Goal: Task Accomplishment & Management: Manage account settings

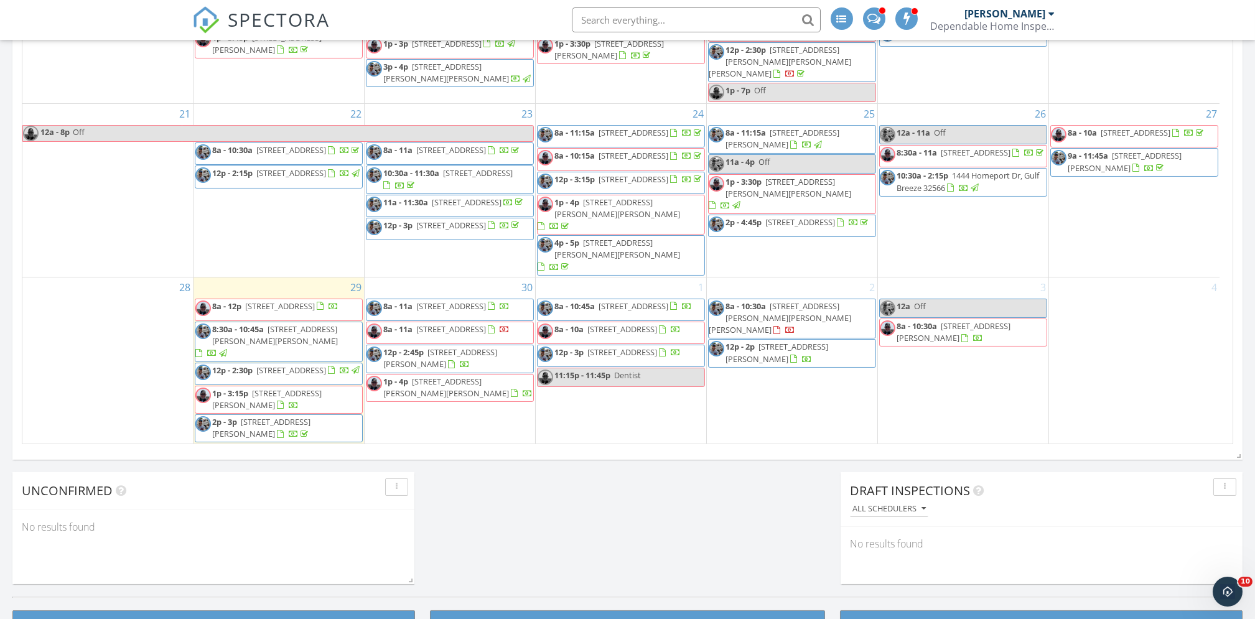
scroll to position [747, 0]
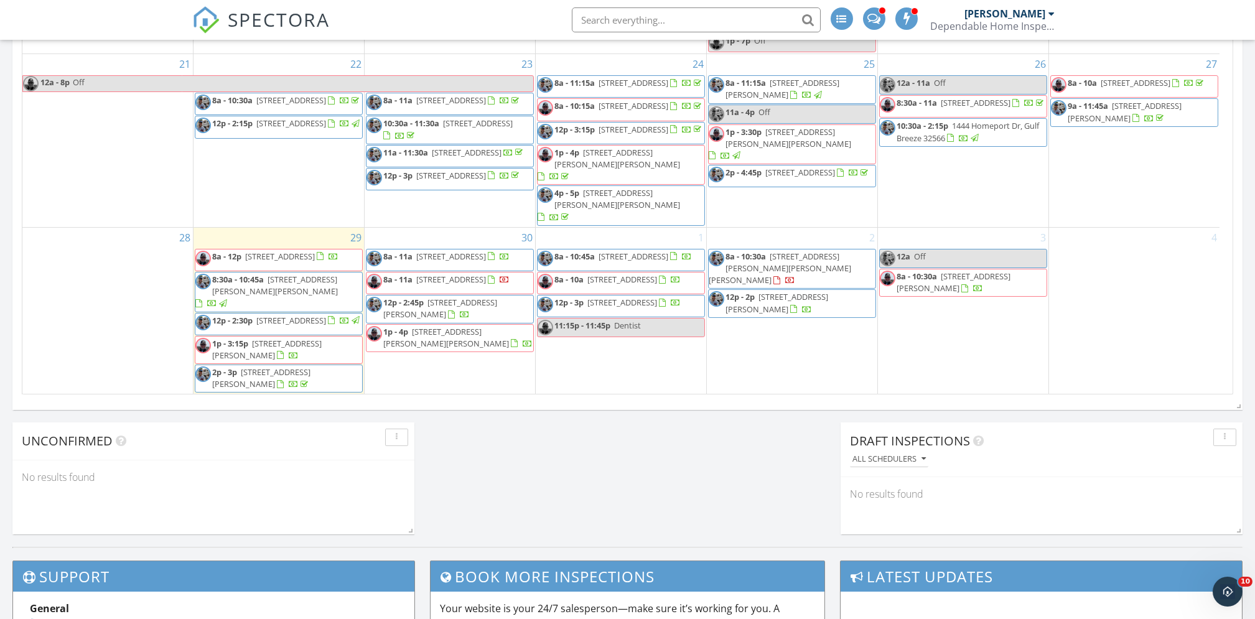
click at [477, 274] on span "70 Country Club Dr E, Destin 32541" at bounding box center [451, 279] width 70 height 11
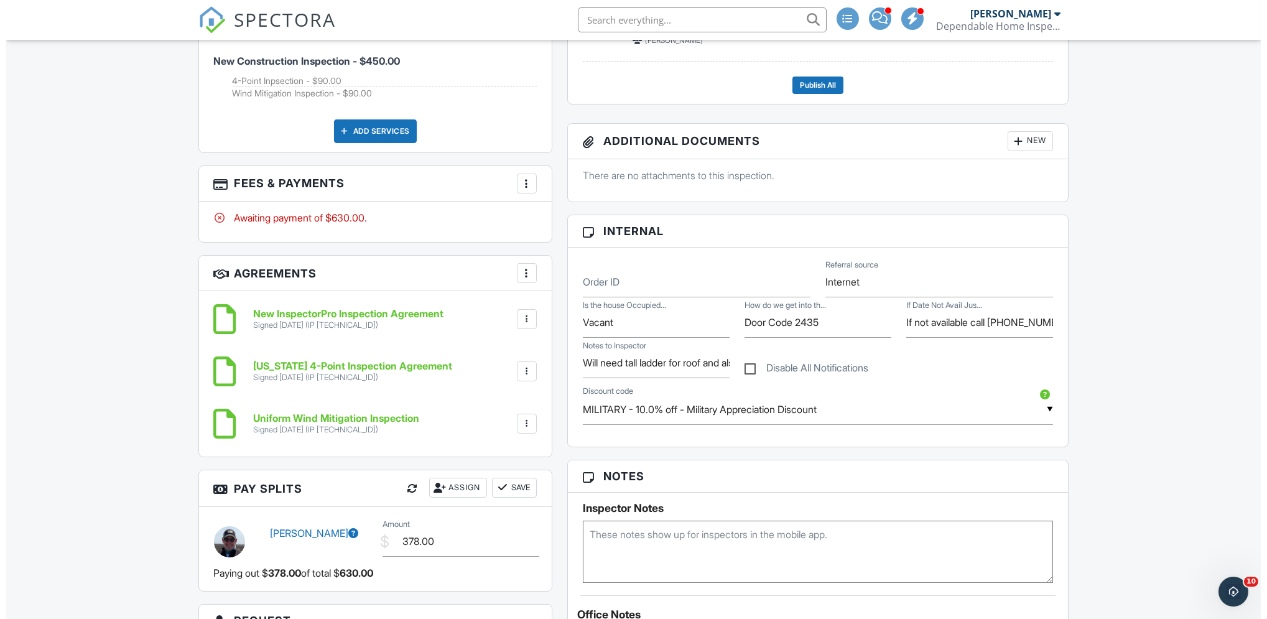
scroll to position [620, 0]
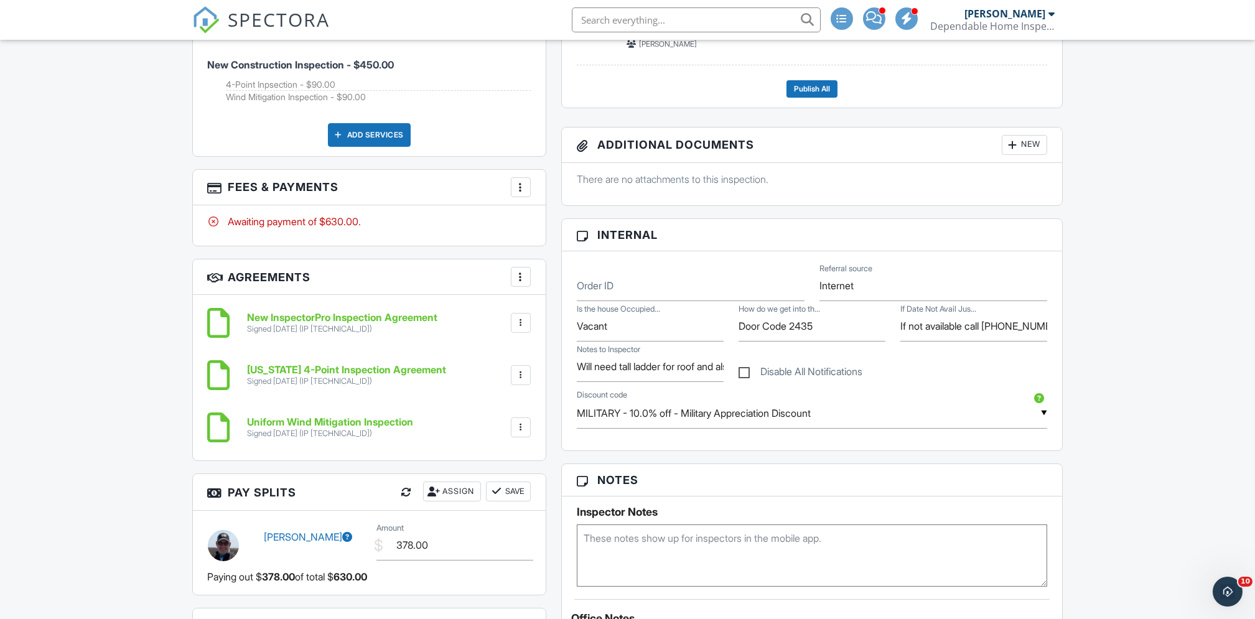
click at [522, 187] on div at bounding box center [520, 187] width 12 height 12
click at [573, 230] on li "Edit Fees & Payments" at bounding box center [583, 225] width 130 height 31
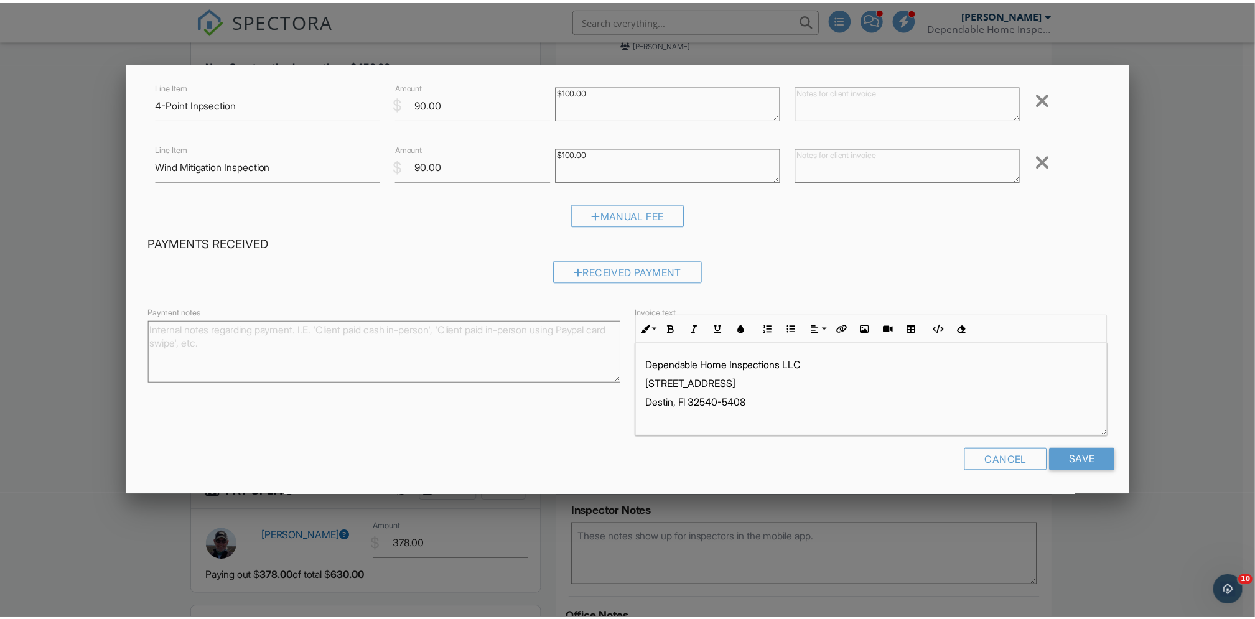
scroll to position [0, 0]
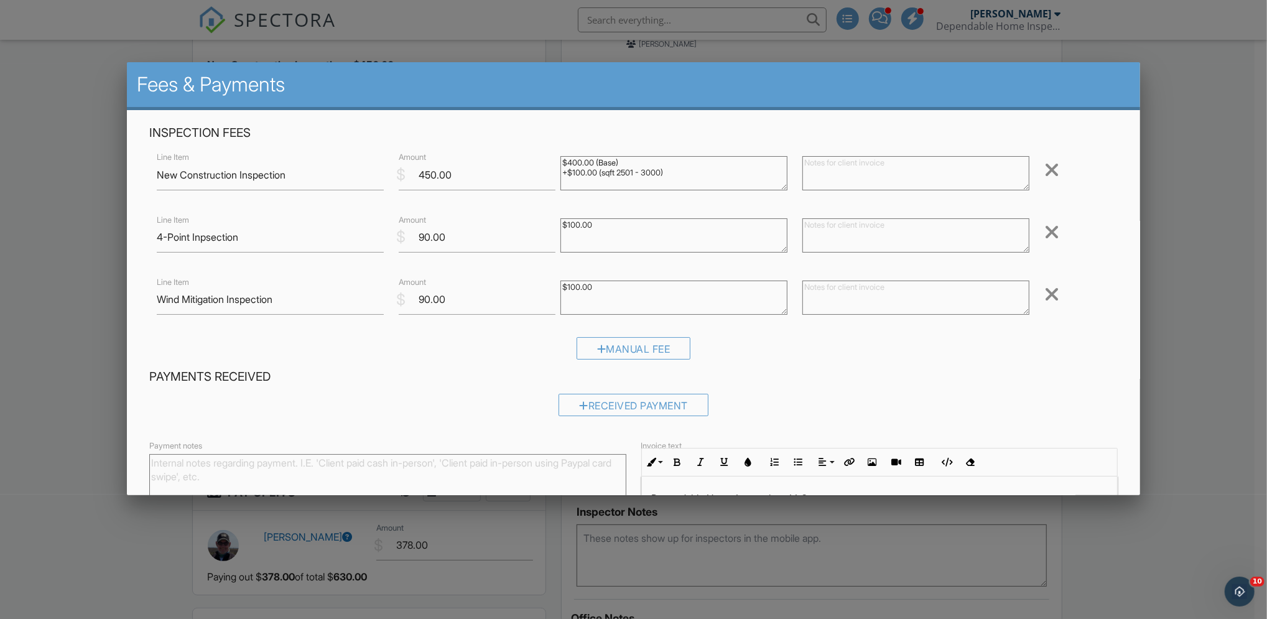
click at [1191, 345] on div at bounding box center [633, 325] width 1267 height 774
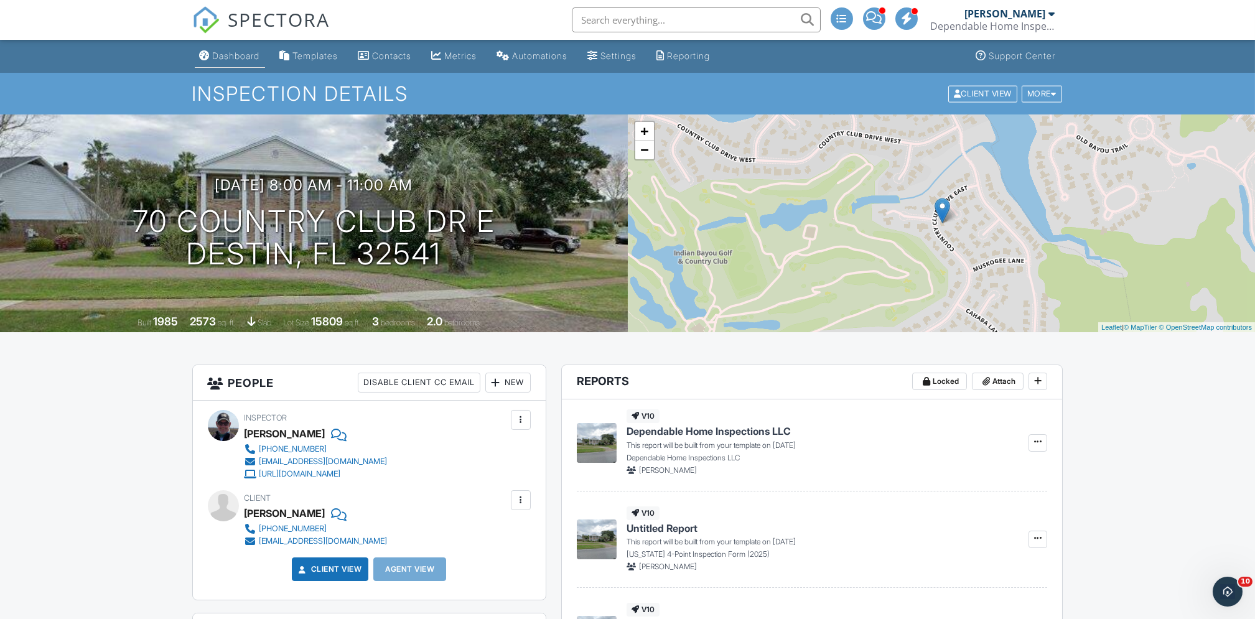
click at [244, 57] on div "Dashboard" at bounding box center [236, 55] width 47 height 11
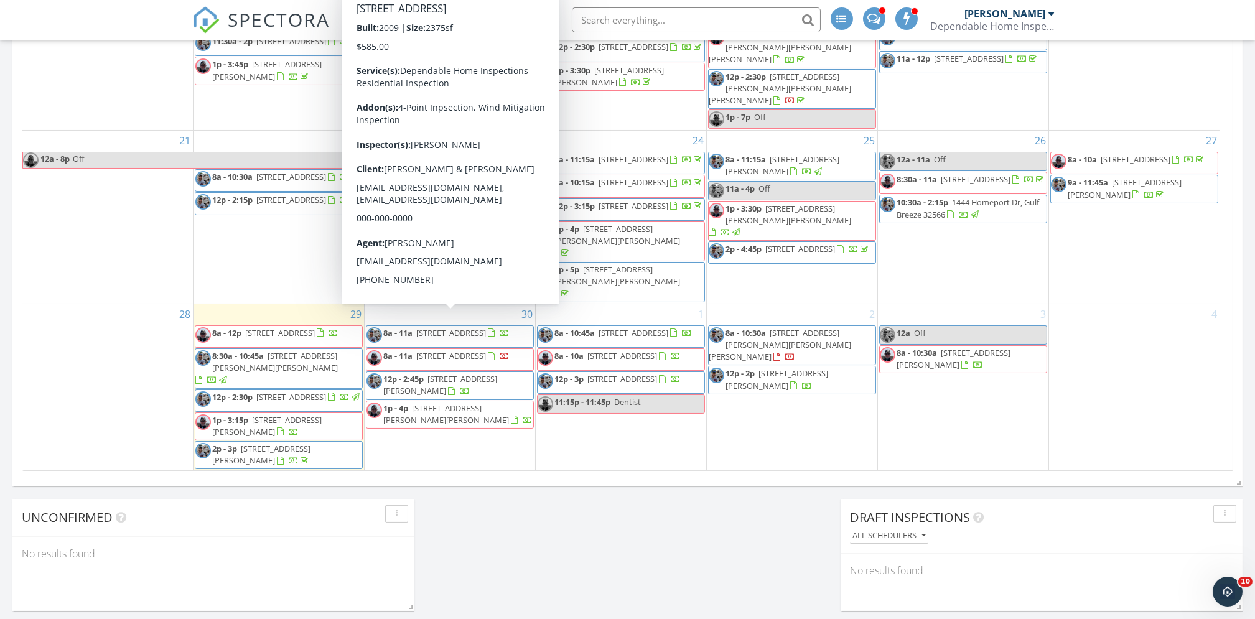
scroll to position [672, 0]
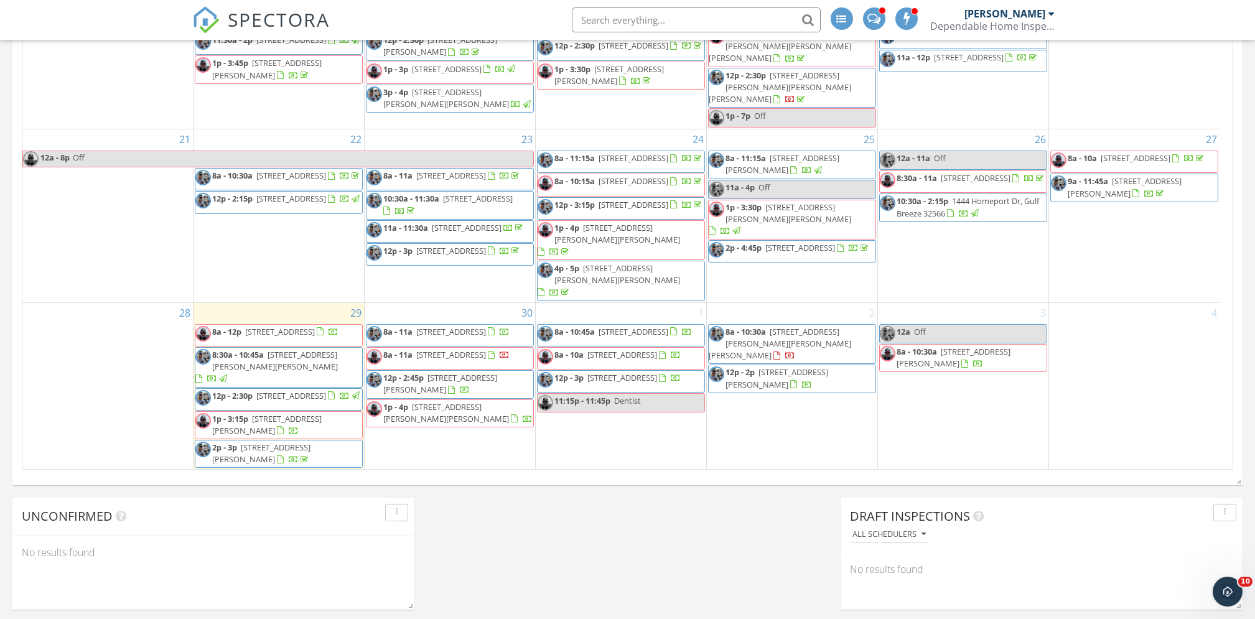
click at [283, 326] on span "4795 Bonaire Cay, Destin 32541" at bounding box center [280, 331] width 70 height 11
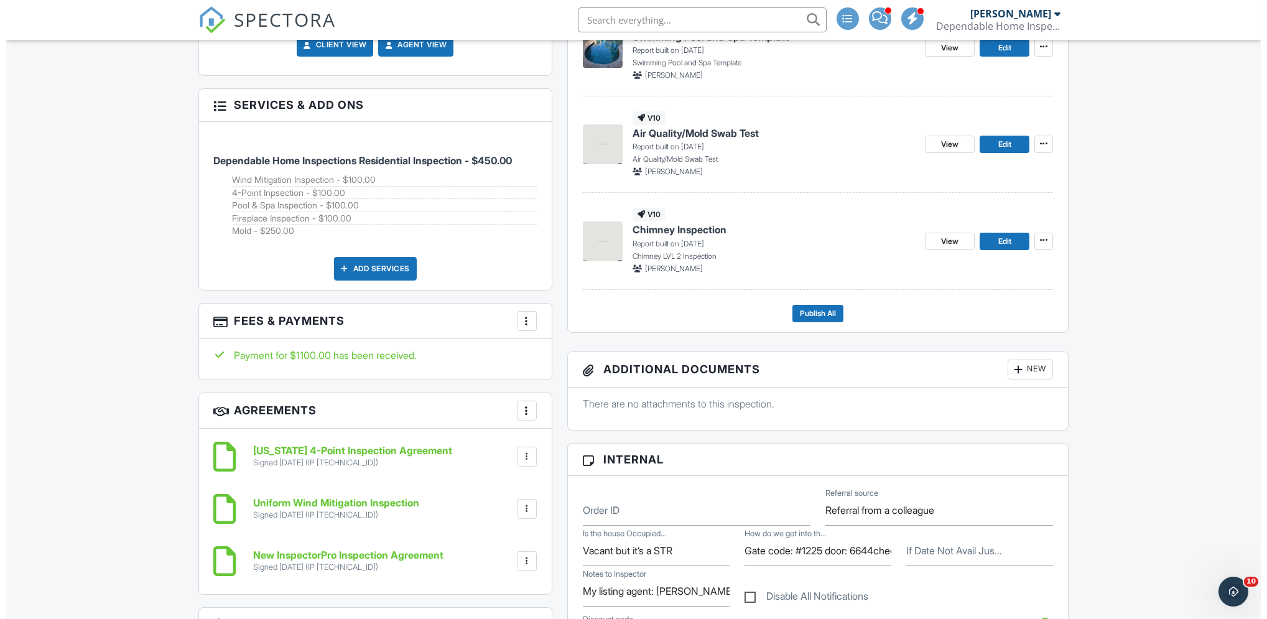
scroll to position [684, 0]
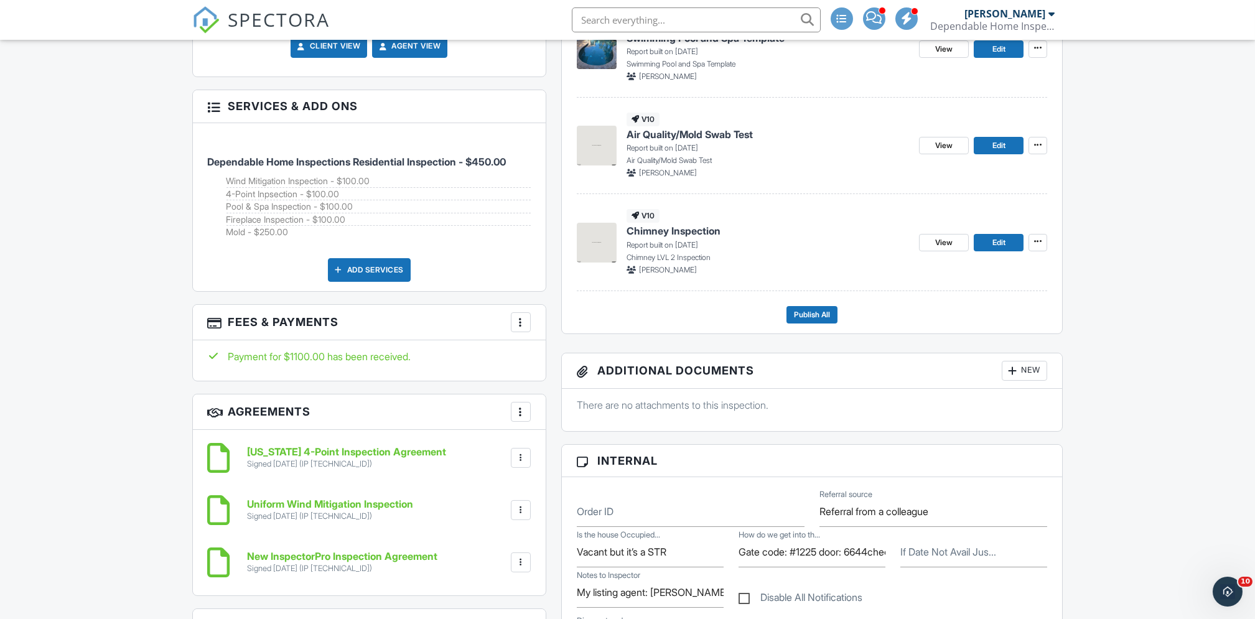
click at [386, 266] on div "Add Services" at bounding box center [369, 270] width 83 height 24
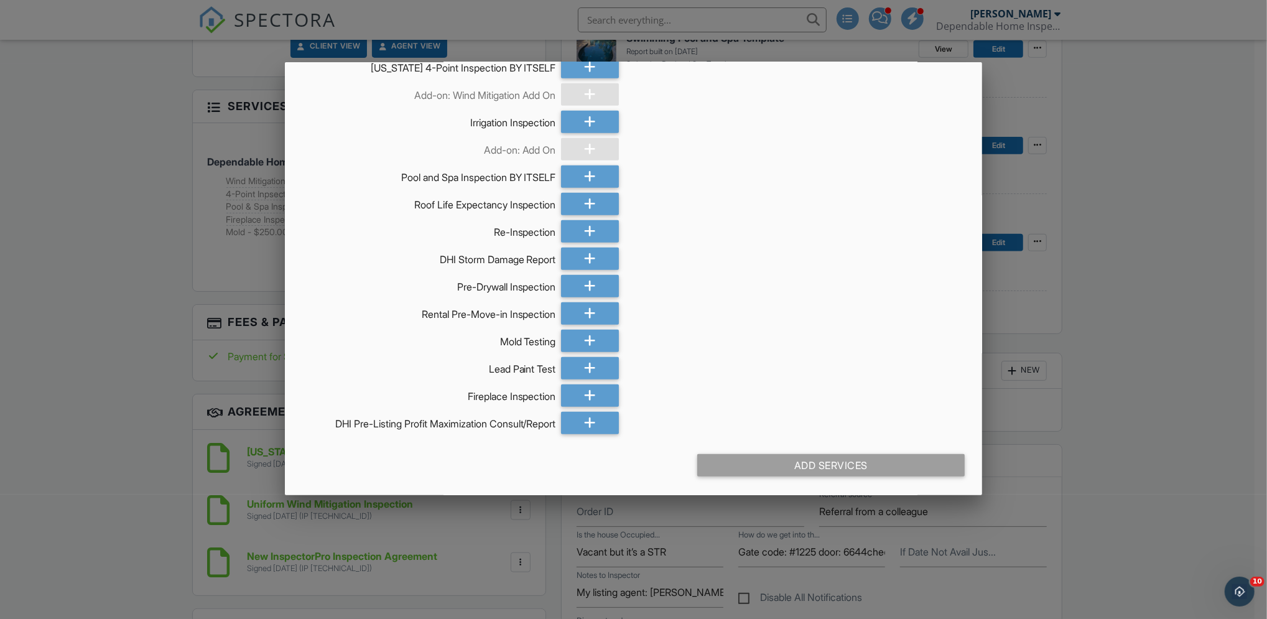
scroll to position [0, 0]
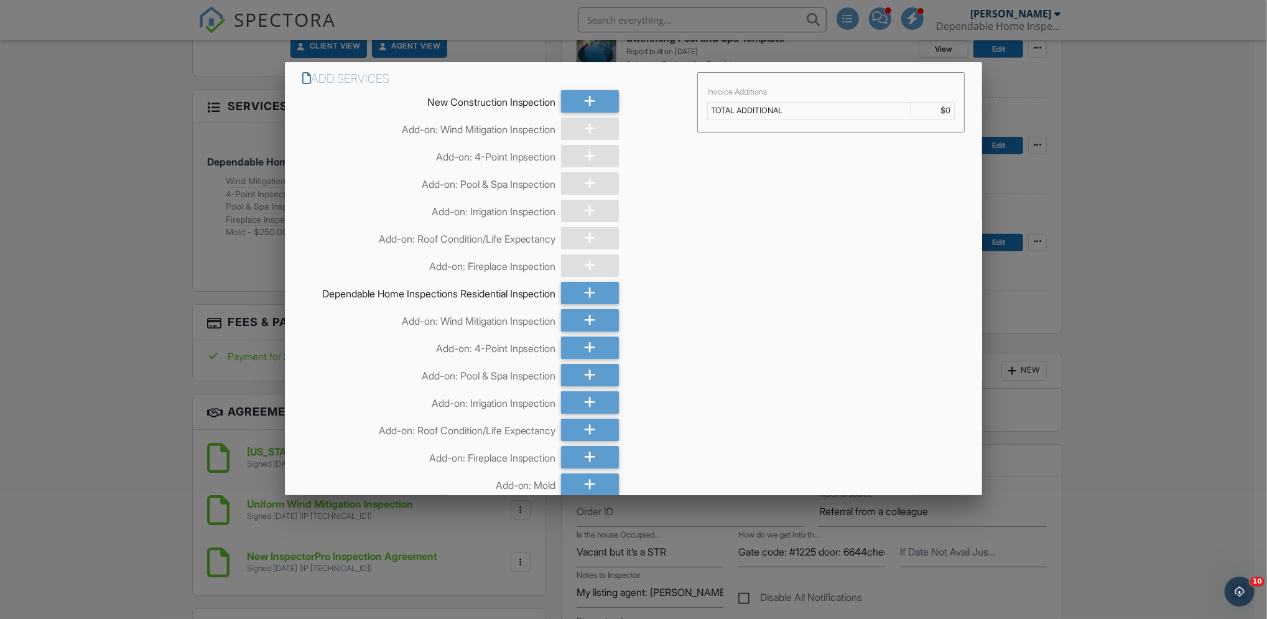
click at [71, 170] on div at bounding box center [633, 325] width 1267 height 774
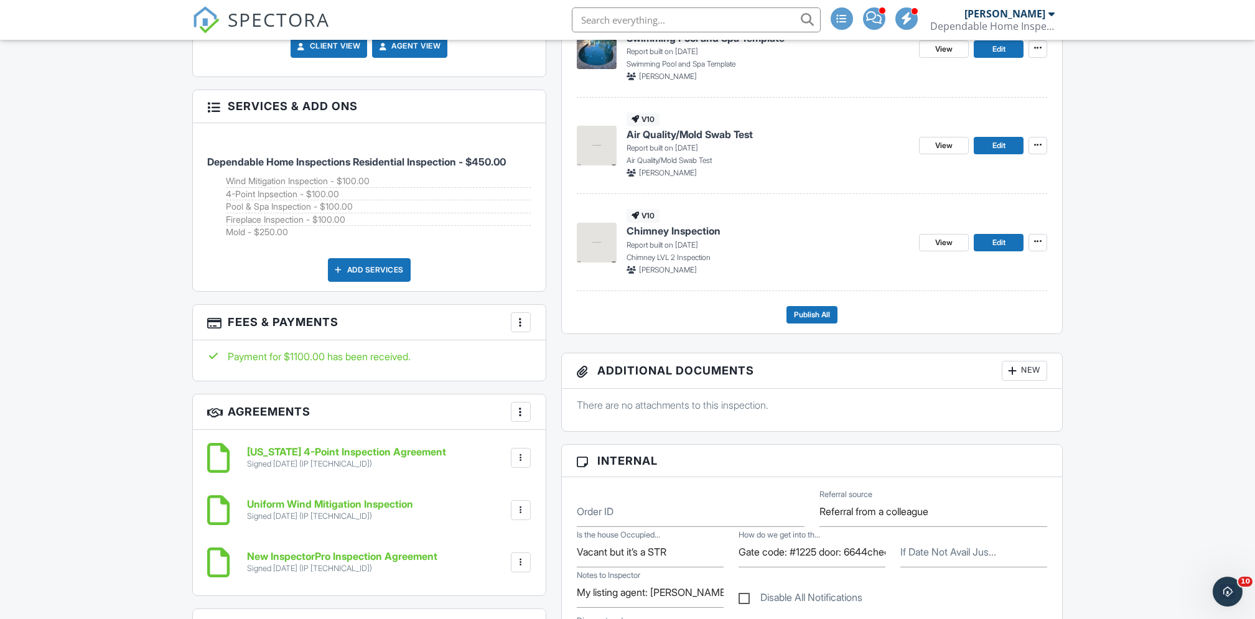
click at [213, 105] on div at bounding box center [214, 106] width 12 height 12
click at [520, 320] on div at bounding box center [520, 322] width 12 height 12
click at [561, 358] on li "Edit Fees & Payments" at bounding box center [583, 360] width 130 height 31
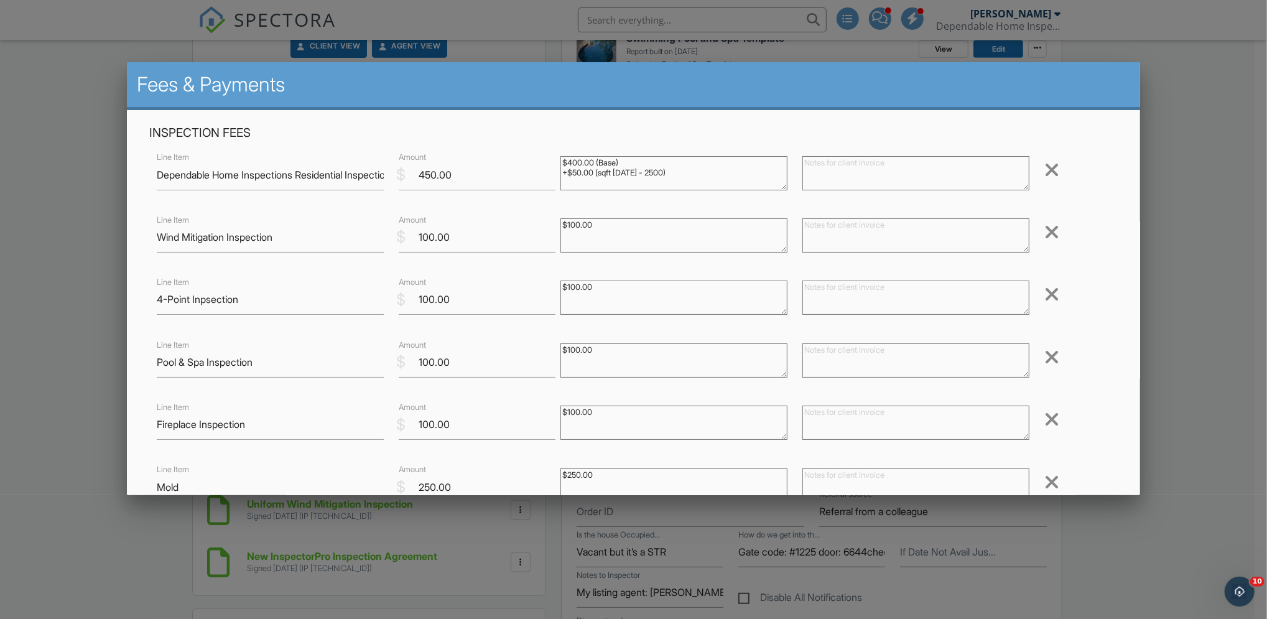
click at [1045, 419] on div at bounding box center [1052, 419] width 15 height 20
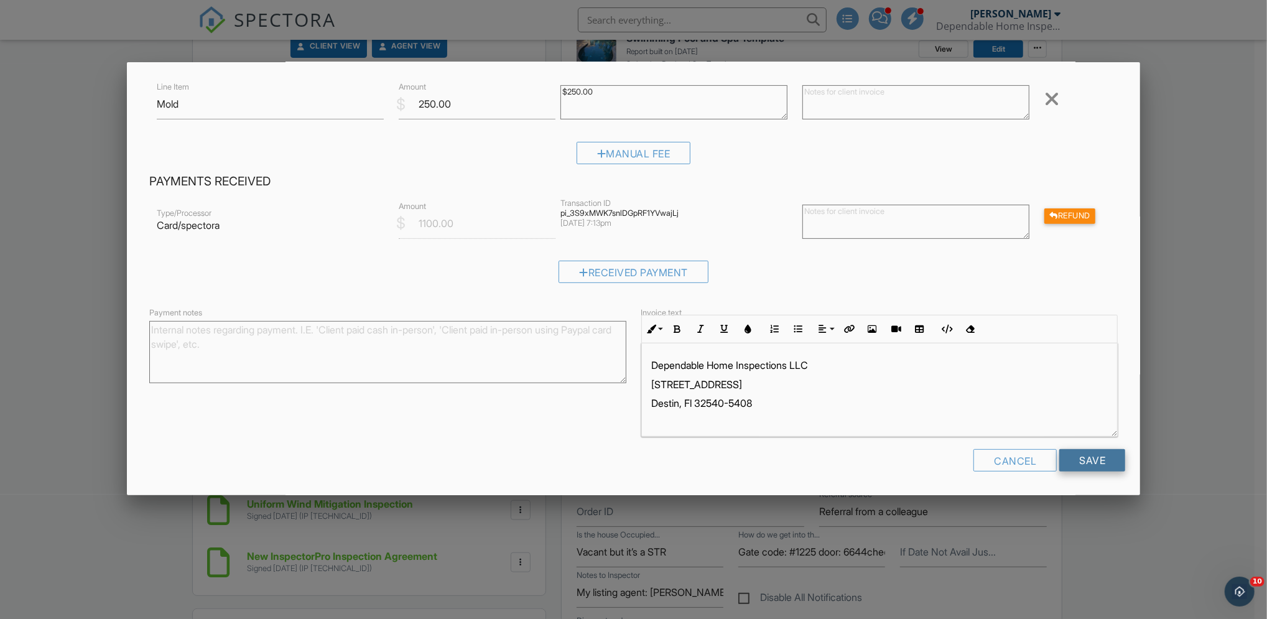
click at [1066, 457] on input "Save" at bounding box center [1092, 460] width 66 height 22
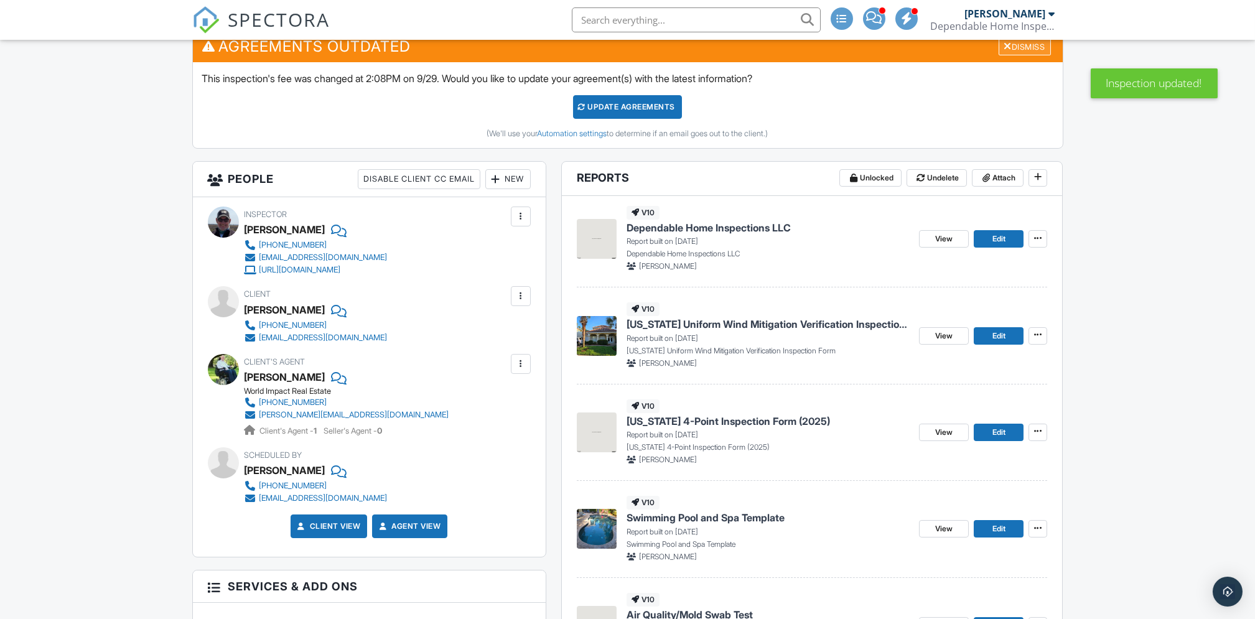
click at [1040, 43] on div "Dismiss" at bounding box center [1024, 46] width 52 height 19
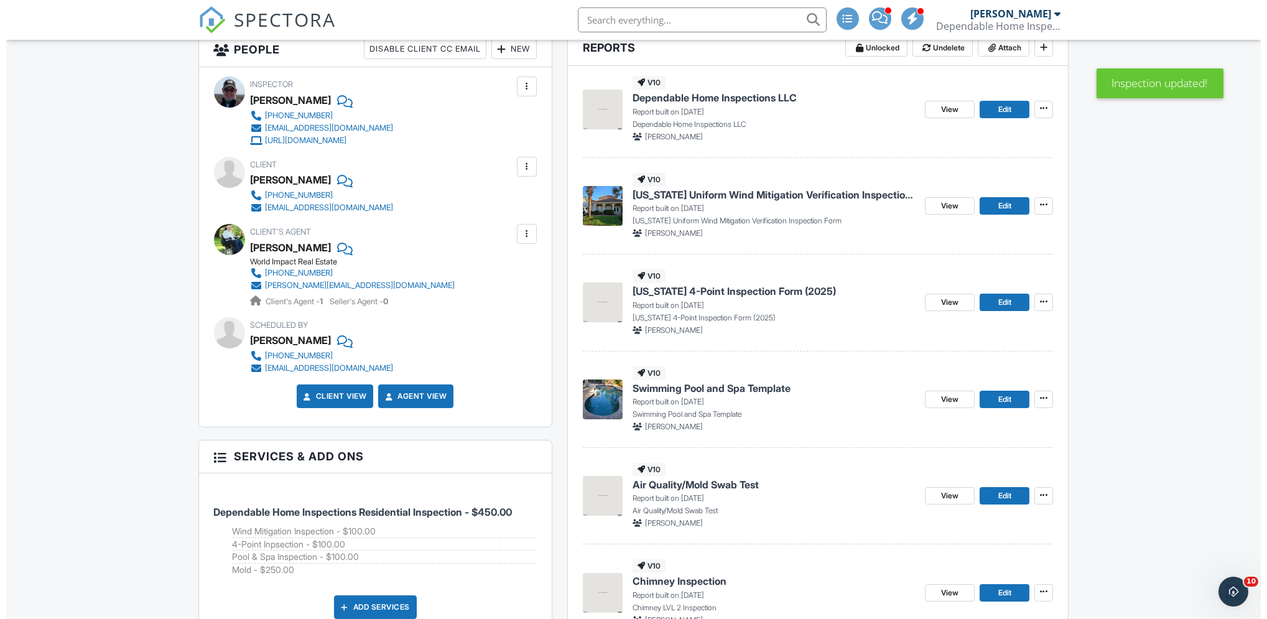
scroll to position [560, 0]
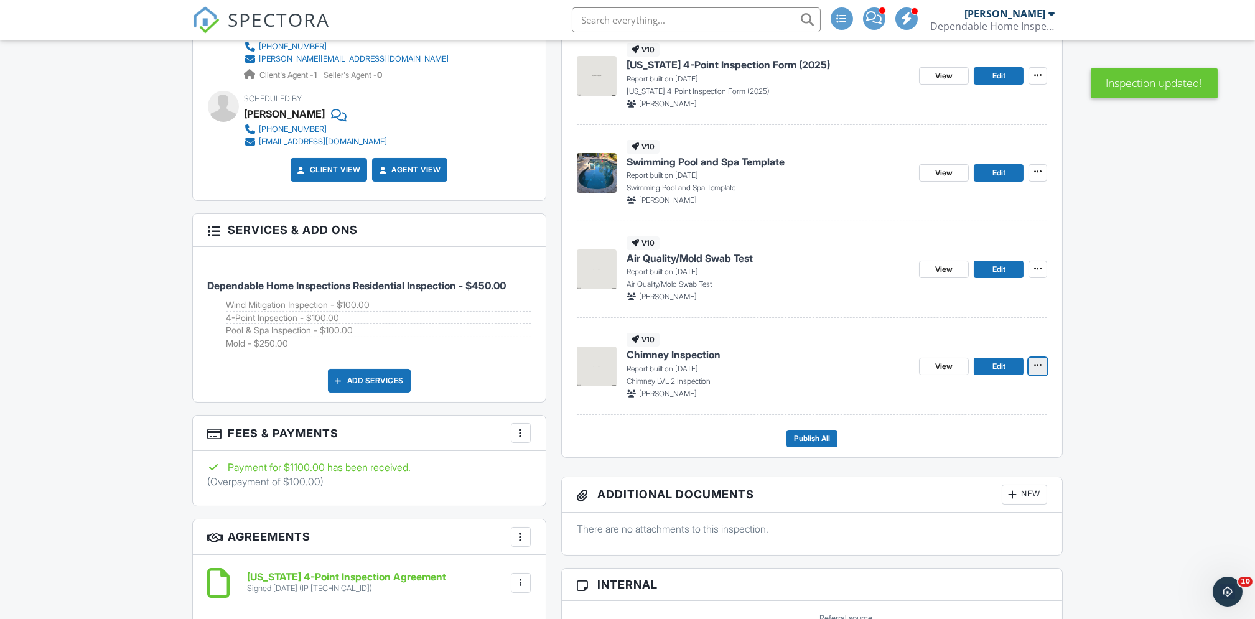
click at [1035, 365] on icon at bounding box center [1037, 365] width 7 height 9
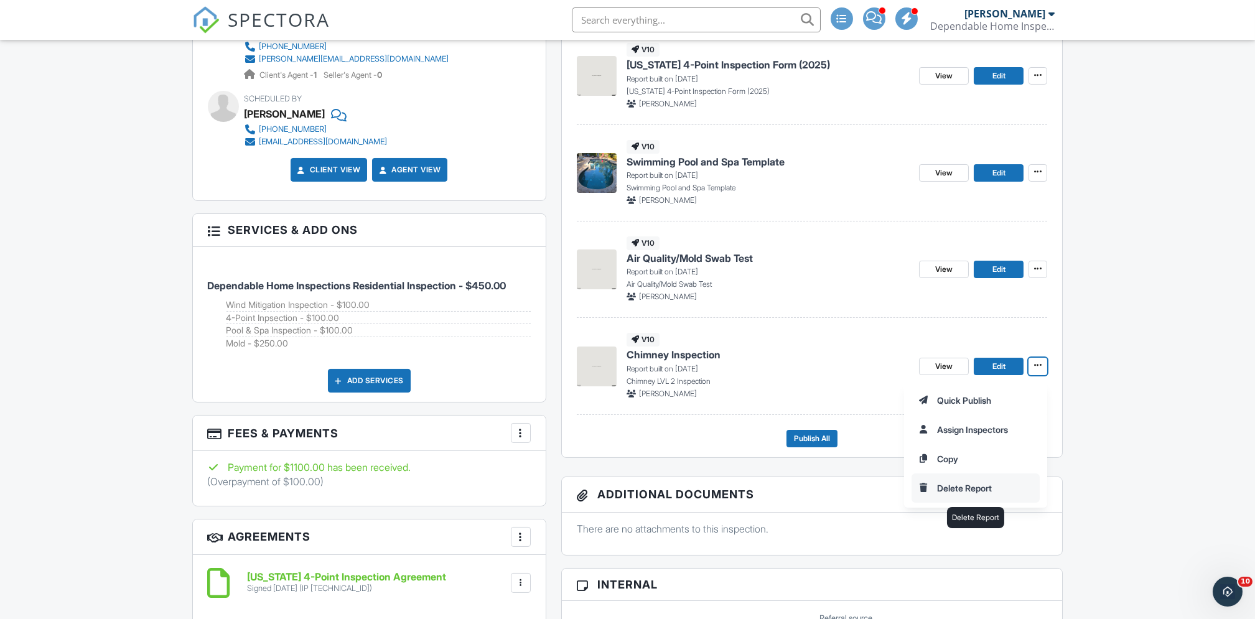
click at [978, 478] on input "Delete Report" at bounding box center [975, 488] width 127 height 28
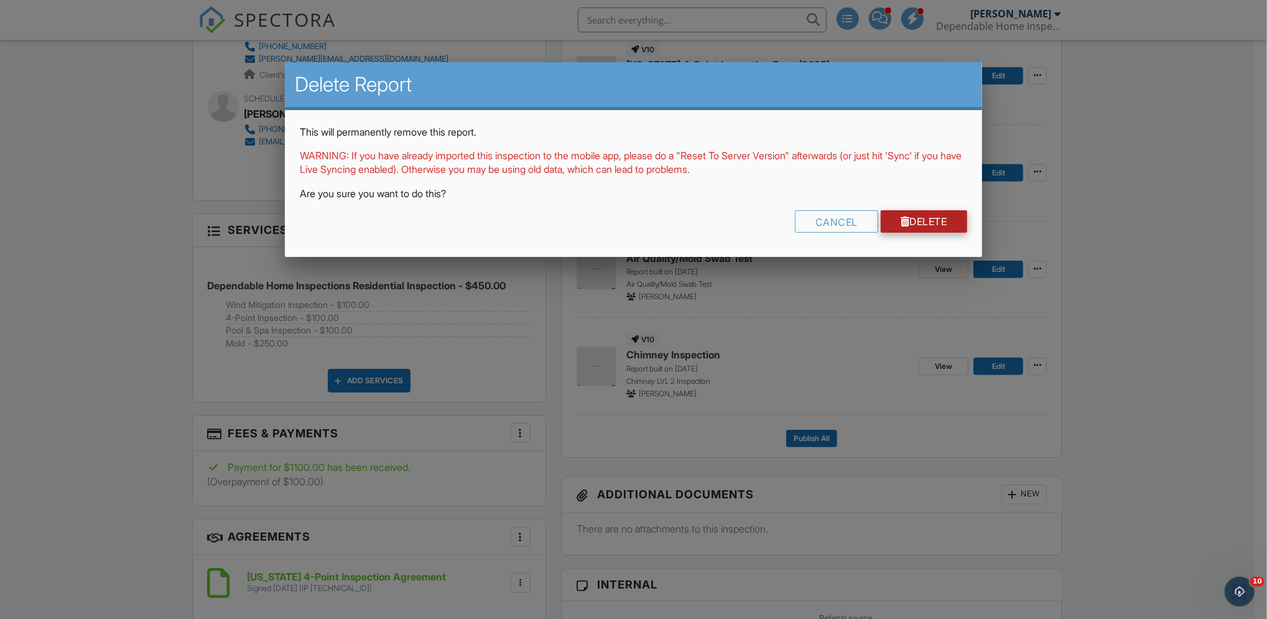
click at [931, 222] on link "Delete" at bounding box center [924, 221] width 86 height 22
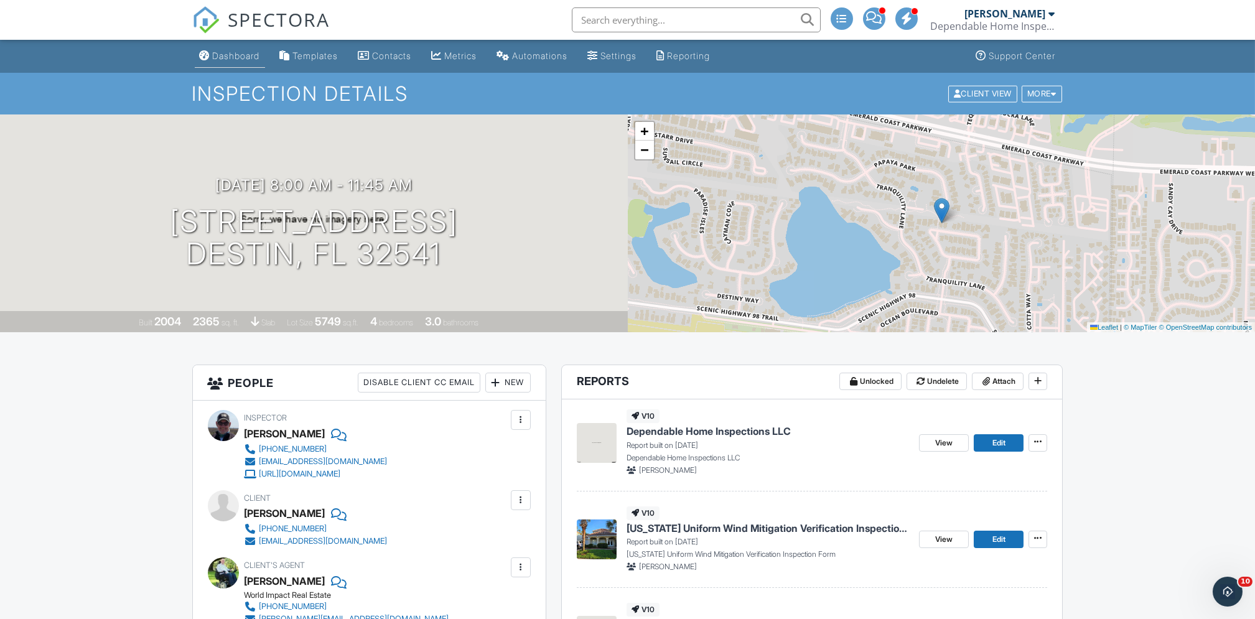
click at [239, 61] on link "Dashboard" at bounding box center [230, 56] width 70 height 23
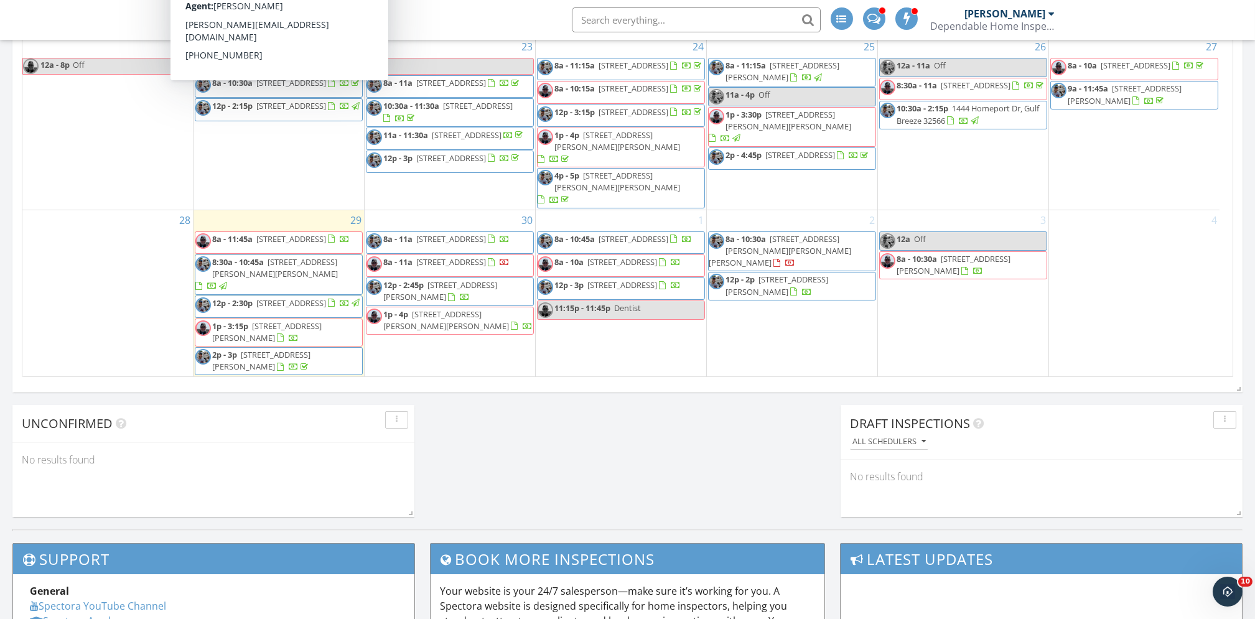
scroll to position [749, 0]
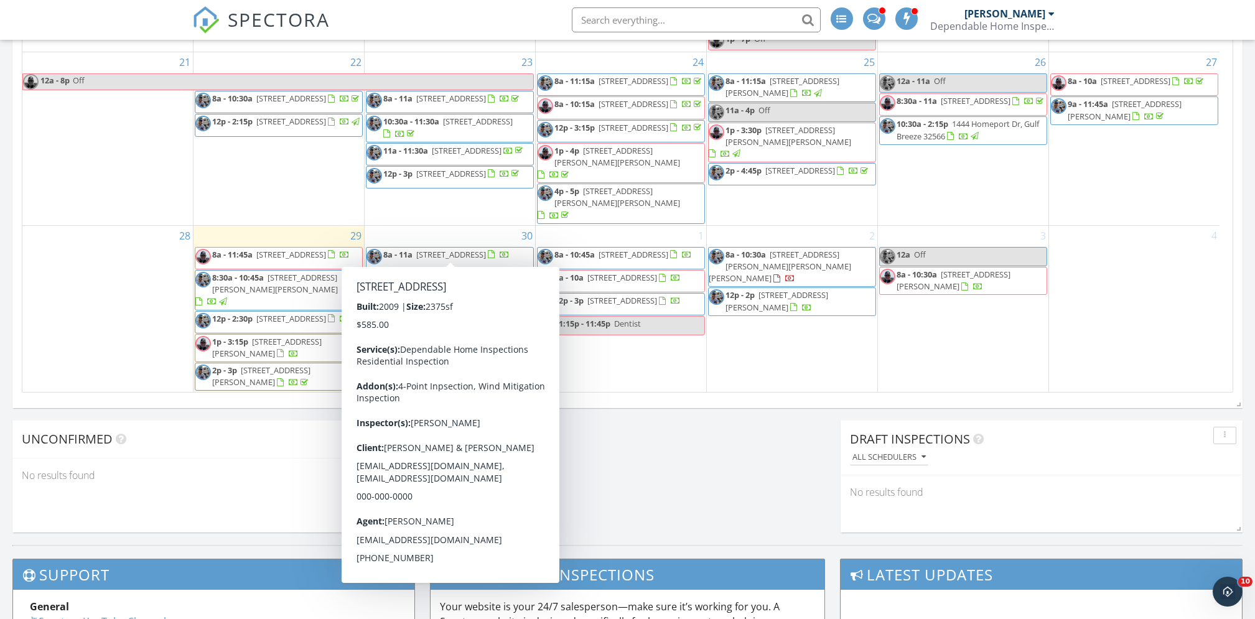
click at [426, 249] on span "603 Red Fern Rd, Crestview 32536" at bounding box center [451, 254] width 70 height 11
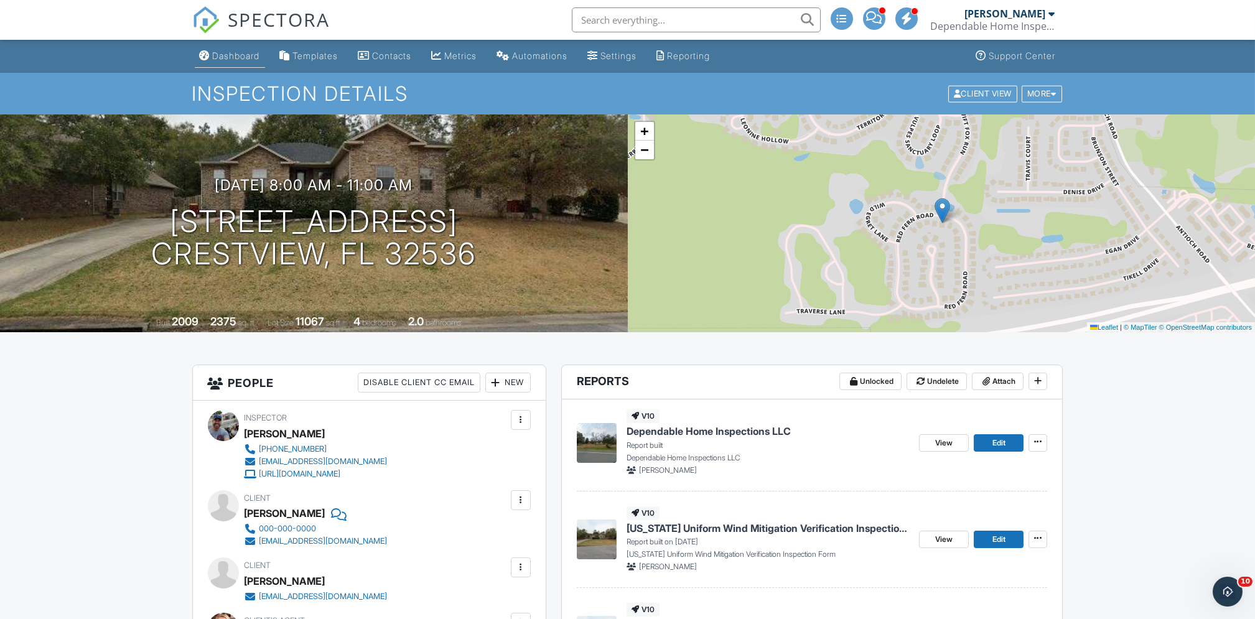
click at [236, 53] on div "Dashboard" at bounding box center [236, 55] width 47 height 11
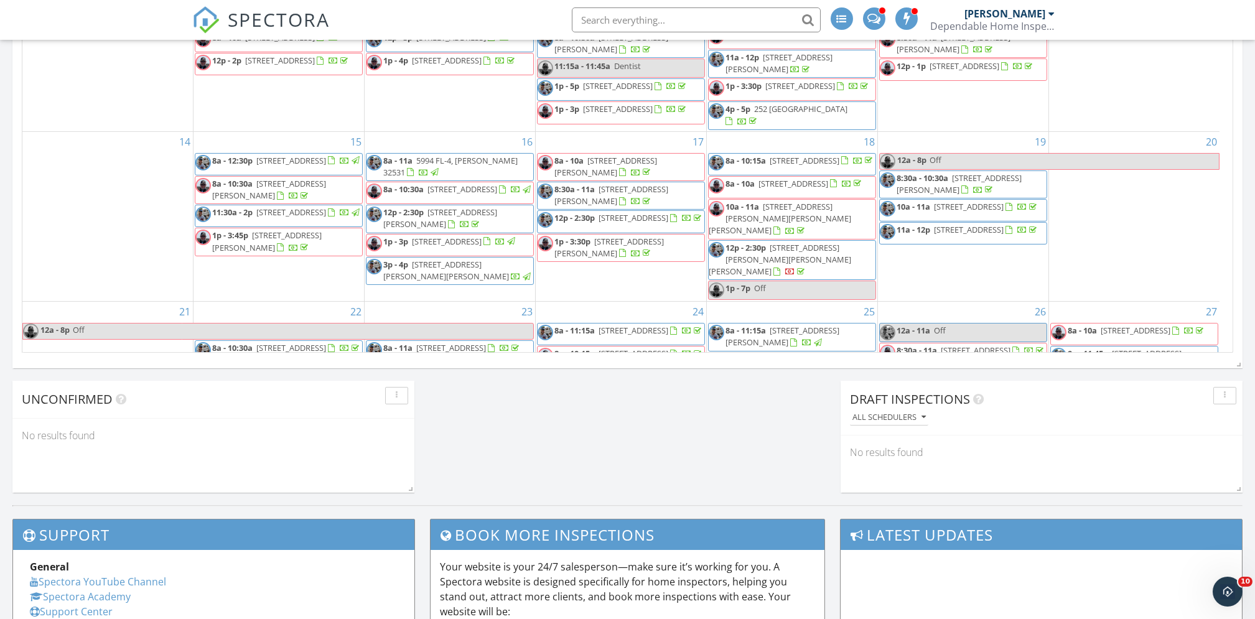
scroll to position [320, 0]
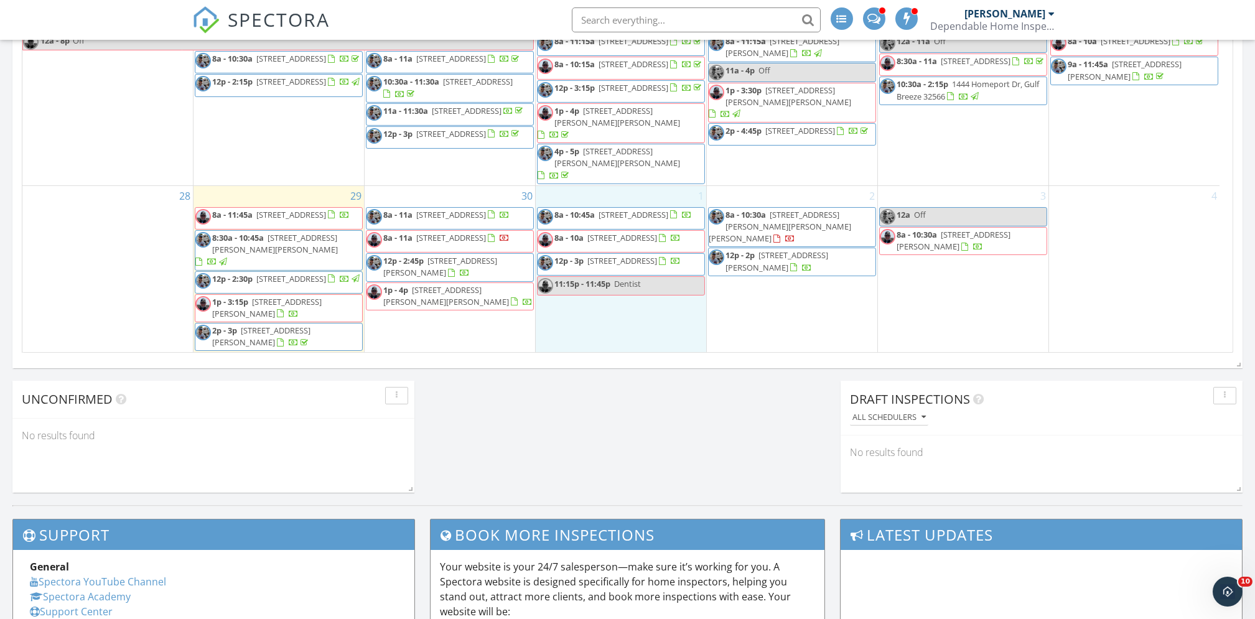
click at [607, 330] on div "1 8a - 10:45a 519 2nd Ave, Destin 32541 8a - 10a 4745 bald eagle rd, Pace 32571…" at bounding box center [621, 269] width 170 height 167
click at [630, 277] on link "Inspection" at bounding box center [621, 278] width 64 height 20
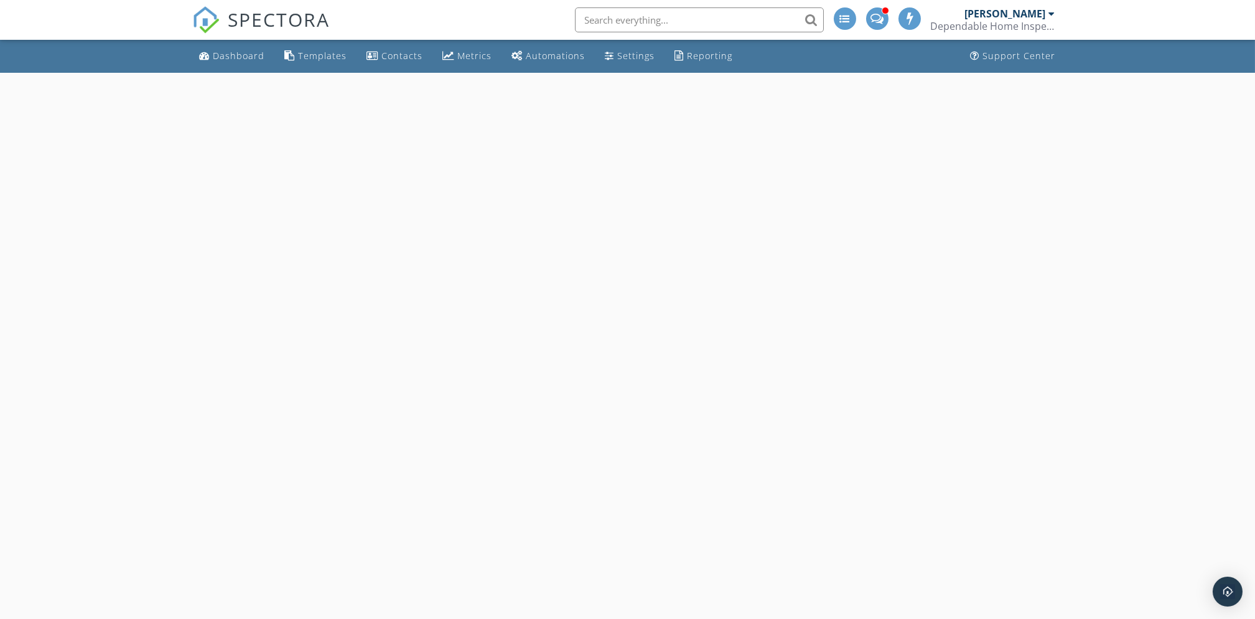
select select "9"
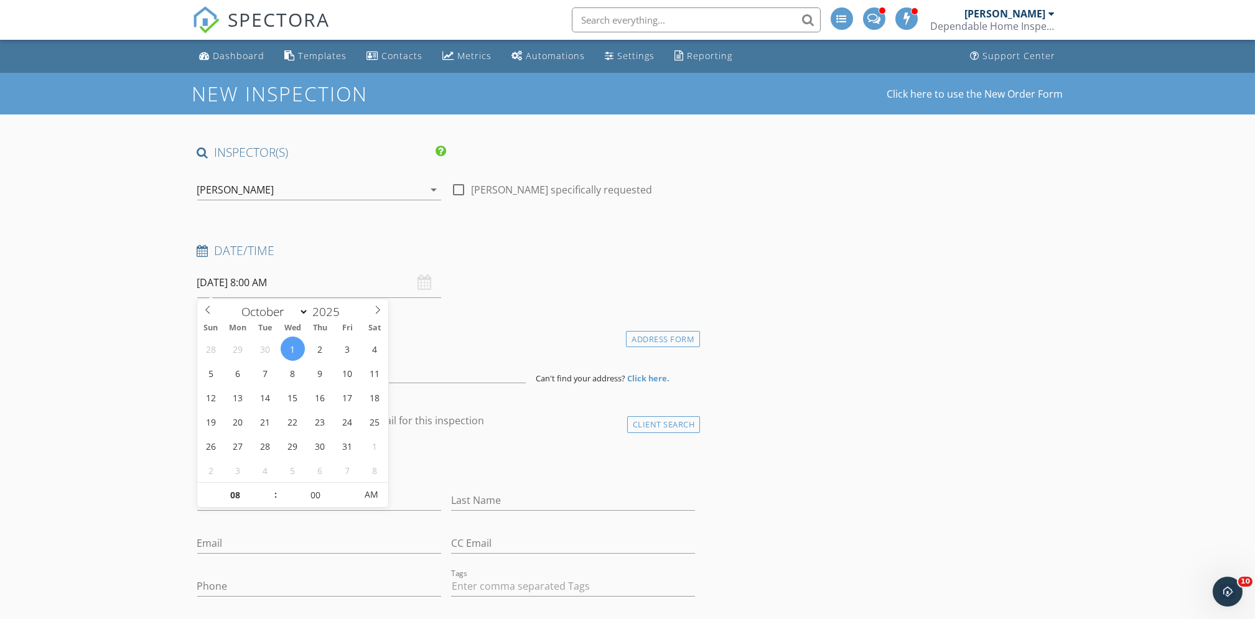
click at [345, 287] on input "[DATE] 8:00 AM" at bounding box center [319, 283] width 244 height 30
type input "09"
type input "[DATE] 9:00 AM"
click at [271, 483] on span at bounding box center [269, 489] width 9 height 12
type input "10"
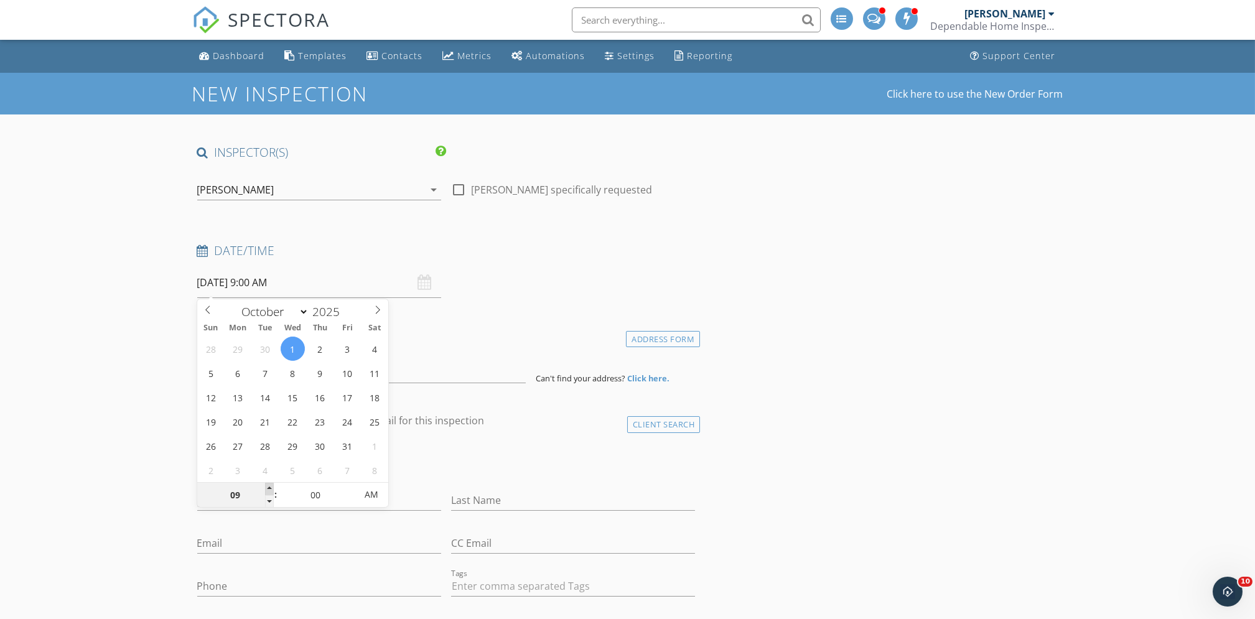
type input "10/01/2025 10:00 AM"
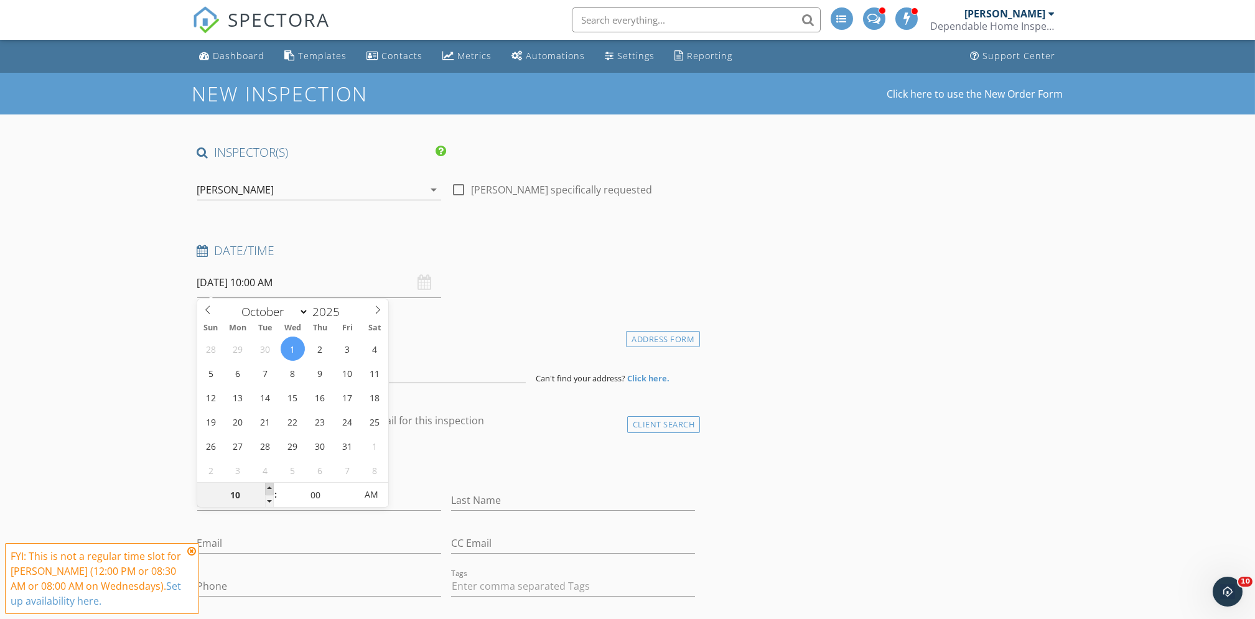
click at [271, 483] on span at bounding box center [269, 489] width 9 height 12
type input "05"
type input "10/01/2025 10:05 AM"
click at [347, 483] on span at bounding box center [349, 489] width 9 height 12
type input "10"
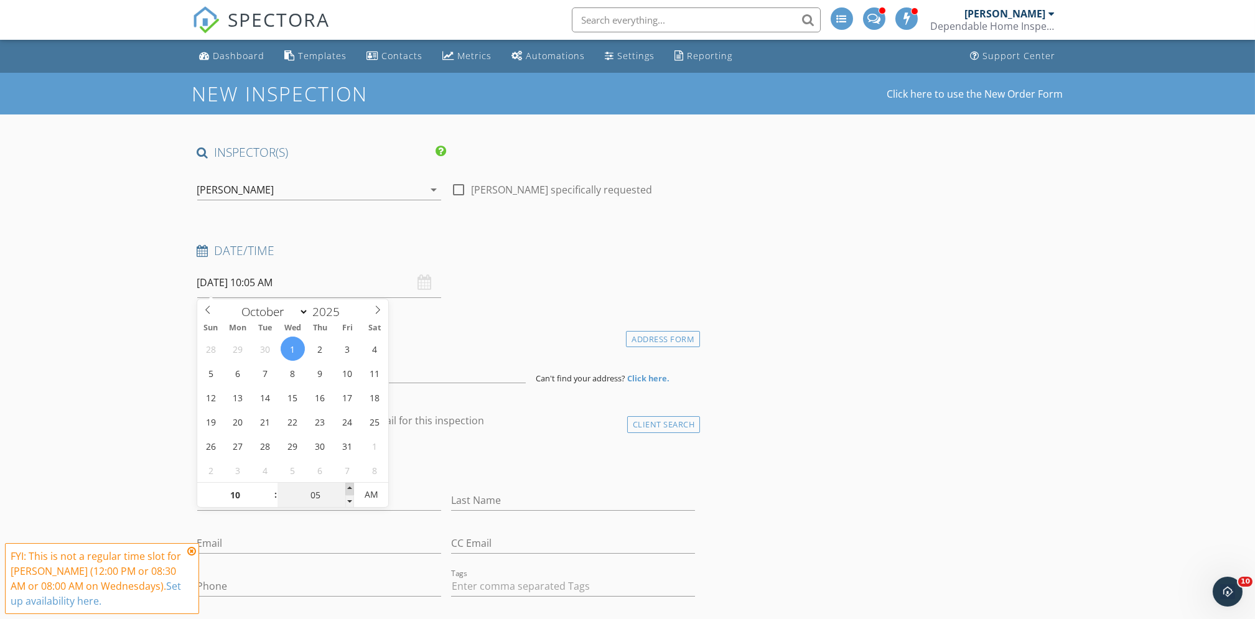
type input "10/01/2025 10:10 AM"
click at [347, 483] on span at bounding box center [349, 489] width 9 height 12
type input "15"
type input "10/01/2025 10:15 AM"
click at [347, 483] on span at bounding box center [349, 489] width 9 height 12
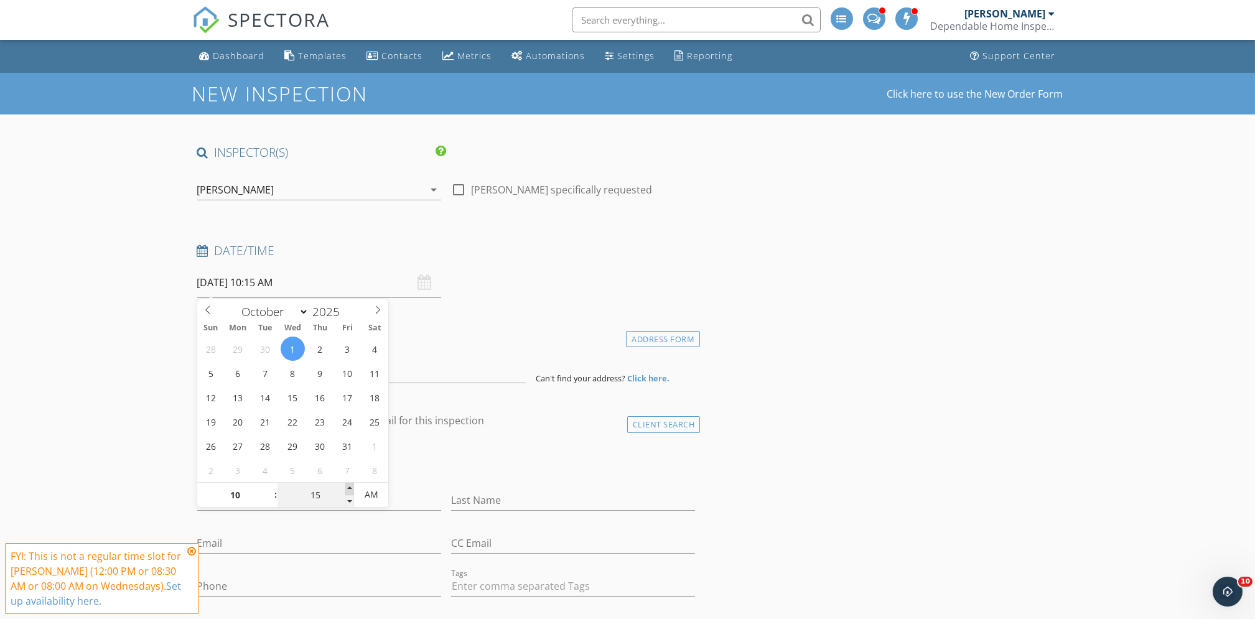
type input "20"
type input "10/01/2025 10:20 AM"
click at [347, 483] on span at bounding box center [349, 489] width 9 height 12
type input "25"
type input "10/01/2025 10:25 AM"
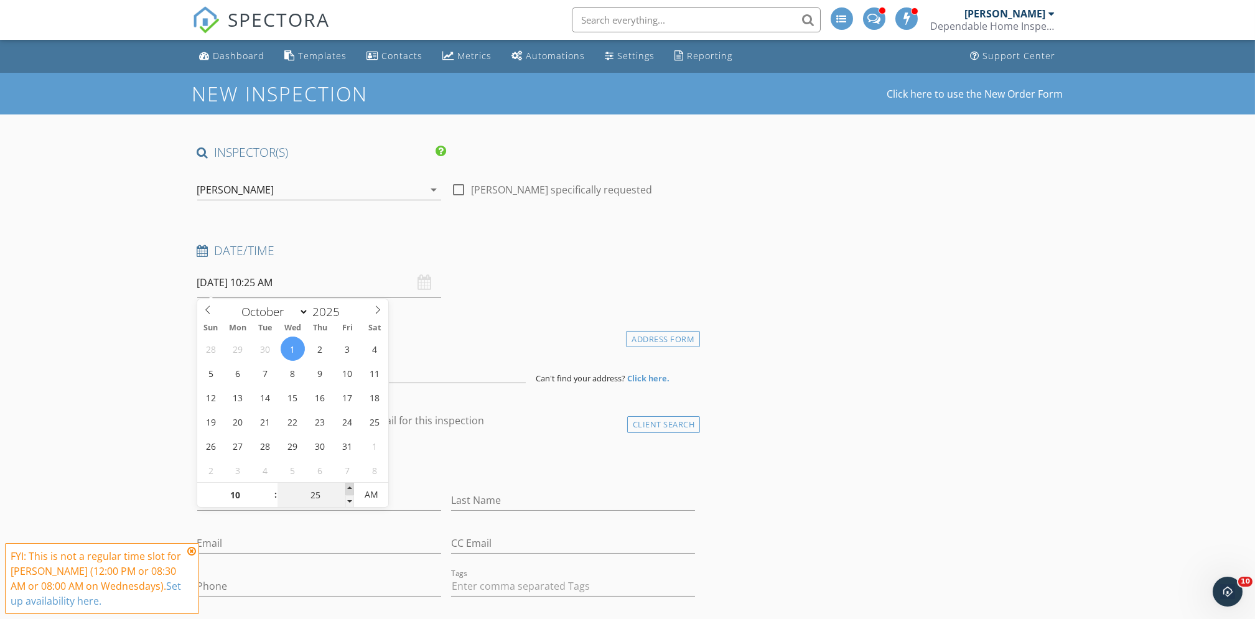
click at [347, 483] on span at bounding box center [349, 489] width 9 height 12
type input "30"
type input "[DATE] 10:30 AM"
click at [347, 483] on span at bounding box center [349, 489] width 9 height 12
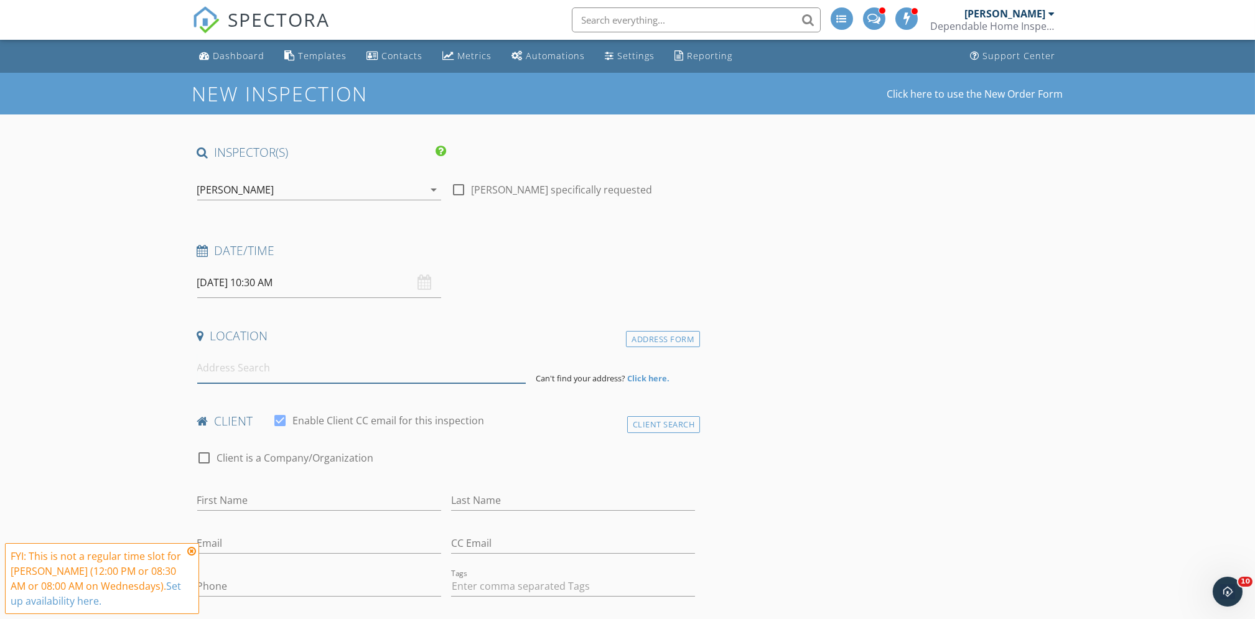
click at [266, 375] on input at bounding box center [361, 368] width 328 height 30
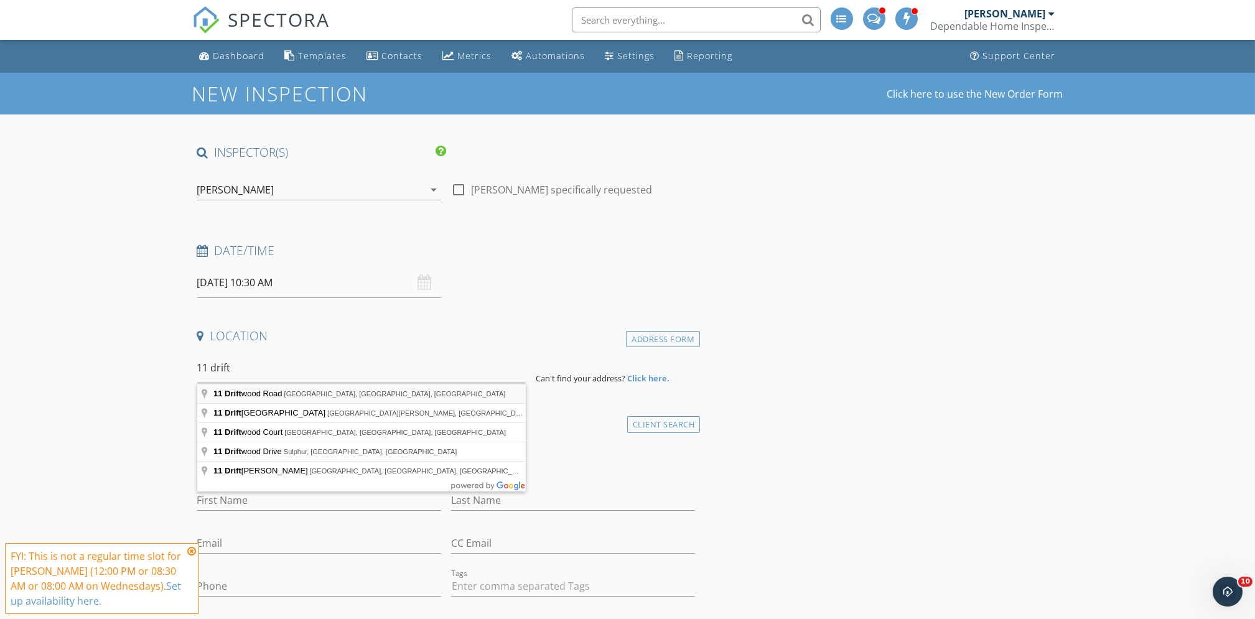
type input "11 Driftwood Road, Miramar Beach, FL, USA"
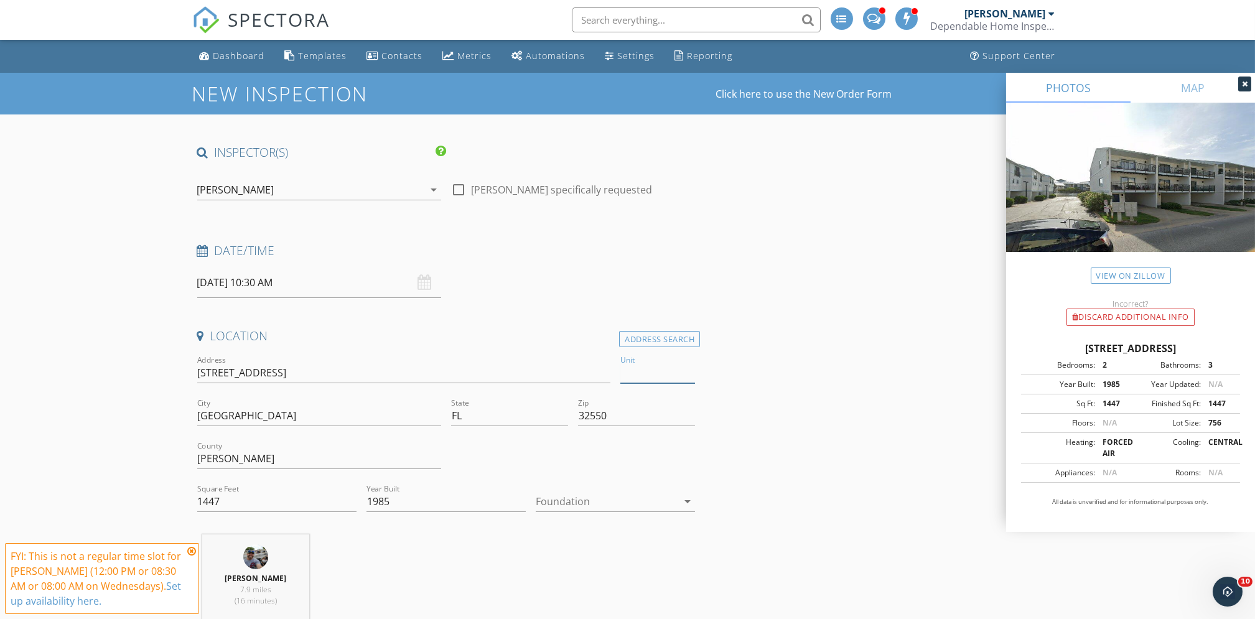
click at [655, 376] on input "Unit" at bounding box center [657, 373] width 75 height 21
type input "7"
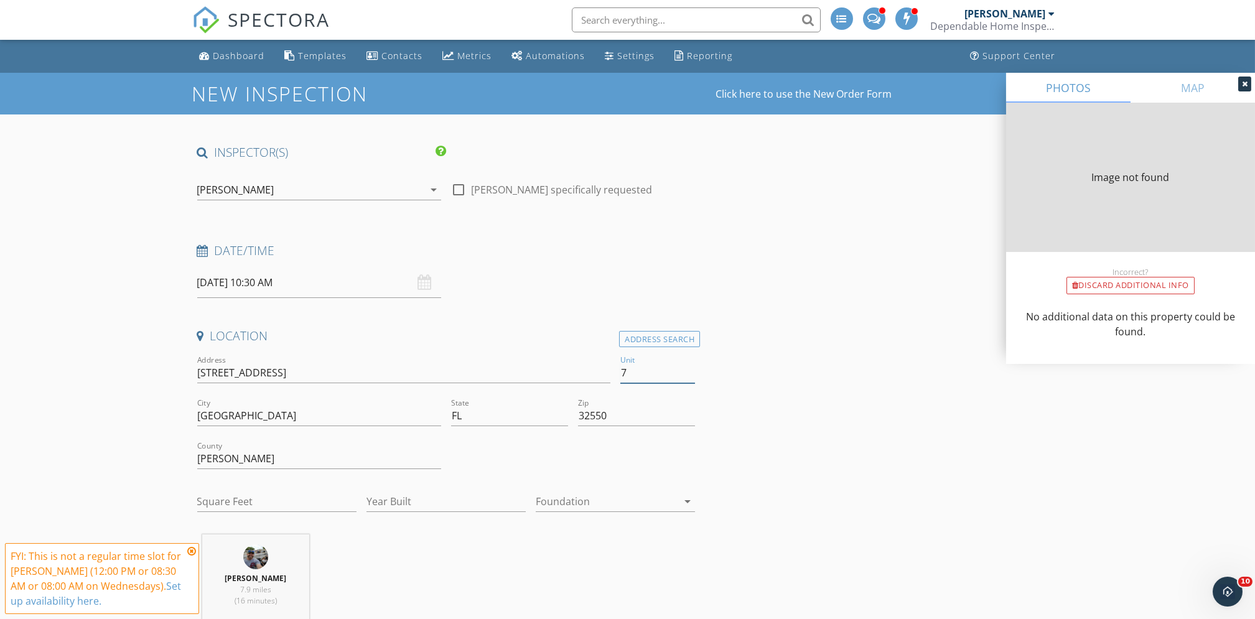
type input "1447"
type input "1985"
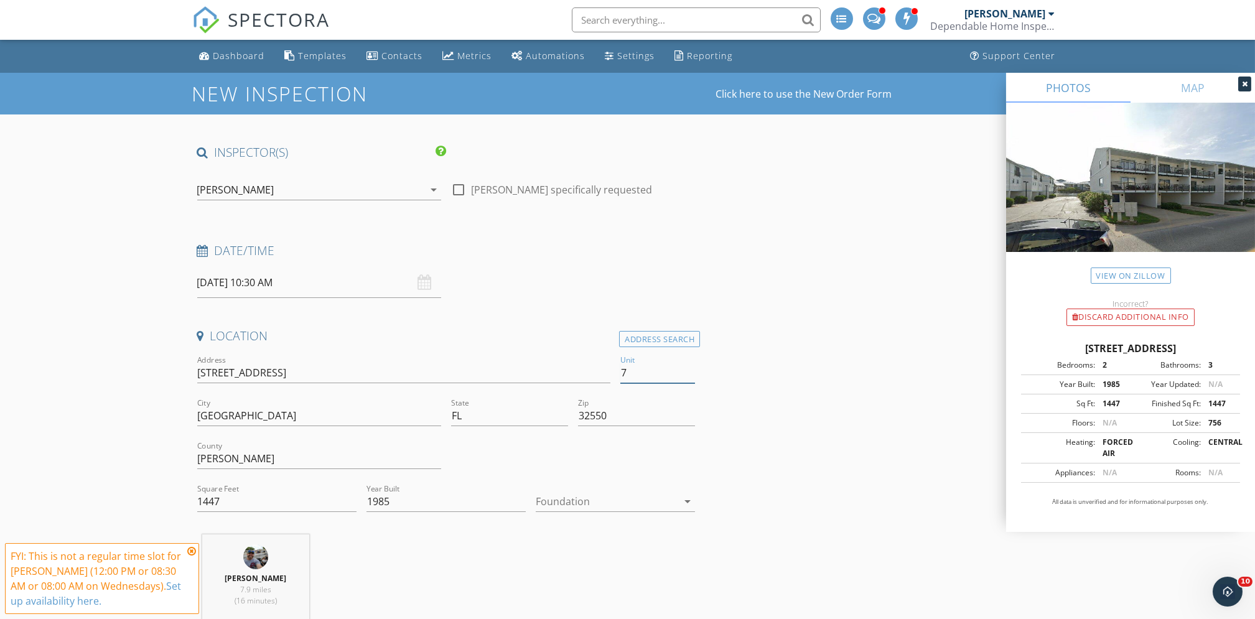
type input "7"
click at [674, 500] on div at bounding box center [607, 501] width 142 height 20
click at [557, 556] on div "Slab" at bounding box center [615, 566] width 139 height 30
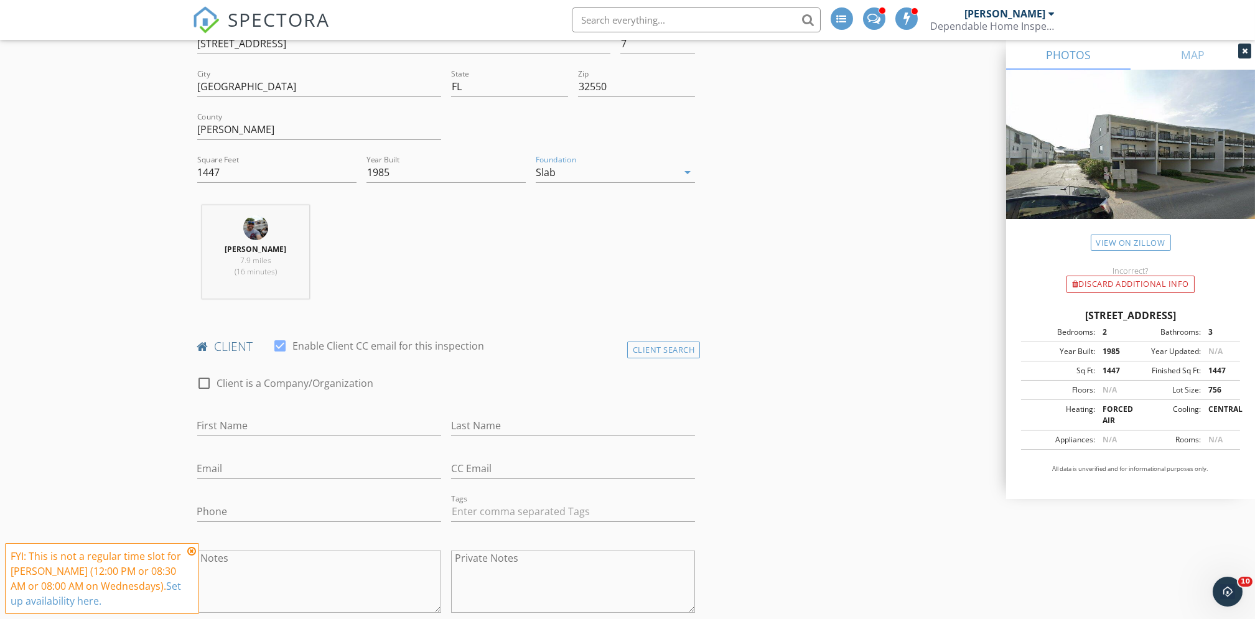
scroll to position [328, 0]
click at [253, 425] on input "First Name" at bounding box center [319, 426] width 244 height 21
type input "[PERSON_NAME]"
click at [478, 421] on input "Last Name" at bounding box center [573, 426] width 244 height 21
type input "[PERSON_NAME]"
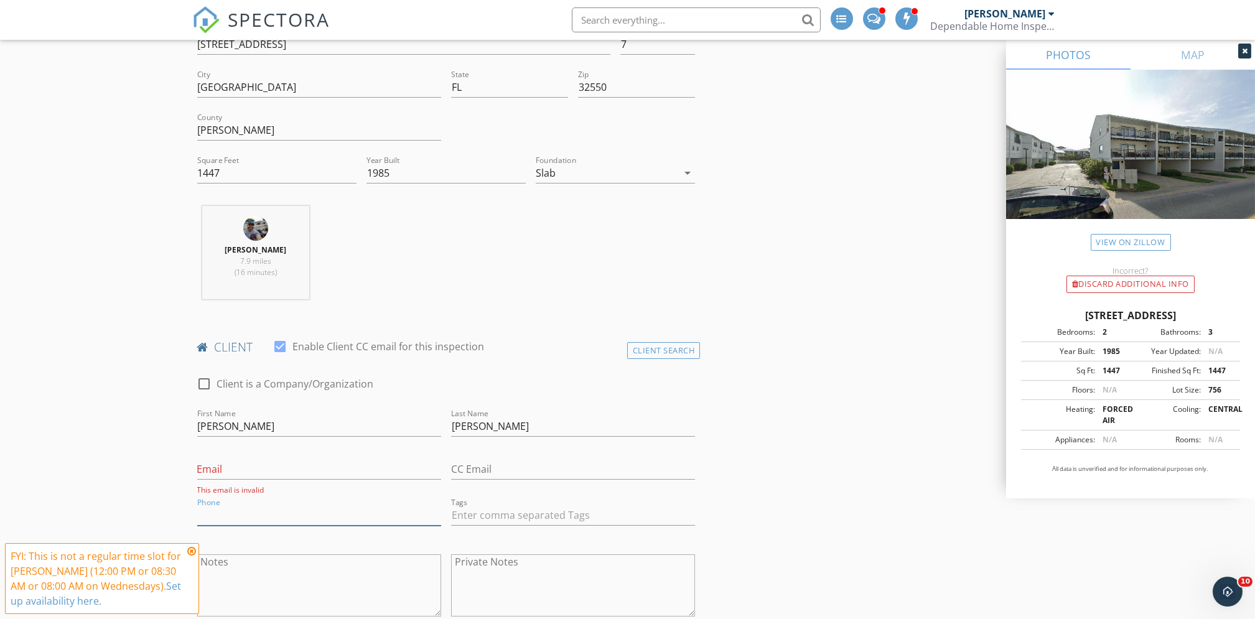
type input "7"
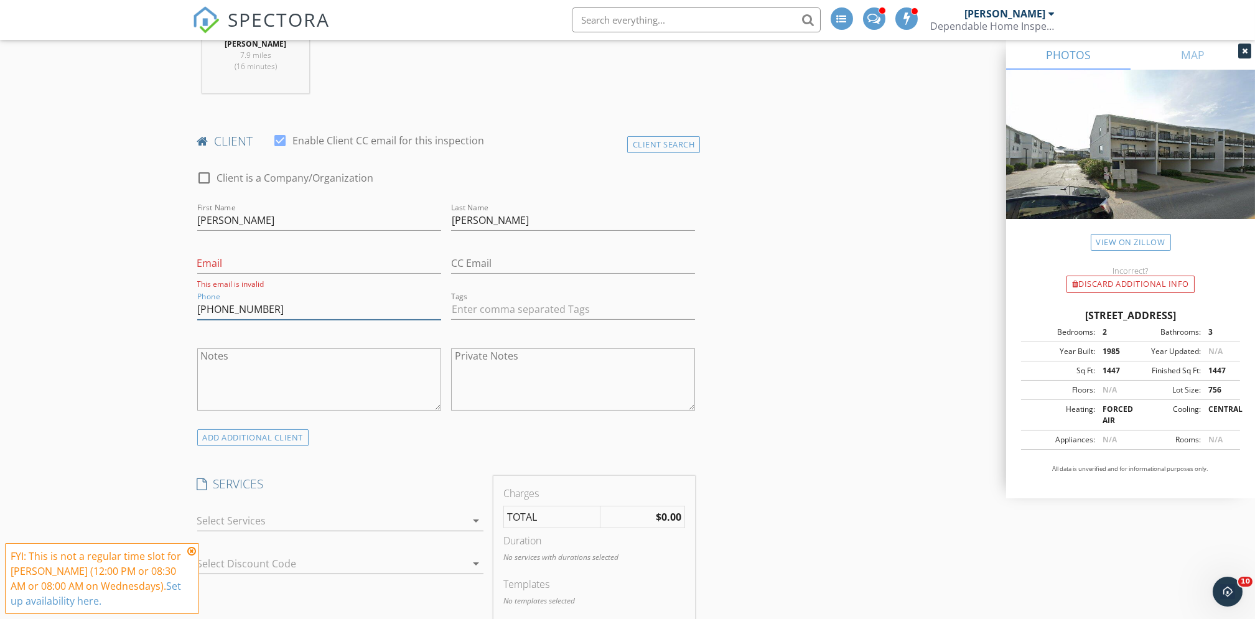
scroll to position [613, 0]
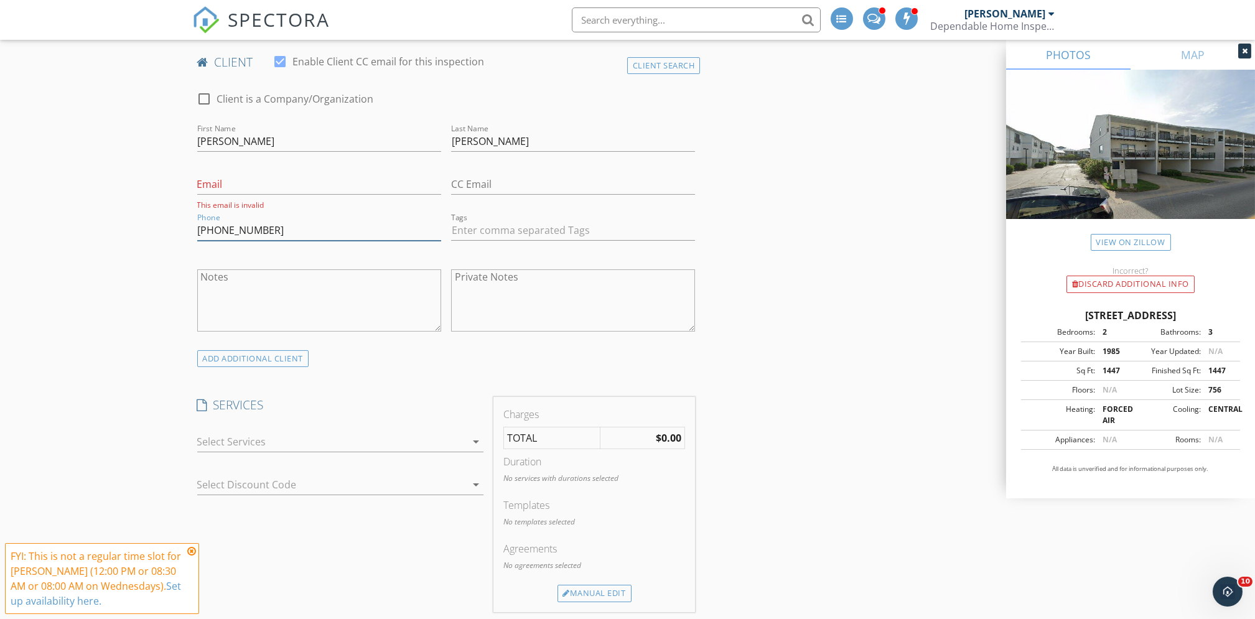
type input "402-301-9097"
click at [378, 447] on div at bounding box center [331, 442] width 269 height 20
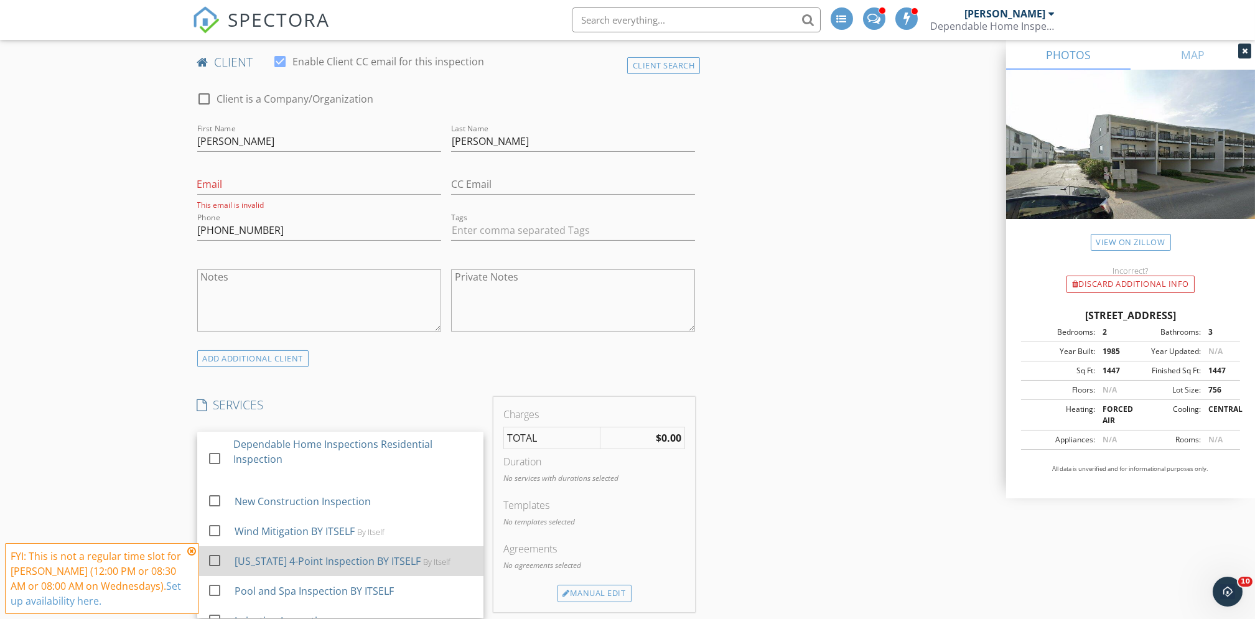
click at [355, 562] on div "Florida 4-Point Inspection BY ITSELF" at bounding box center [327, 561] width 186 height 15
checkbox input "false"
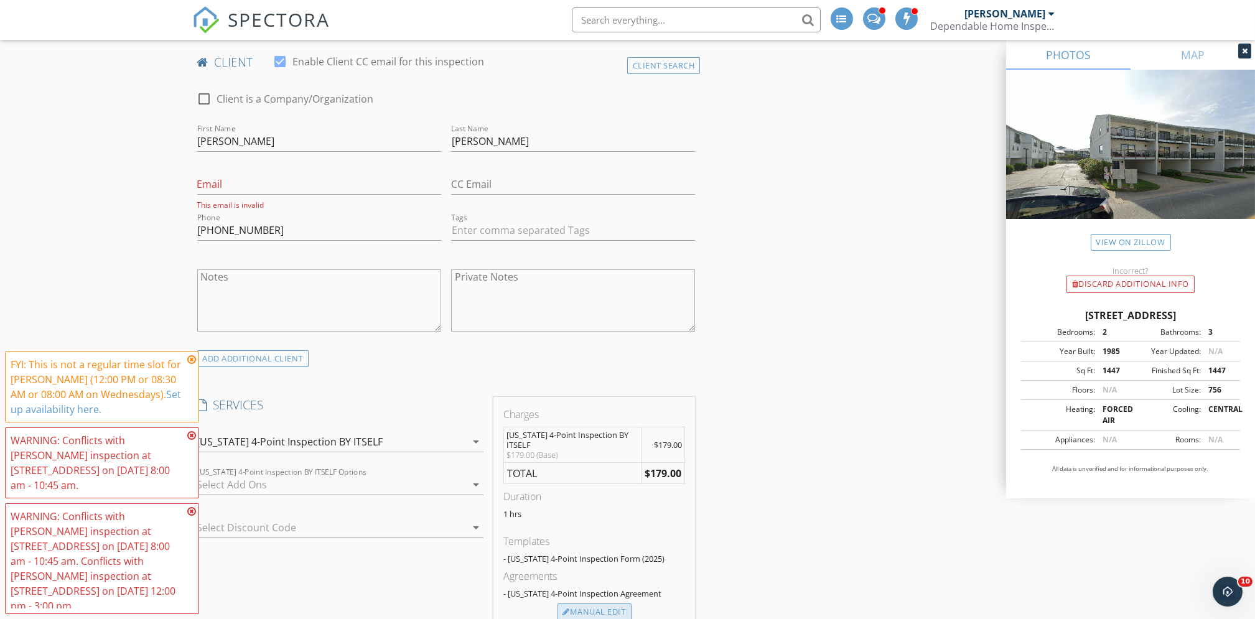
click at [589, 603] on div "Manual Edit" at bounding box center [594, 611] width 74 height 17
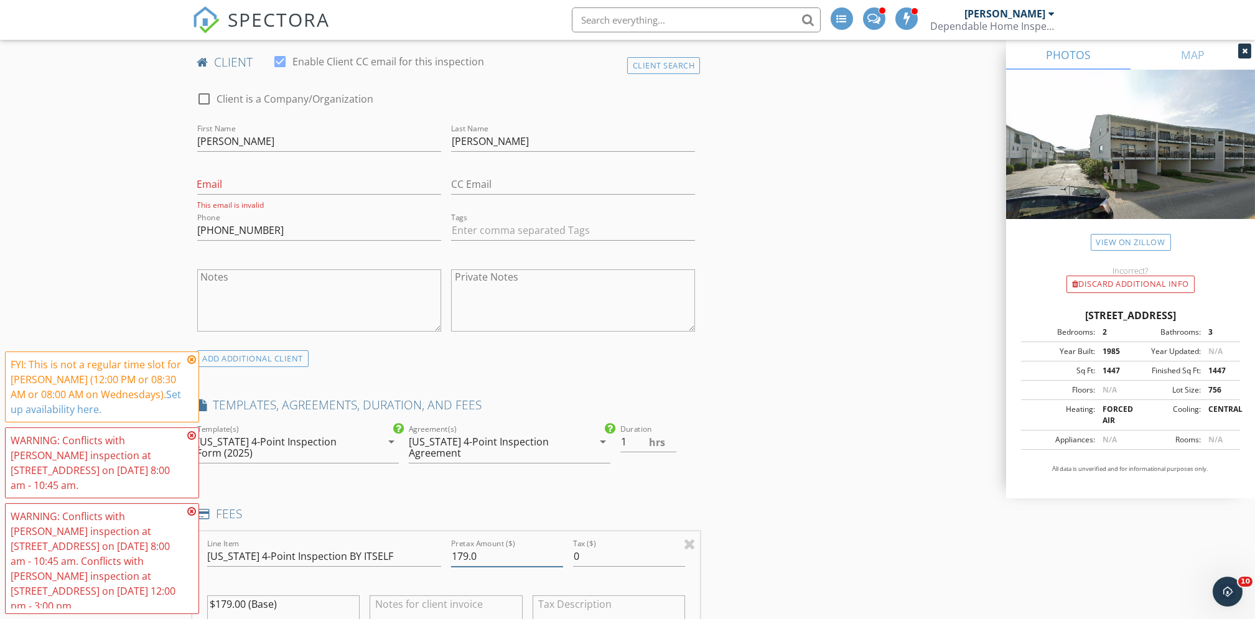
drag, startPoint x: 488, startPoint y: 559, endPoint x: 272, endPoint y: 533, distance: 218.1
click at [272, 533] on div "Line Item Florida 4-Point Inspection BY ITSELF Pretax Amount ($) 179.0 Tax ($) …" at bounding box center [446, 606] width 508 height 150
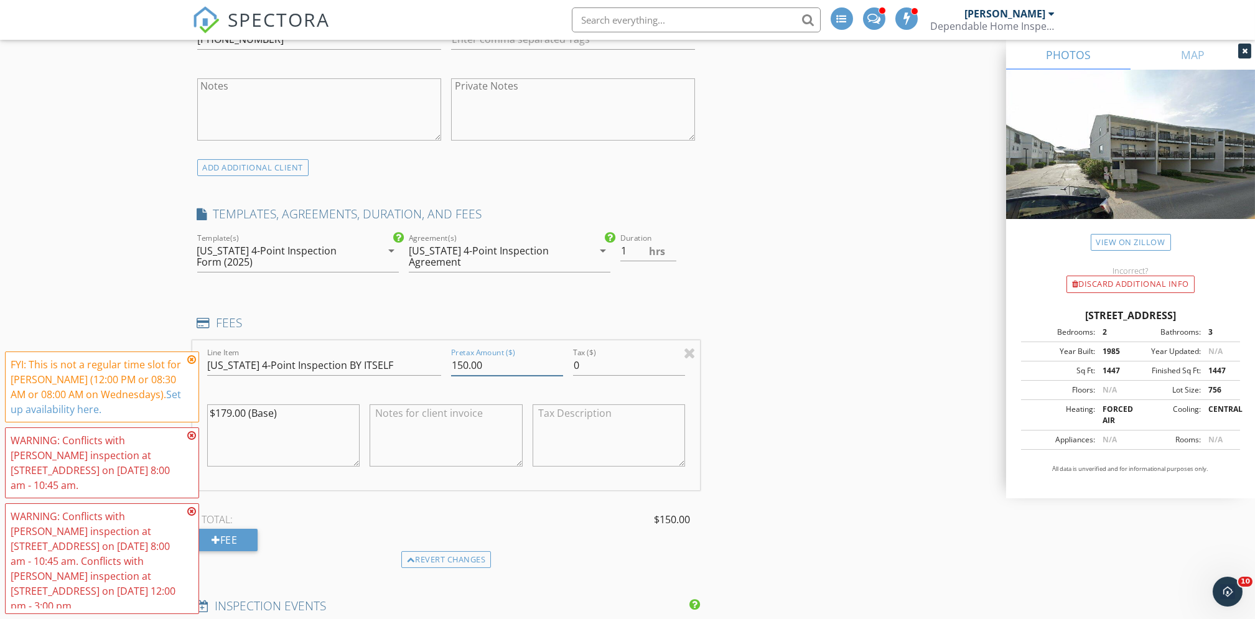
scroll to position [984, 0]
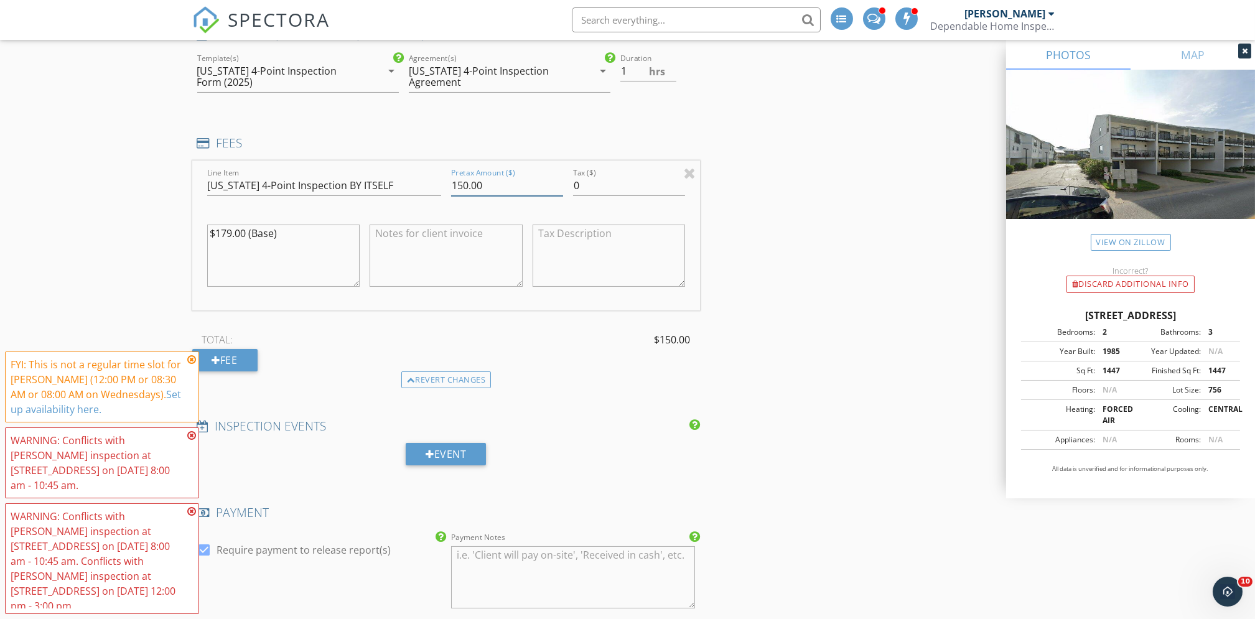
type input "150.00"
click at [190, 365] on icon at bounding box center [191, 360] width 9 height 10
click at [188, 440] on icon at bounding box center [191, 435] width 9 height 10
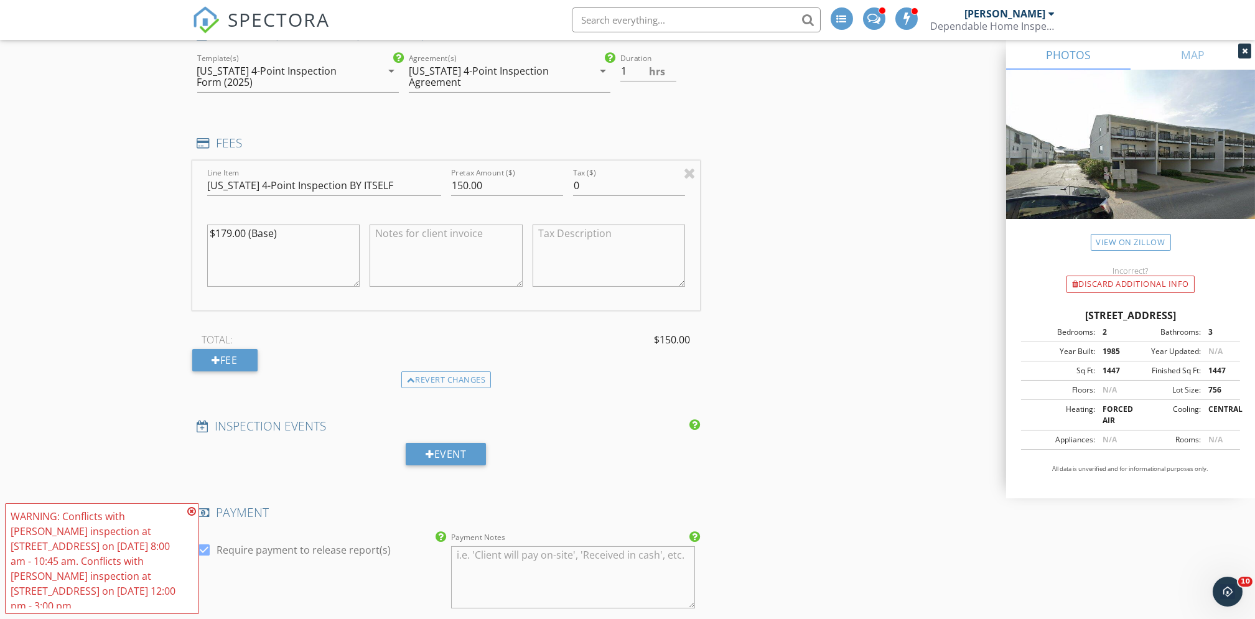
click at [191, 516] on icon at bounding box center [191, 511] width 9 height 10
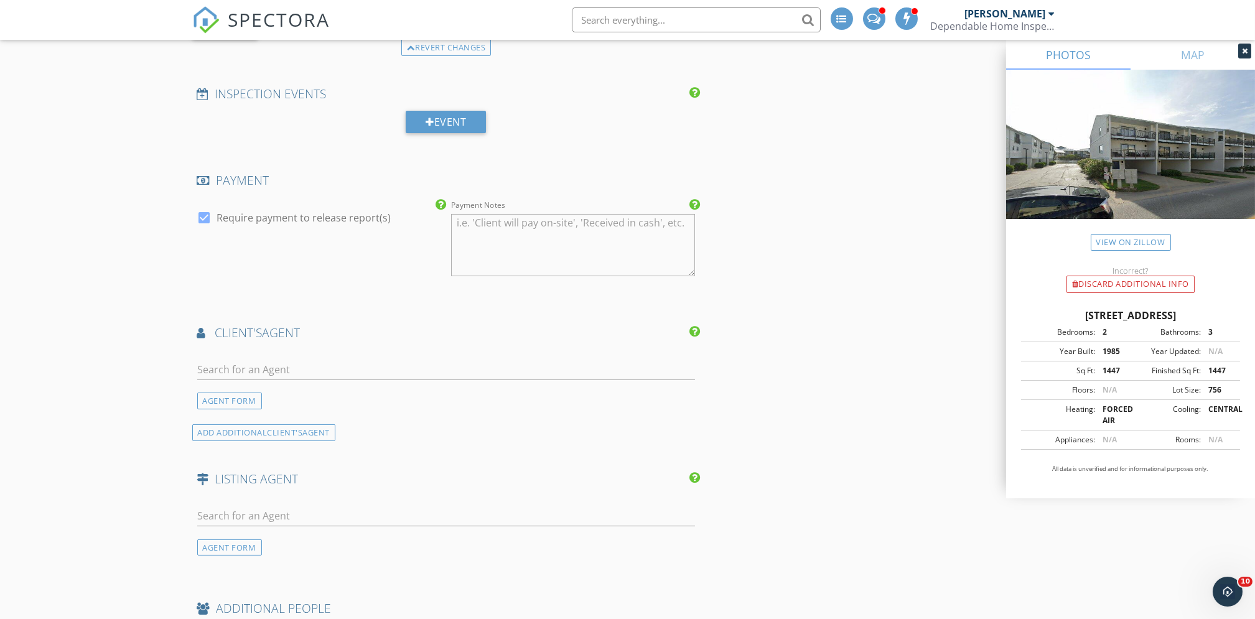
scroll to position [1607, 0]
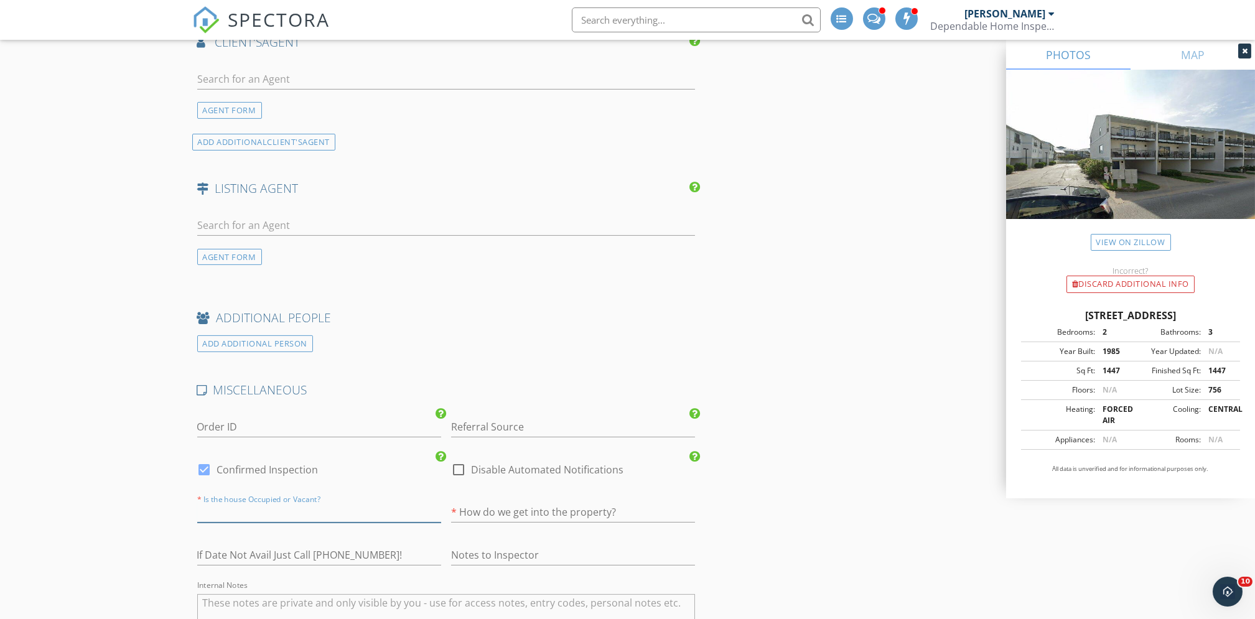
click at [280, 513] on input "text" at bounding box center [319, 512] width 244 height 21
type input "Occ"
click at [559, 516] on input "text" at bounding box center [573, 512] width 244 height 21
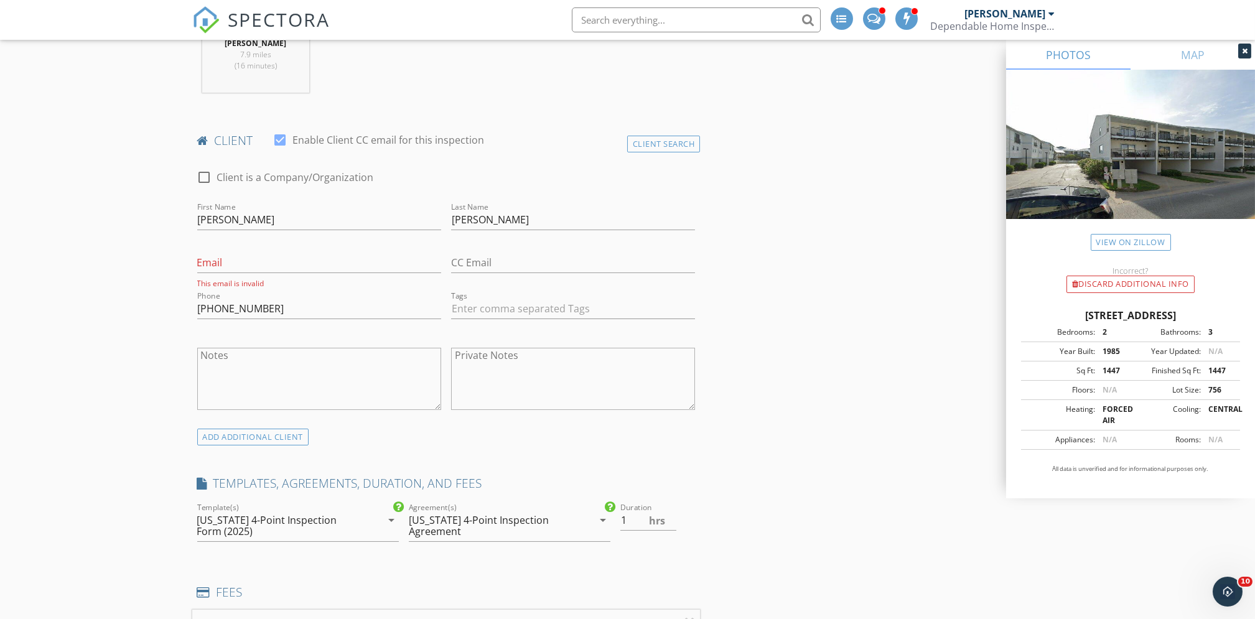
scroll to position [551, 0]
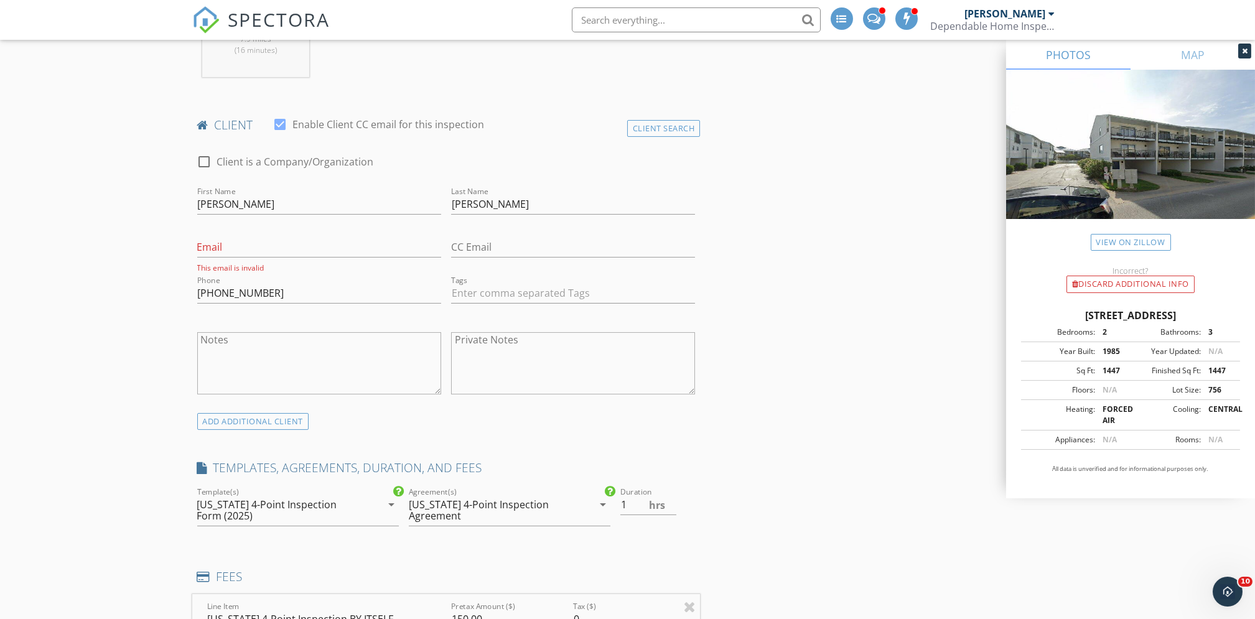
type input "door code 3876"
click at [271, 251] on input "Email" at bounding box center [319, 247] width 244 height 21
type input "bawatson@up.com"
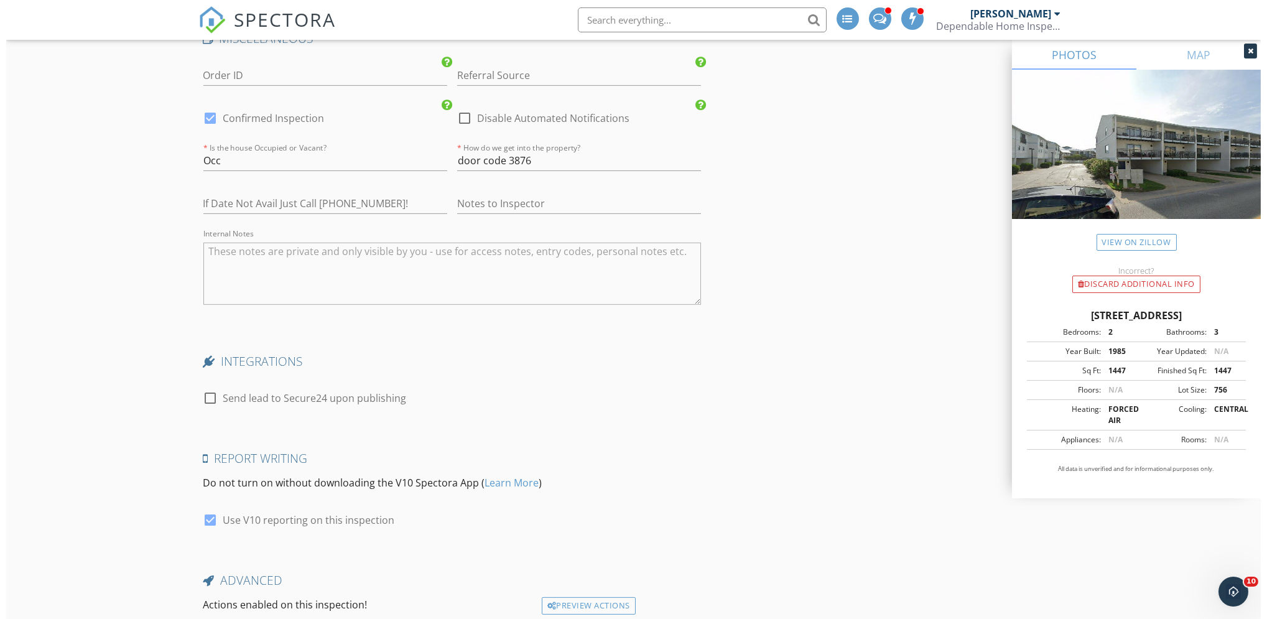
scroll to position [2054, 0]
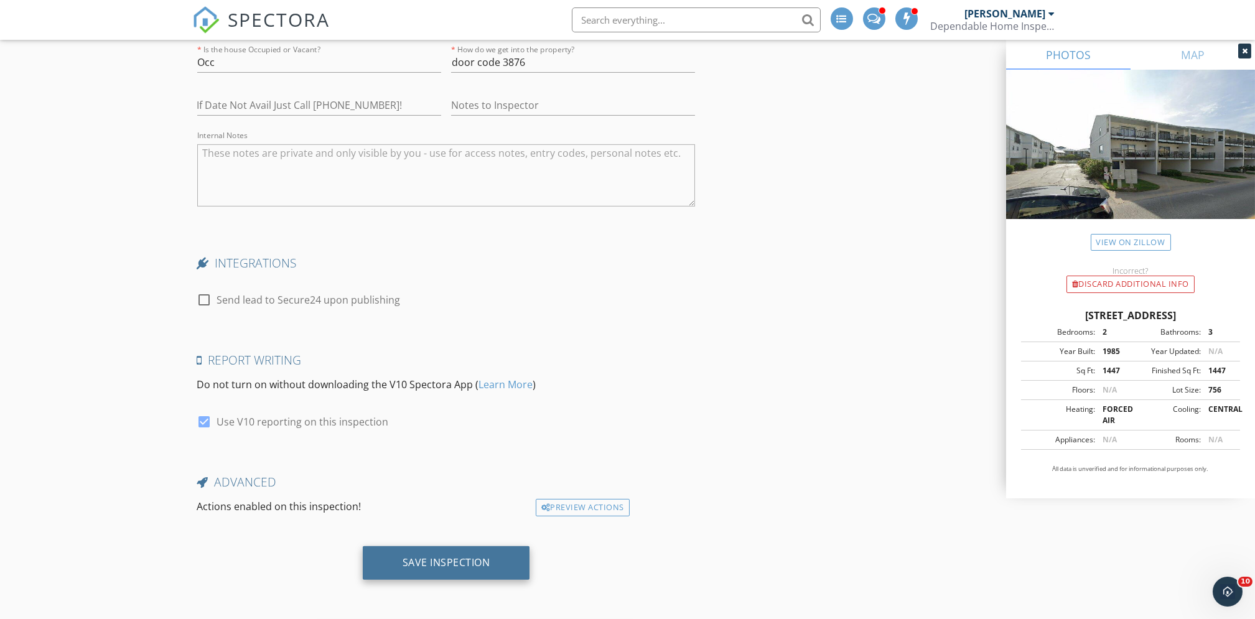
click at [457, 565] on div "Save Inspection" at bounding box center [447, 562] width 88 height 12
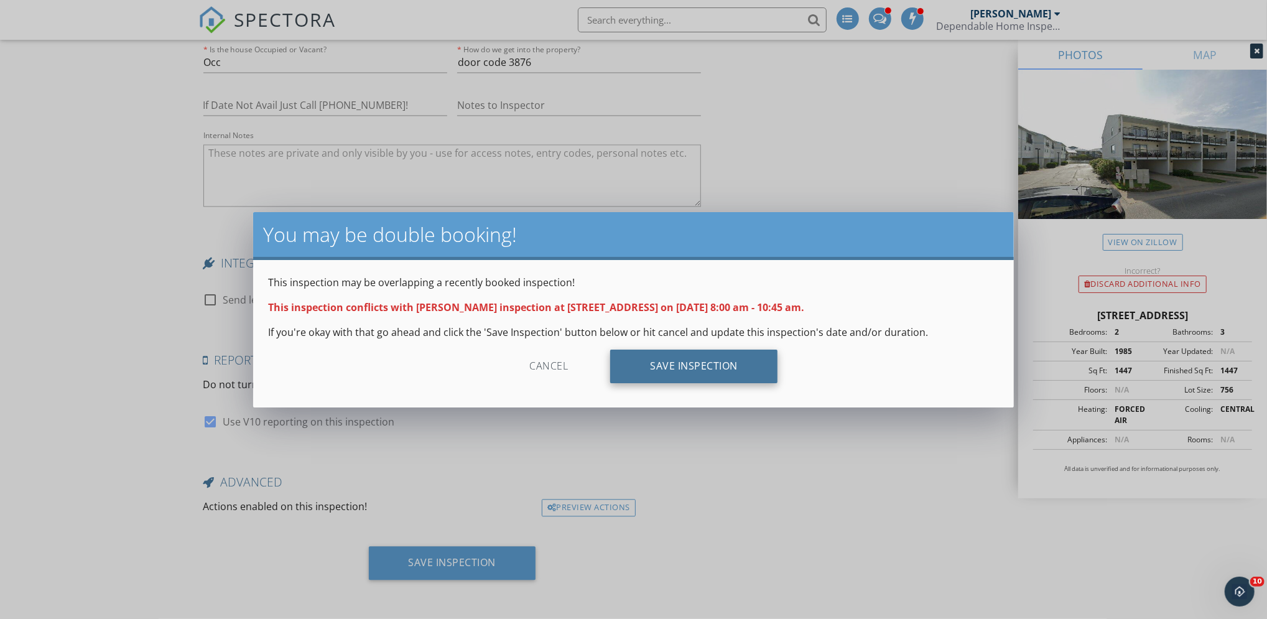
click at [710, 374] on div "Save Inspection" at bounding box center [693, 367] width 167 height 34
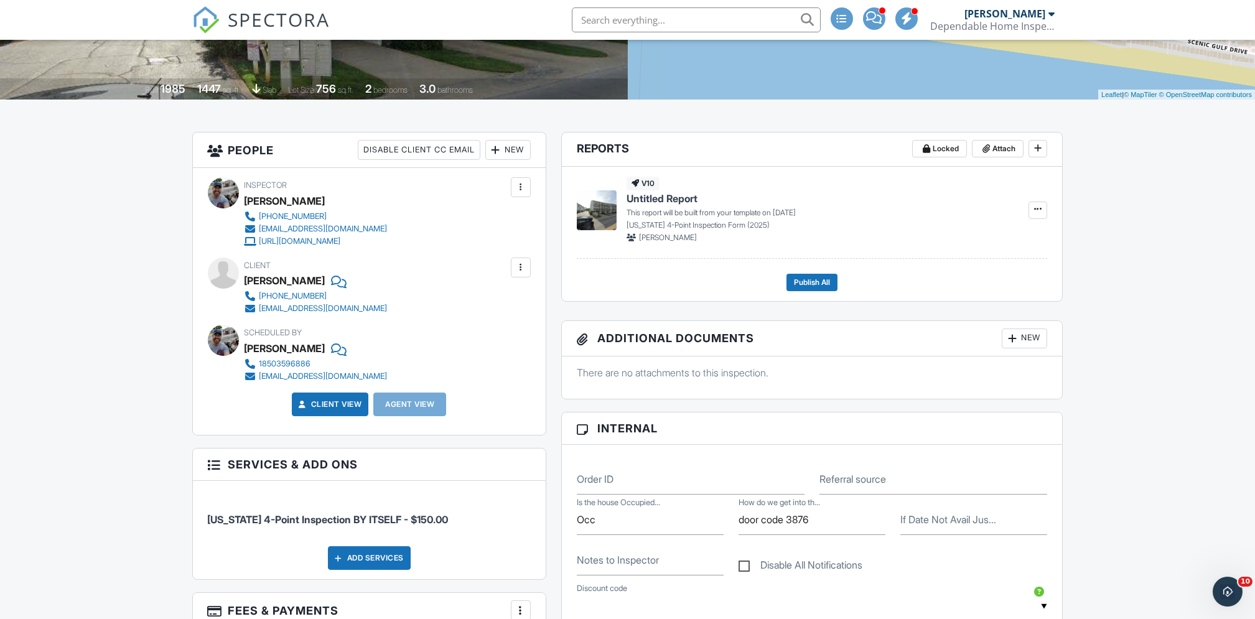
scroll to position [234, 0]
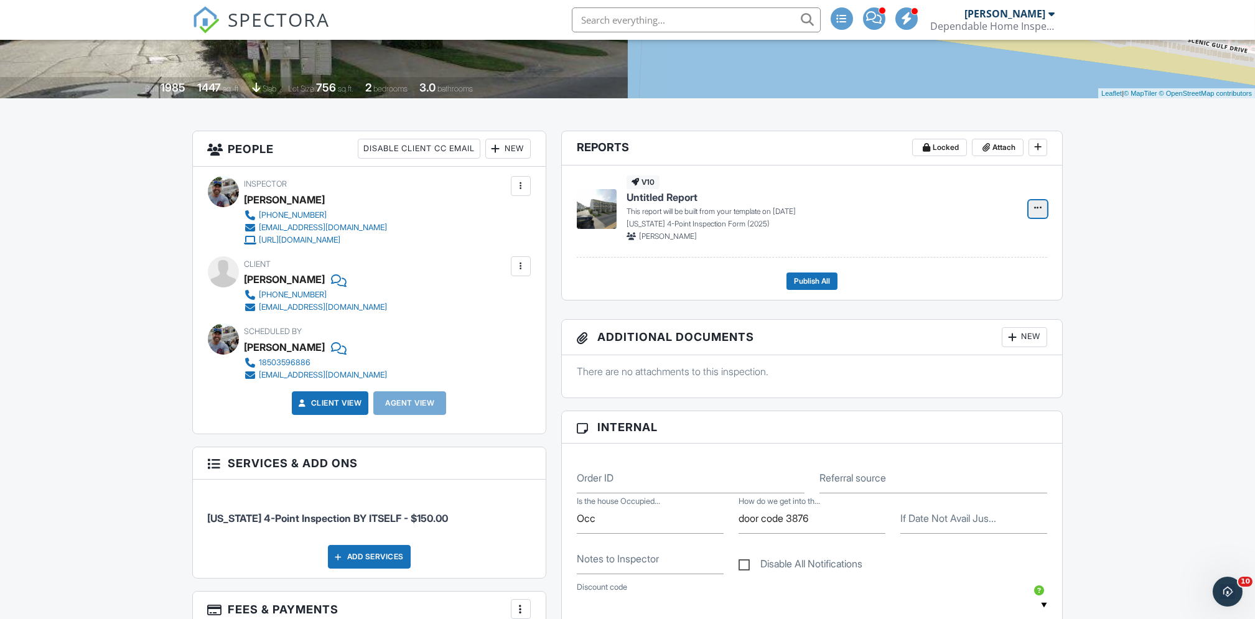
click at [1031, 208] on span at bounding box center [1037, 208] width 12 height 12
click at [969, 241] on input "Build Now" at bounding box center [975, 242] width 127 height 28
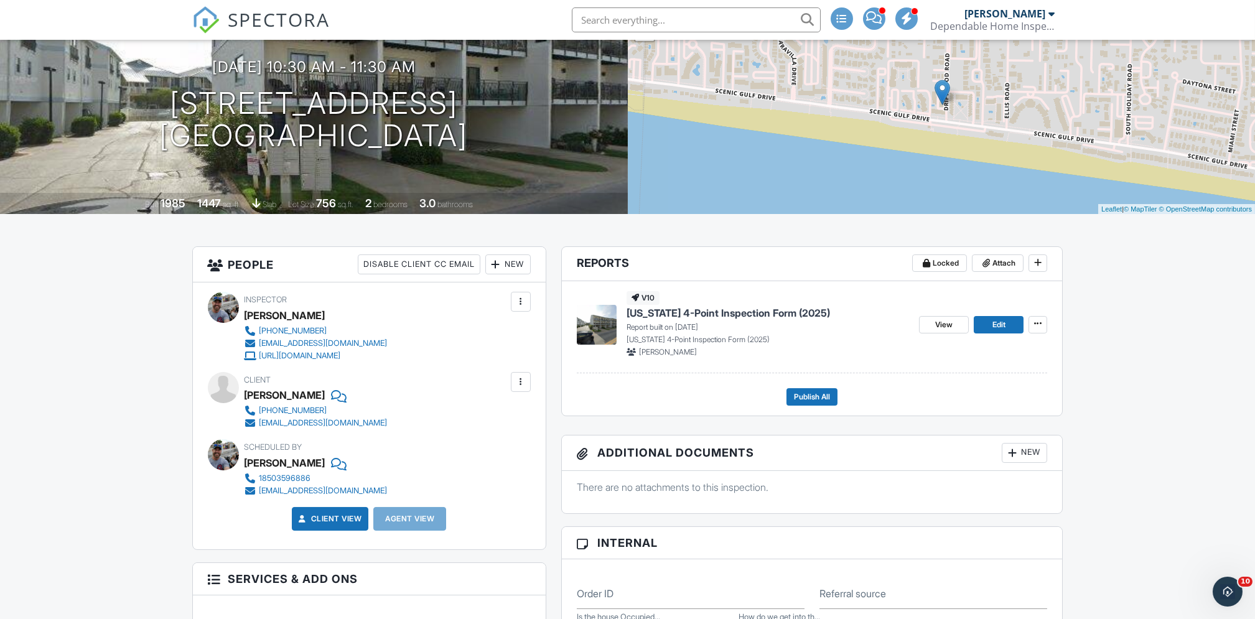
scroll to position [0, 0]
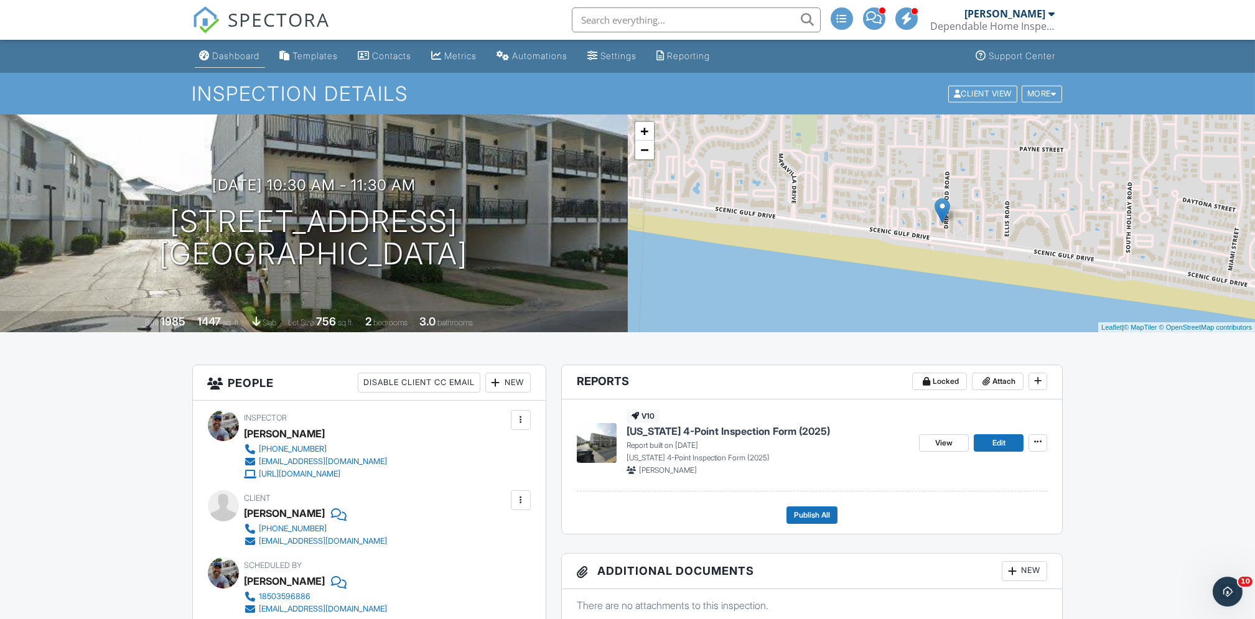
click at [236, 51] on div "Dashboard" at bounding box center [236, 55] width 47 height 11
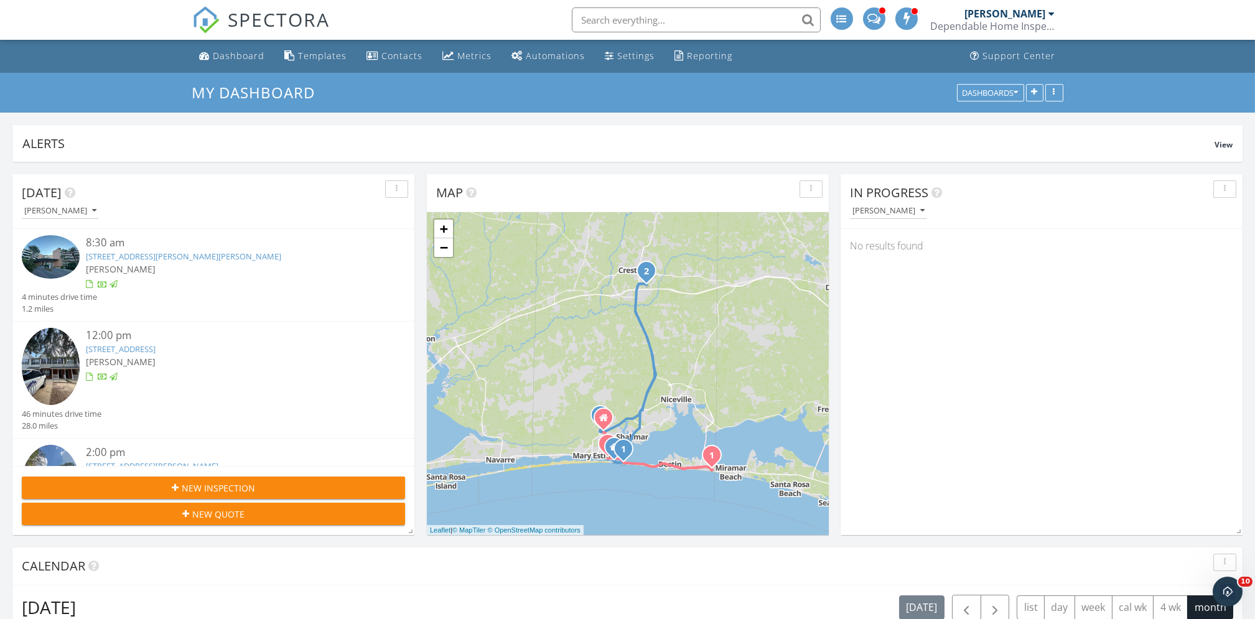
click at [604, 21] on input "text" at bounding box center [696, 19] width 249 height 25
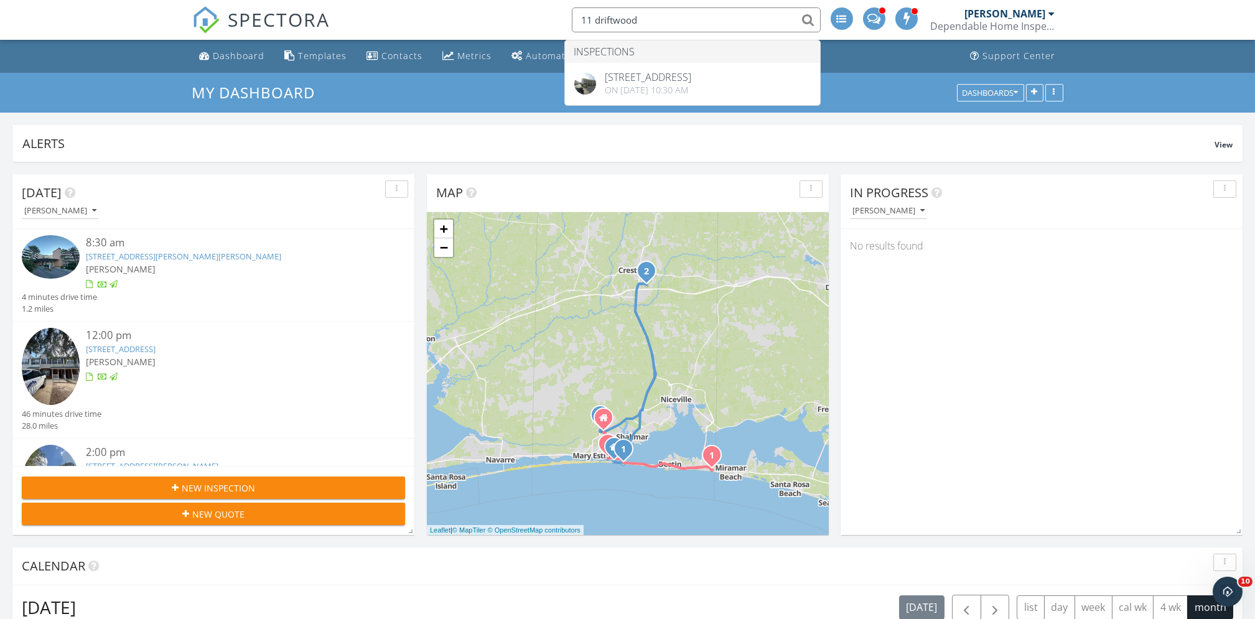
type input "11 driftwood"
click at [479, 31] on div "SPECTORA 11 driftwood Inspections 11 Driftwood Rd 7, Miramar Beach, FL 32550 On…" at bounding box center [627, 20] width 871 height 40
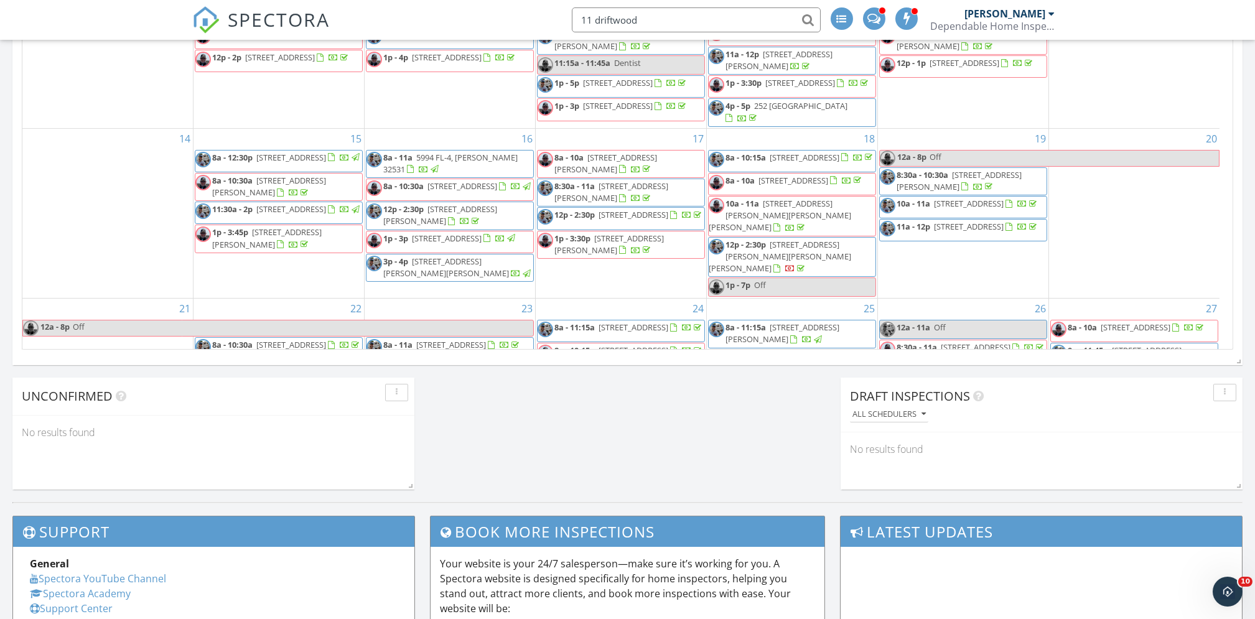
scroll to position [320, 0]
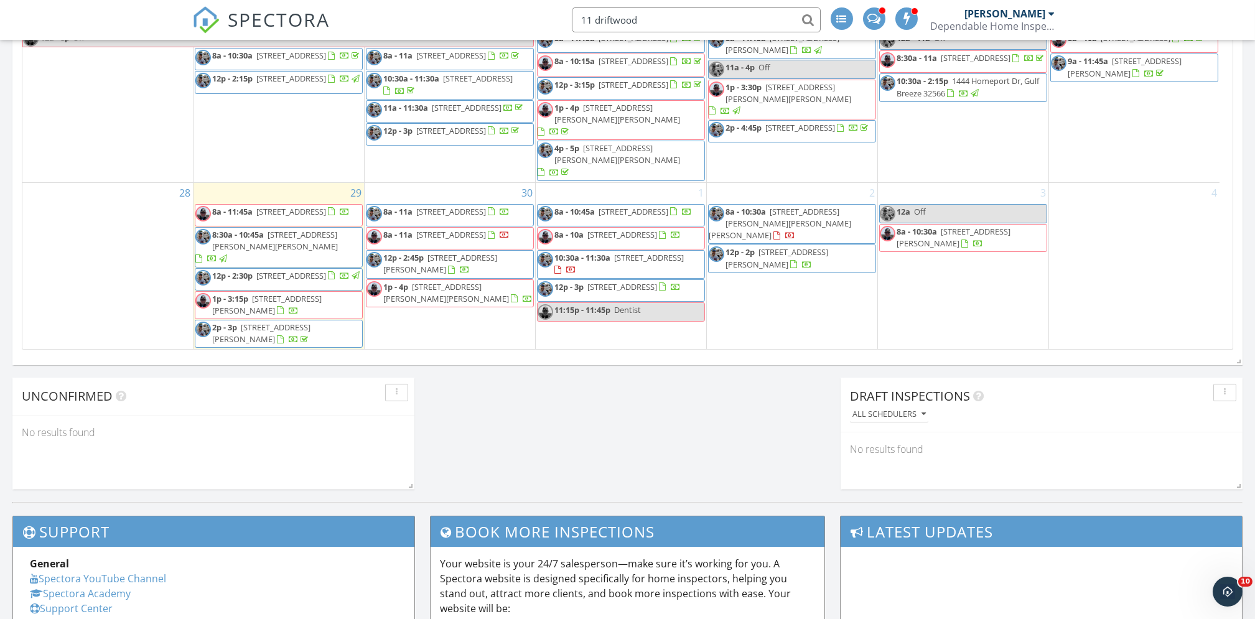
click at [614, 263] on span "11 Driftwood Rd 7, Miramar Beach 32550" at bounding box center [649, 257] width 70 height 11
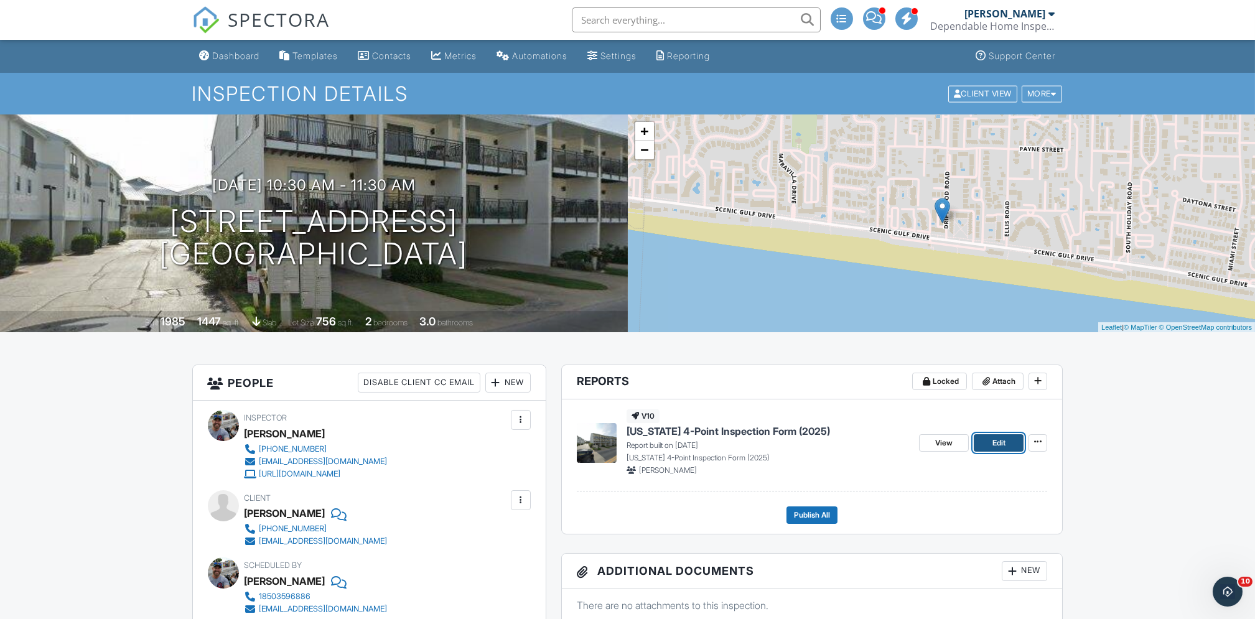
click at [1002, 443] on span "Edit" at bounding box center [998, 443] width 13 height 12
click at [241, 55] on div "Dashboard" at bounding box center [236, 55] width 47 height 11
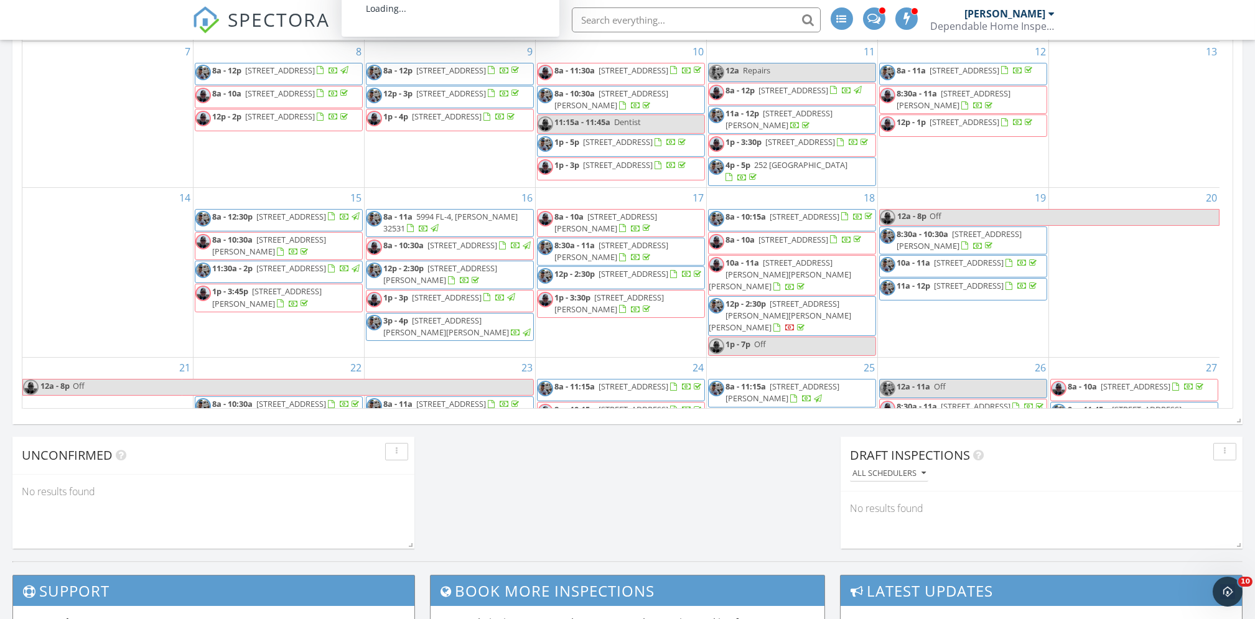
scroll to position [320, 0]
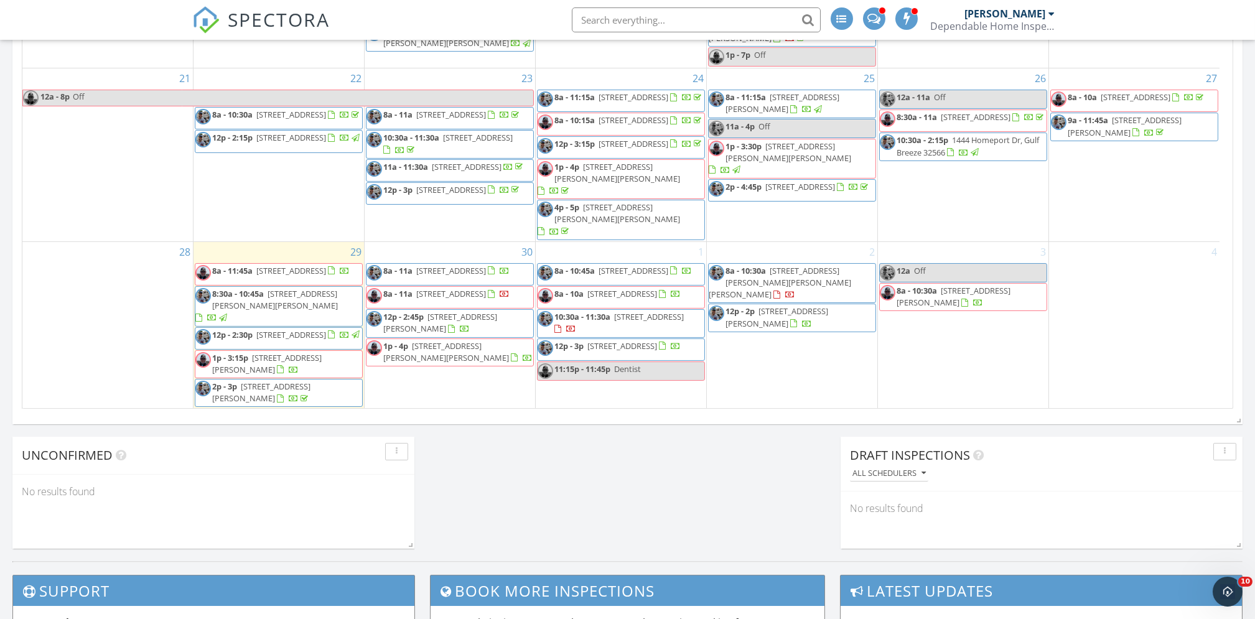
click at [642, 265] on span "519 2nd Ave, Destin 32541" at bounding box center [633, 270] width 70 height 11
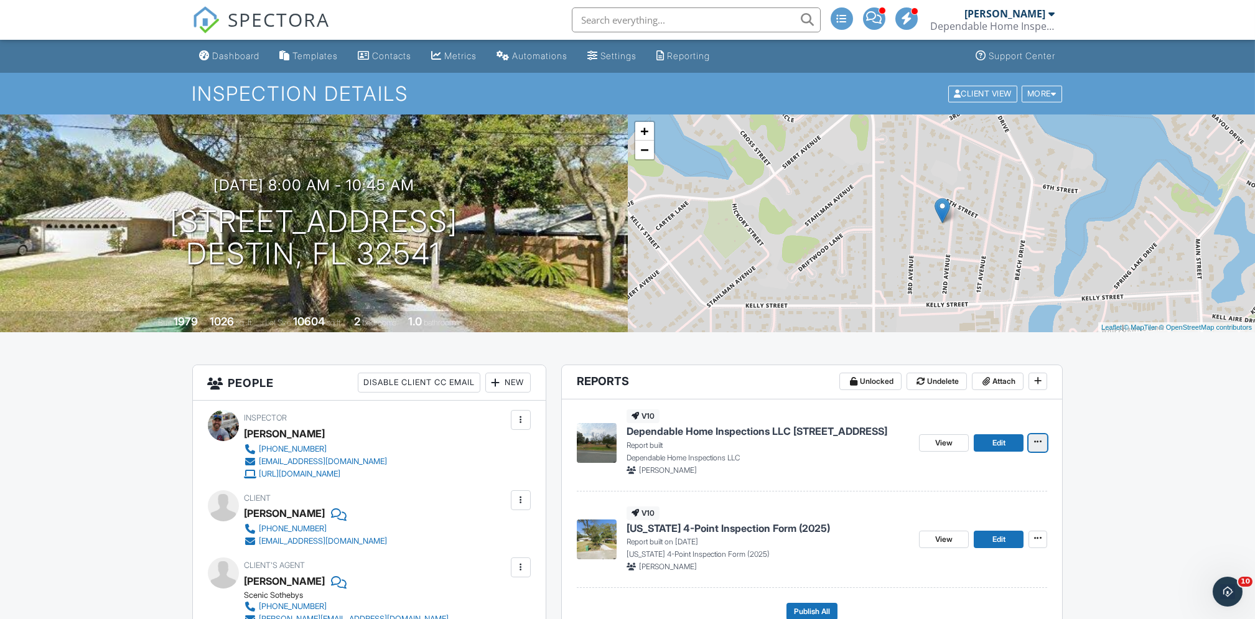
click at [1042, 444] on span at bounding box center [1037, 441] width 12 height 12
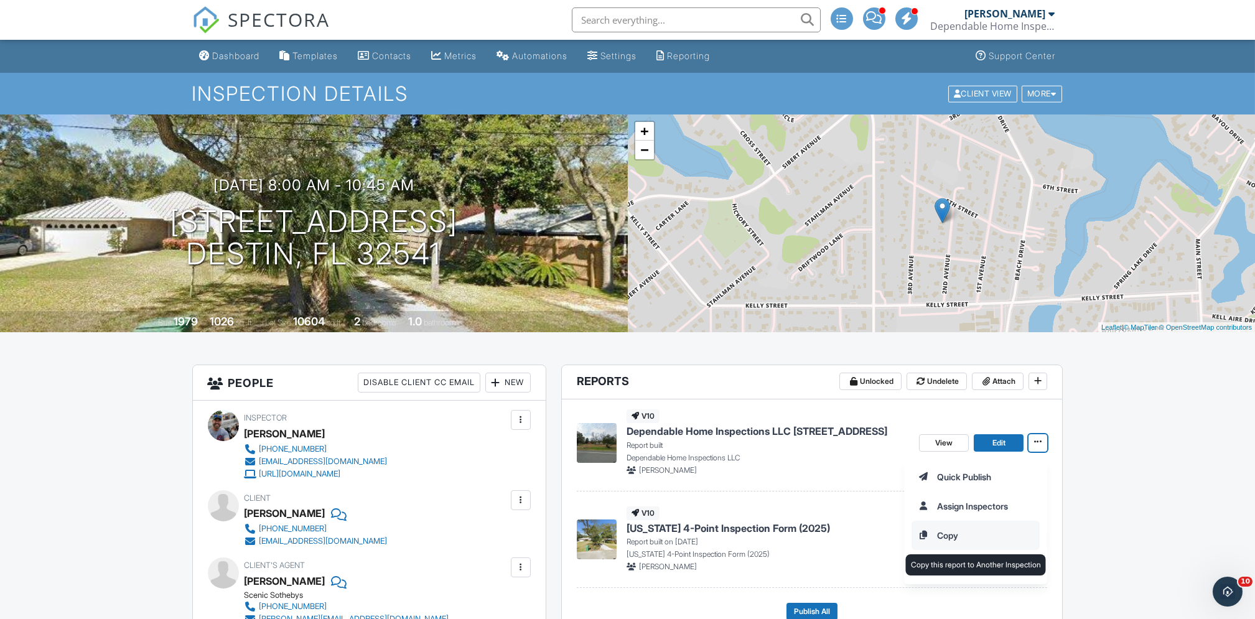
click at [957, 533] on input "Copy" at bounding box center [975, 535] width 127 height 28
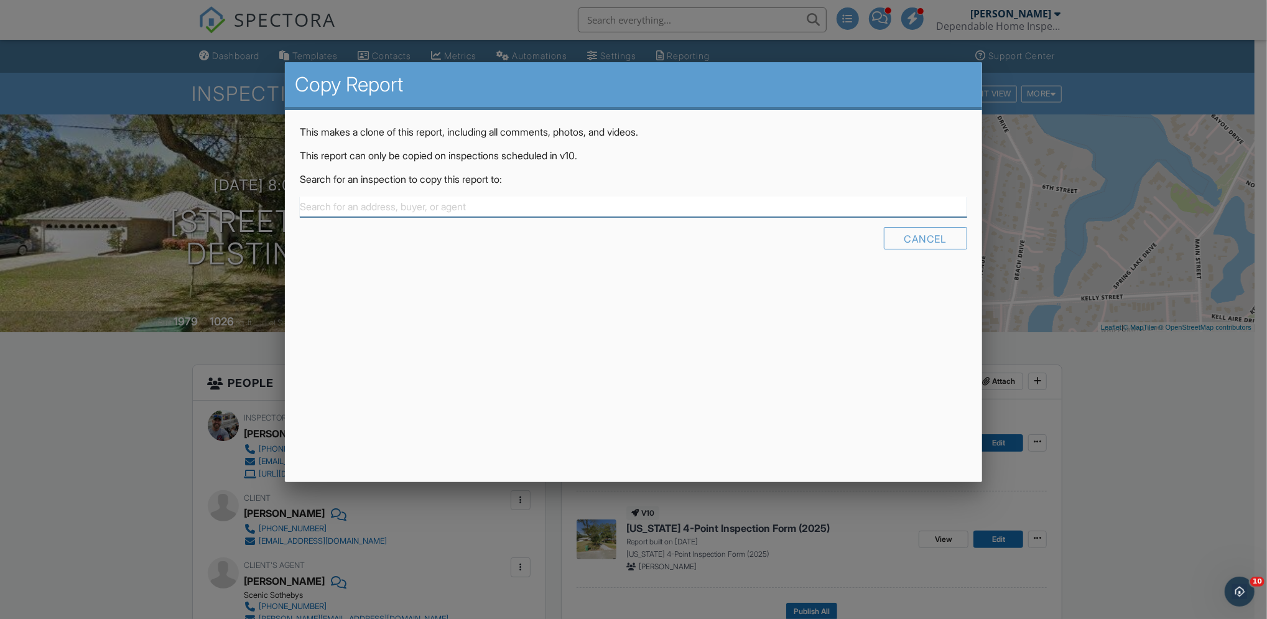
click at [659, 208] on input "text" at bounding box center [633, 207] width 667 height 21
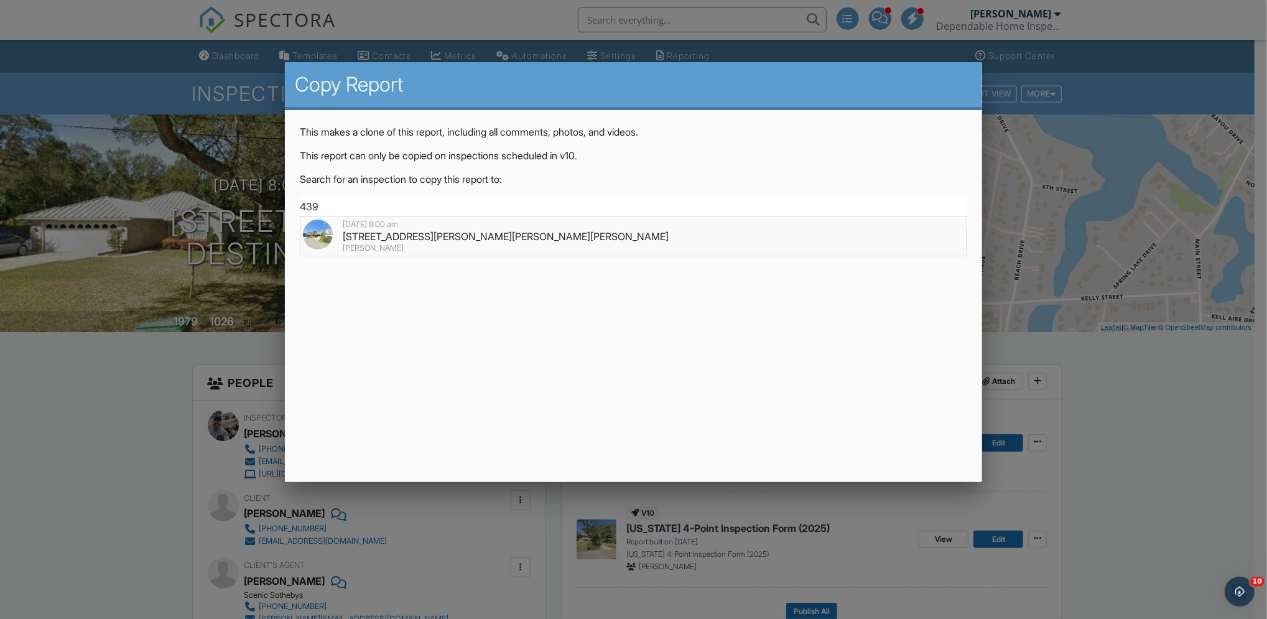
click at [544, 231] on div "439 Sandy Ridge Cir, Mary Esther, FL 32569" at bounding box center [633, 237] width 661 height 14
type input "439 Sandy Ridge Cir, Mary Esther, FL 32569"
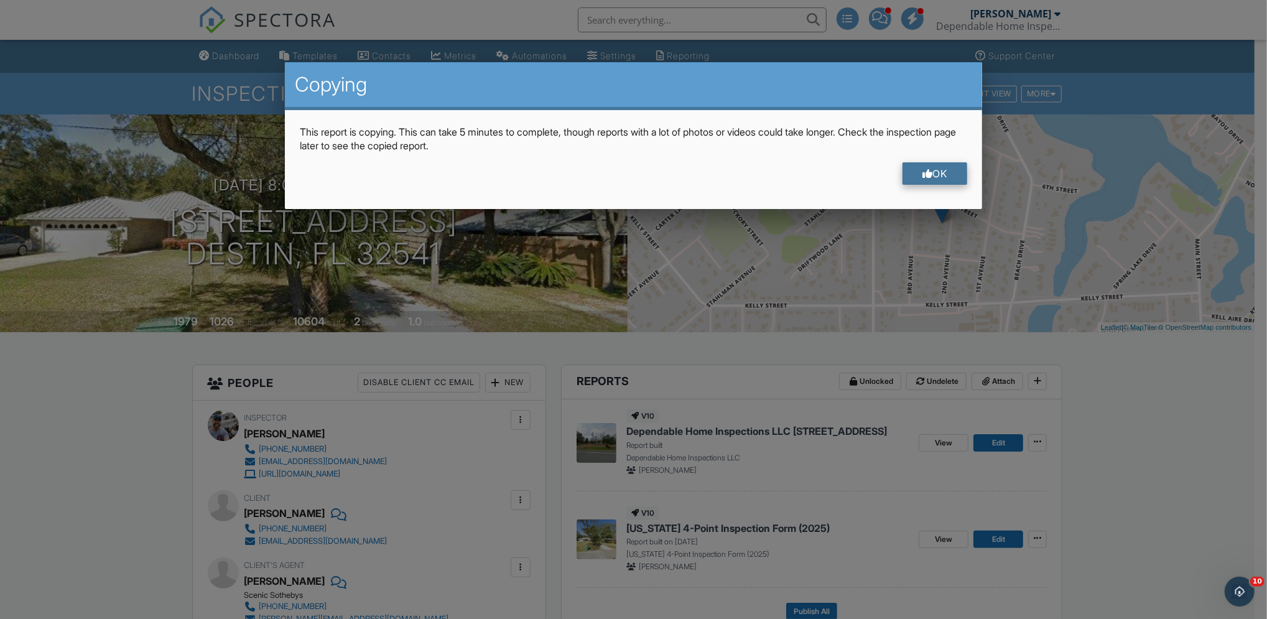
click at [933, 173] on div "OK" at bounding box center [935, 173] width 65 height 22
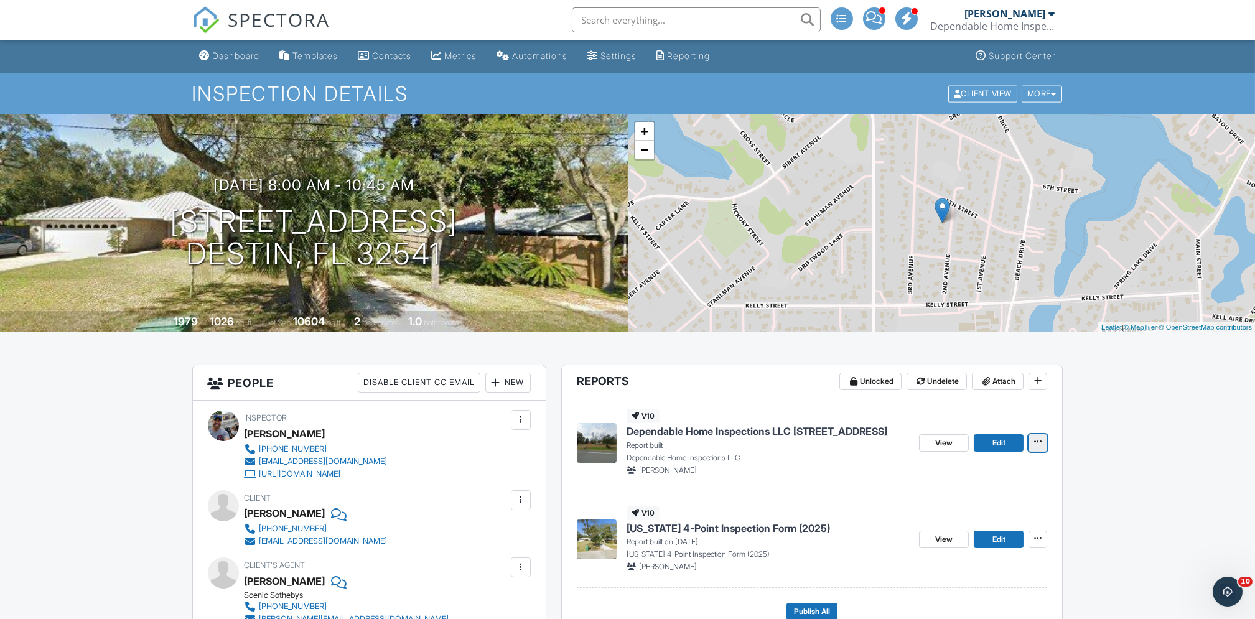
click at [1039, 443] on icon at bounding box center [1037, 441] width 7 height 9
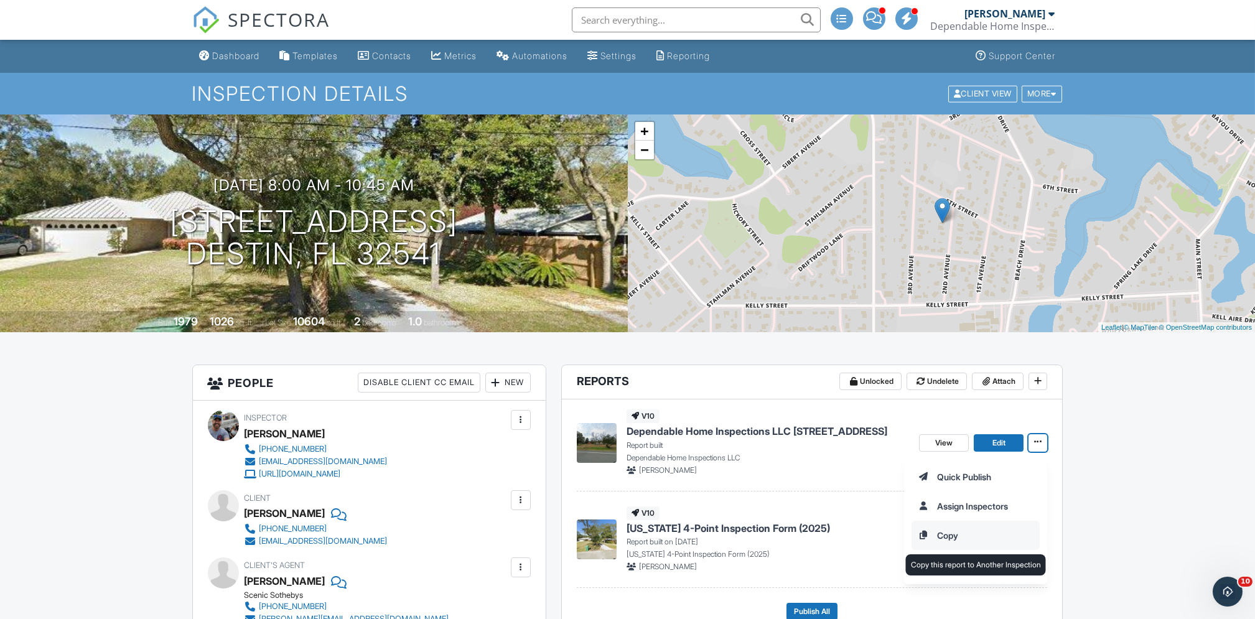
click at [968, 529] on input "Copy" at bounding box center [975, 535] width 127 height 28
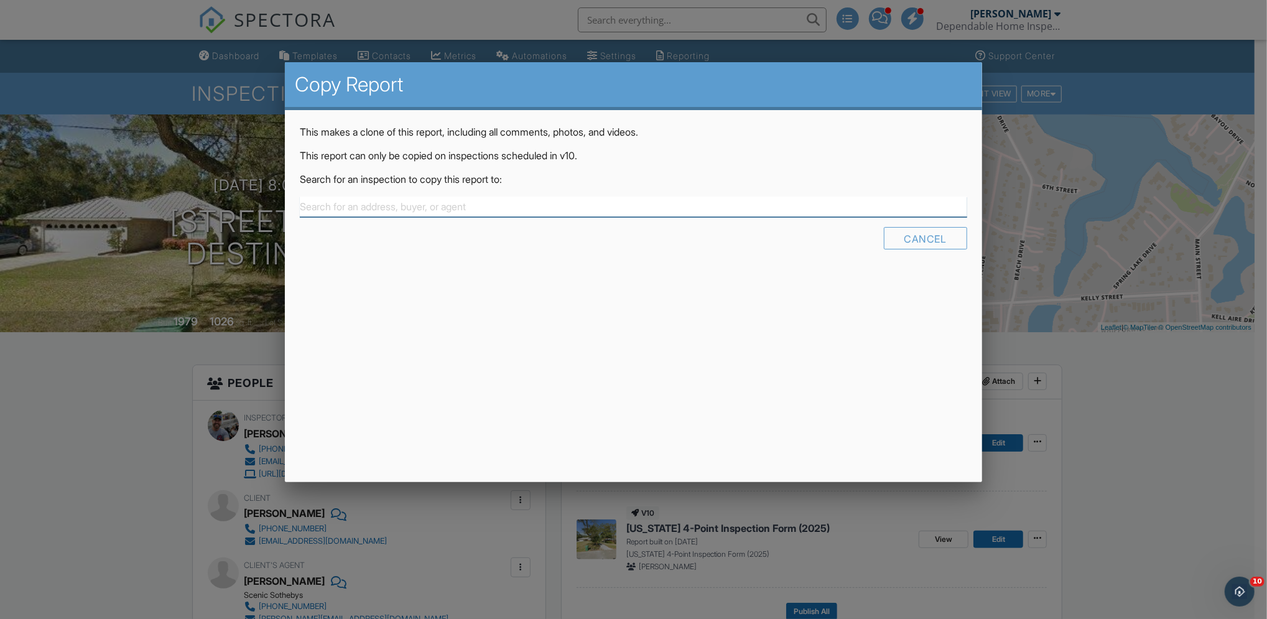
click at [623, 198] on input "text" at bounding box center [633, 207] width 667 height 21
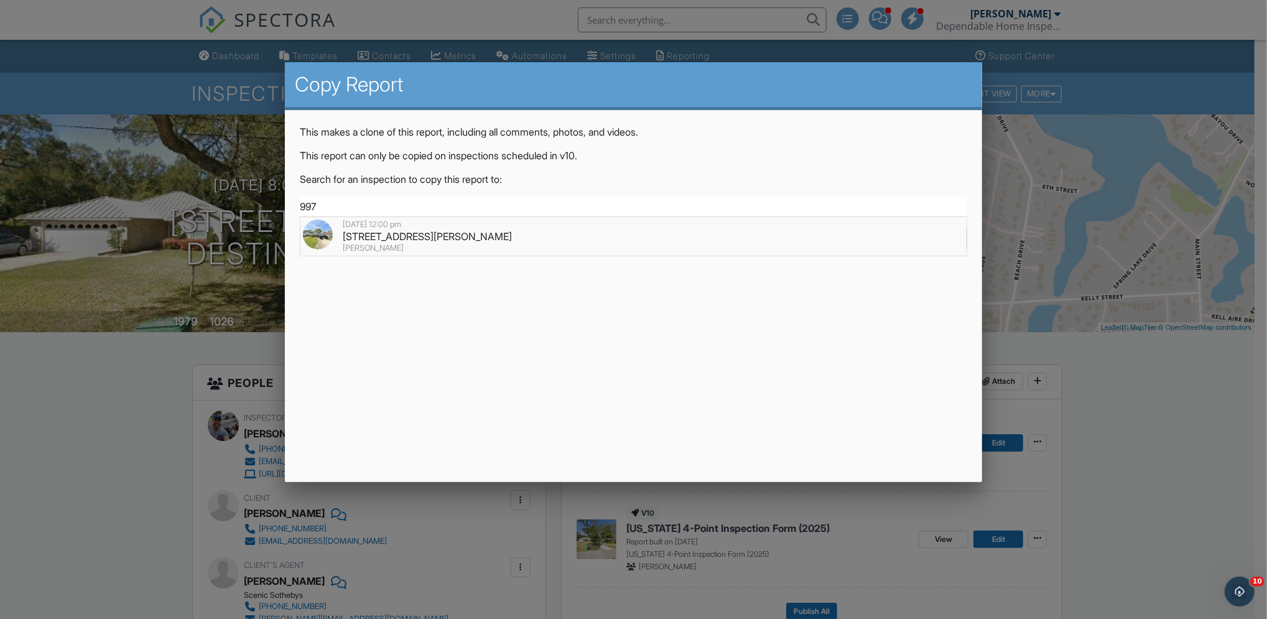
click at [502, 231] on div "997 Claeven Cir, Fort Walton Beach, FL 32547" at bounding box center [633, 237] width 661 height 14
type input "997 Claeven Cir, Fort Walton Beach, FL 32547"
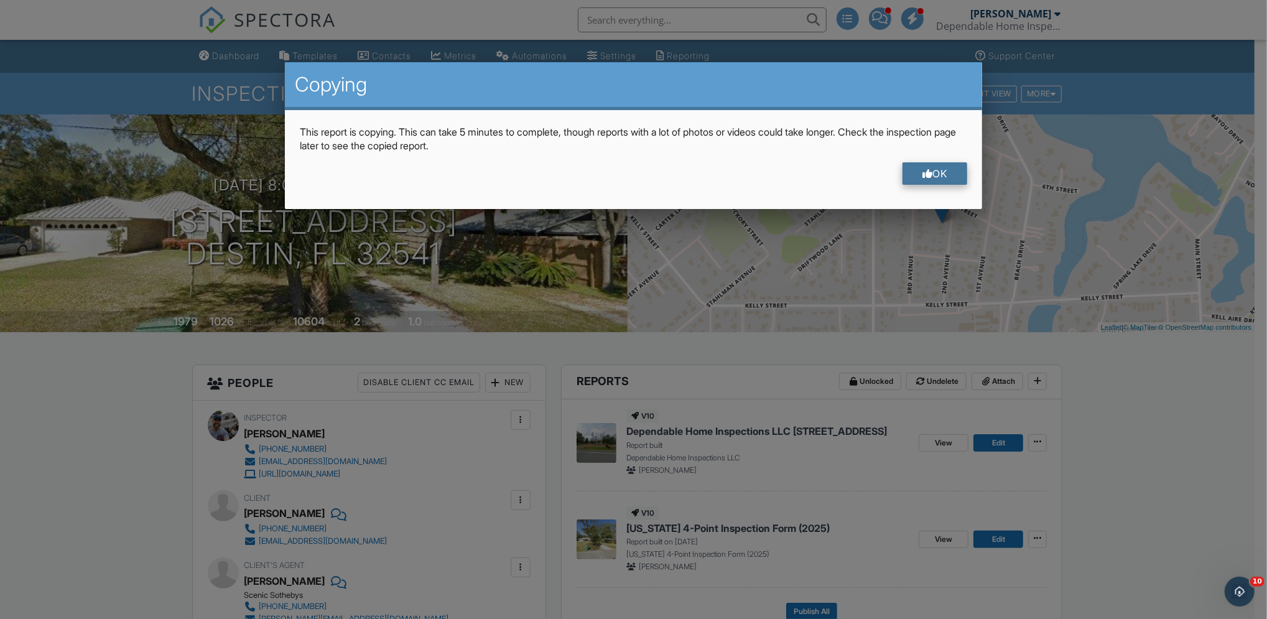
click at [941, 172] on div "OK" at bounding box center [935, 173] width 65 height 22
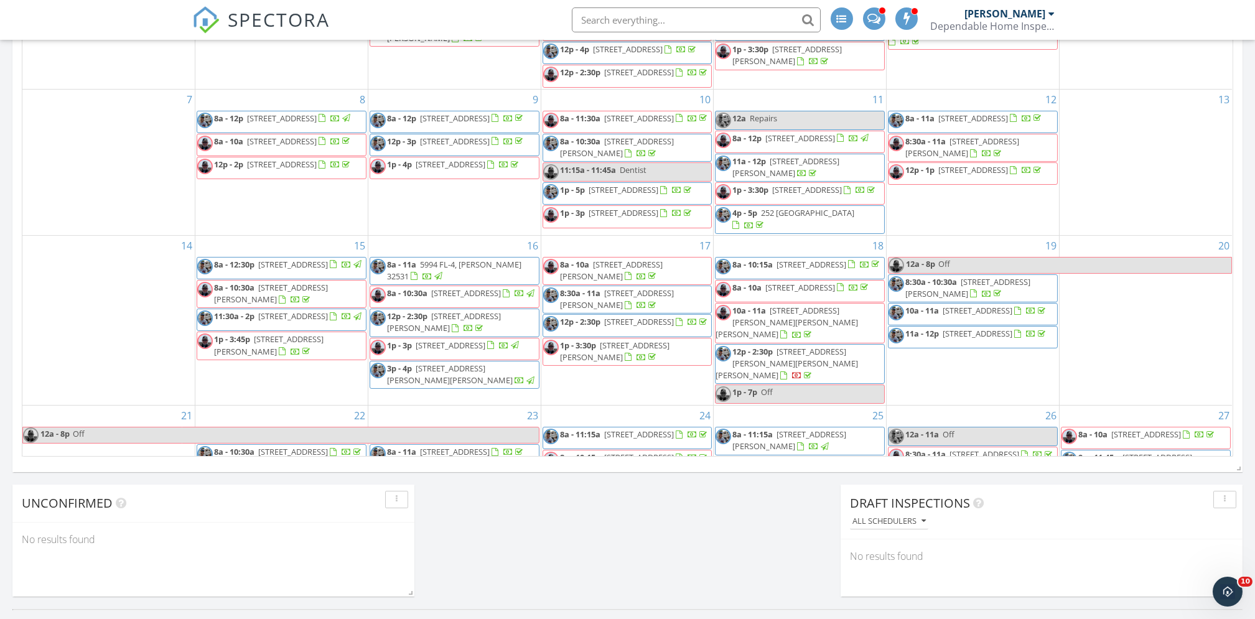
scroll to position [320, 0]
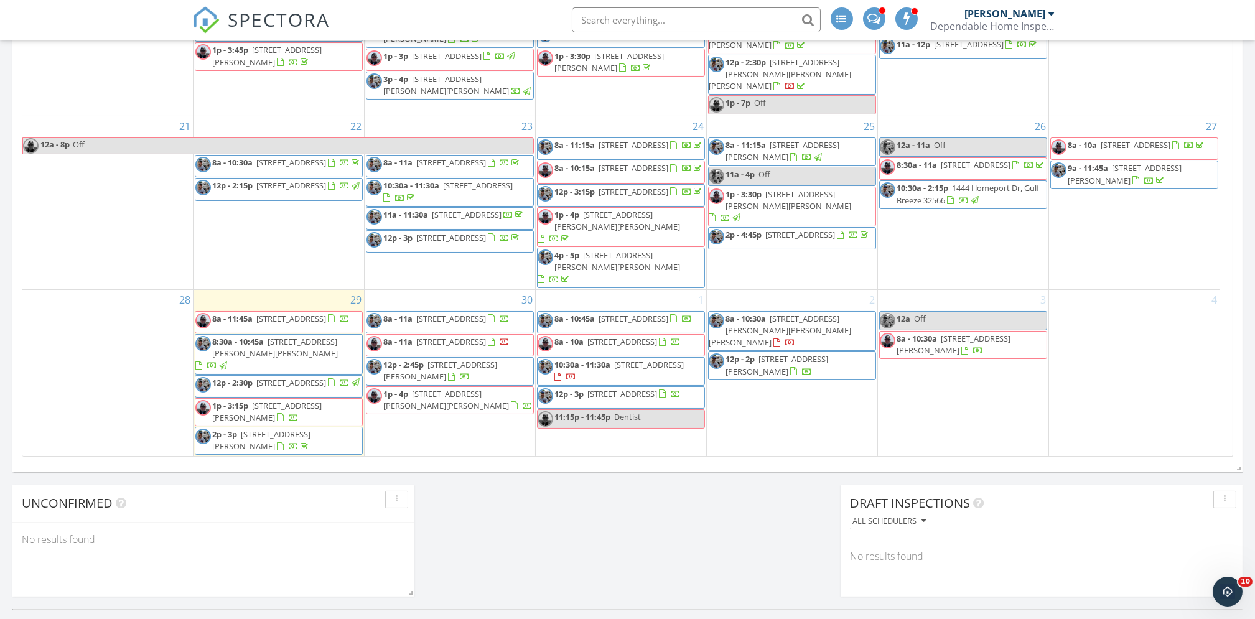
click at [827, 313] on span "439 Sandy Ridge Cir, Mary Esther 32569" at bounding box center [780, 330] width 142 height 35
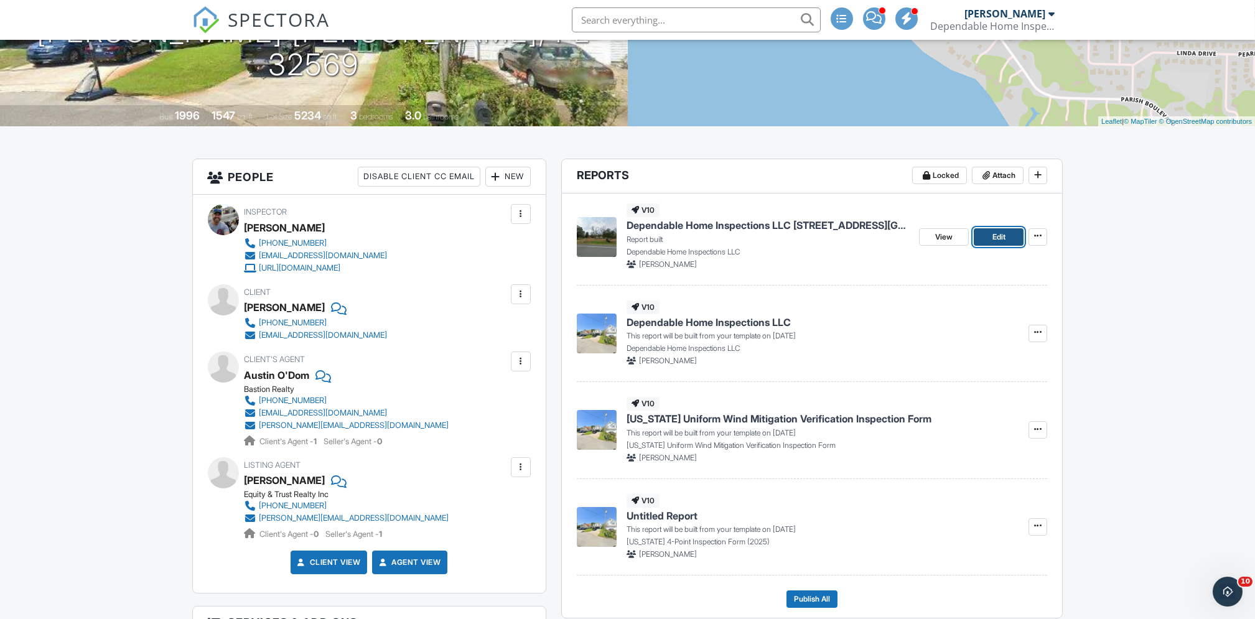
click at [992, 235] on span "Edit" at bounding box center [998, 237] width 13 height 12
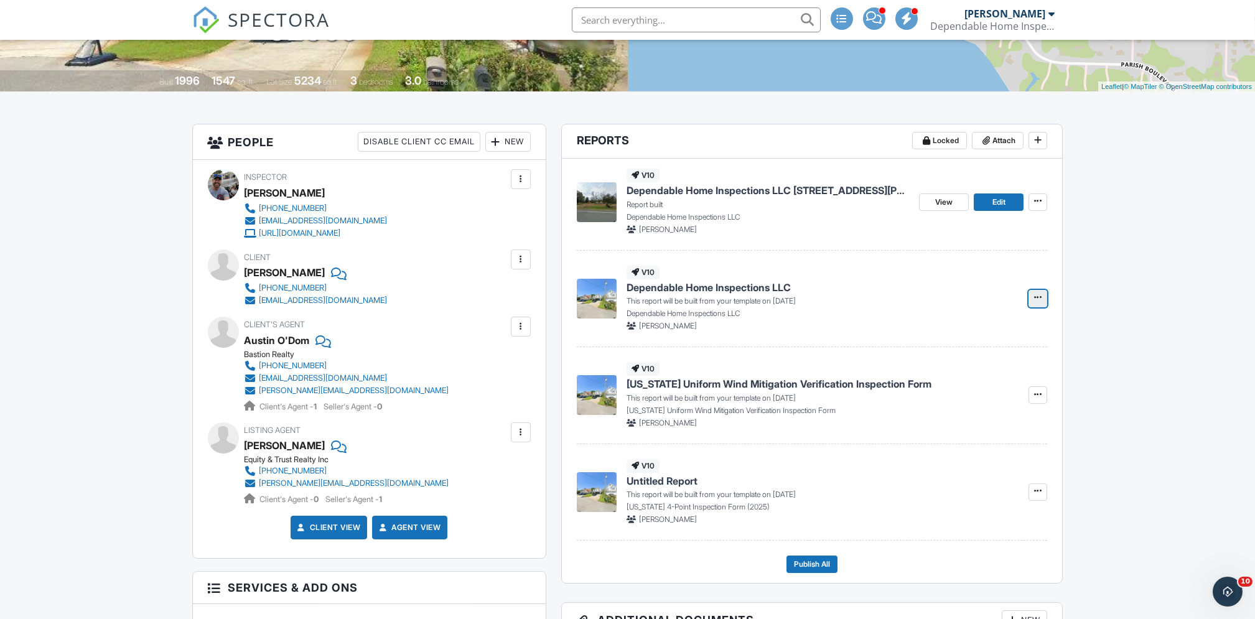
click at [1038, 300] on icon at bounding box center [1037, 297] width 7 height 9
click at [964, 379] on input "Delete Report" at bounding box center [975, 391] width 127 height 28
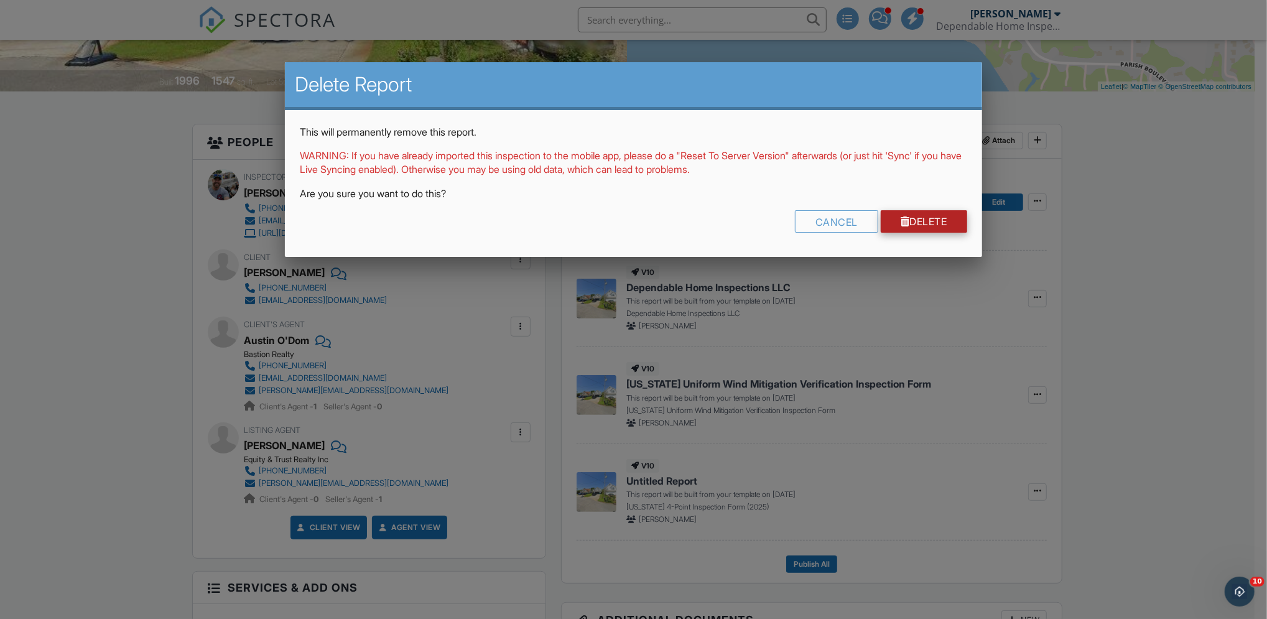
click at [943, 221] on link "Delete" at bounding box center [924, 221] width 86 height 22
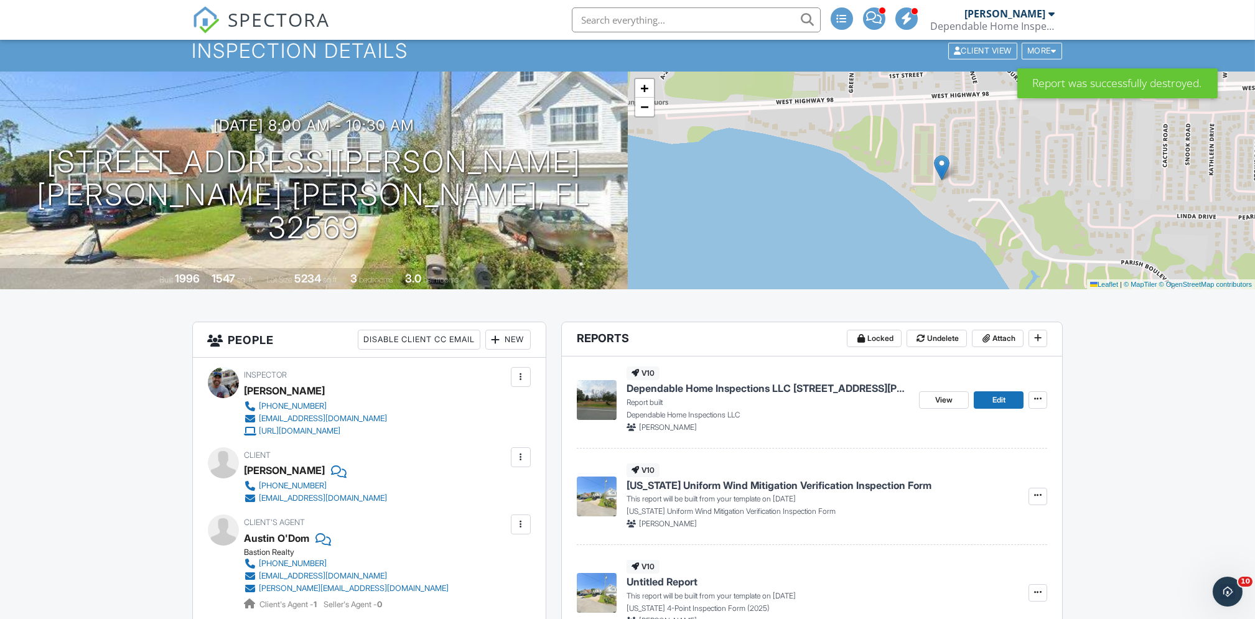
scroll to position [50, 0]
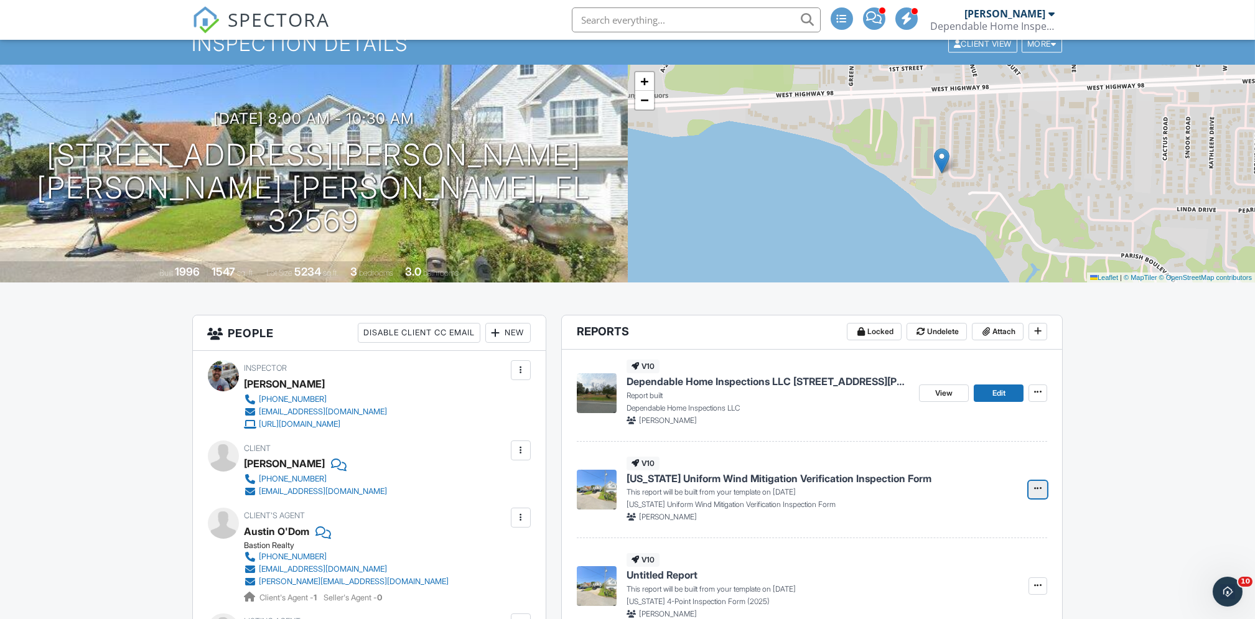
click at [1033, 495] on span at bounding box center [1037, 488] width 12 height 12
click at [951, 528] on input "Build Now" at bounding box center [975, 524] width 127 height 28
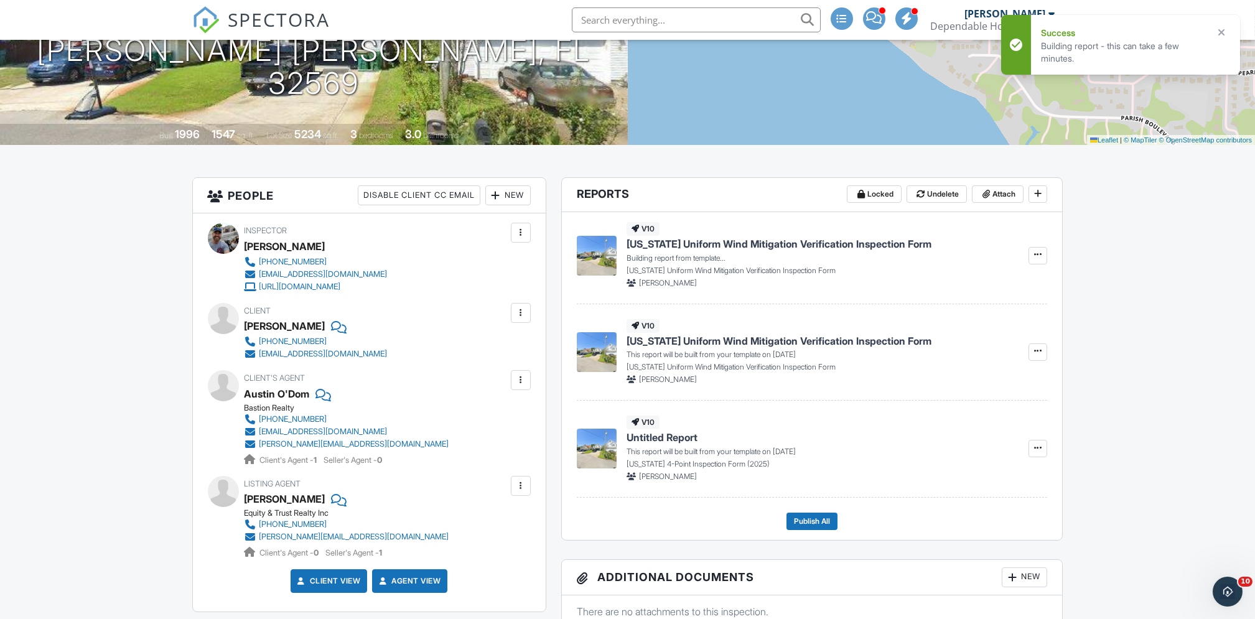
scroll to position [188, 0]
click at [1033, 446] on span at bounding box center [1037, 447] width 12 height 12
click at [949, 480] on input "Build Now" at bounding box center [975, 482] width 127 height 28
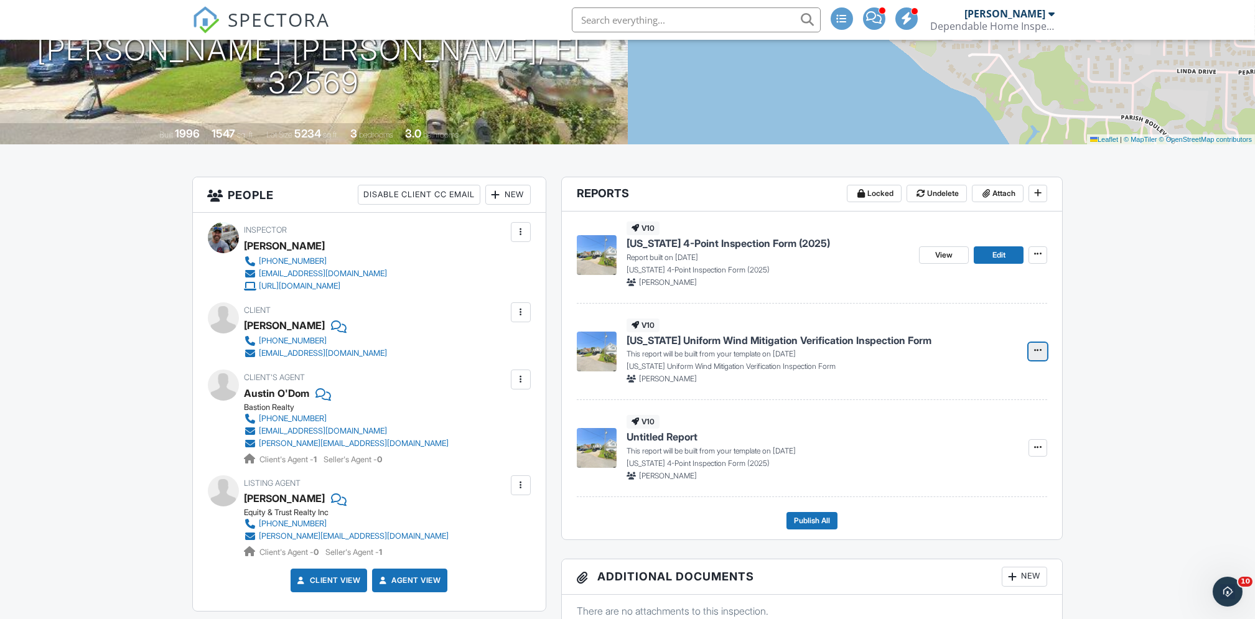
click at [1038, 355] on icon at bounding box center [1037, 350] width 7 height 9
click at [961, 379] on input "Build Now" at bounding box center [975, 385] width 127 height 28
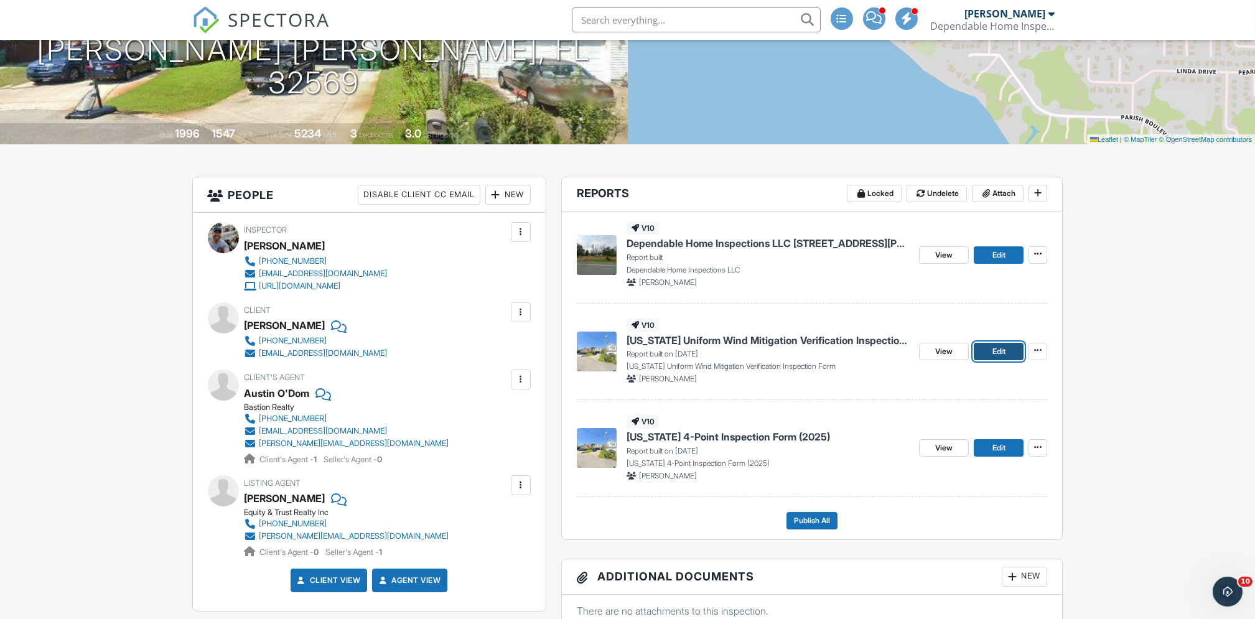
click at [1002, 351] on span "Edit" at bounding box center [998, 351] width 13 height 12
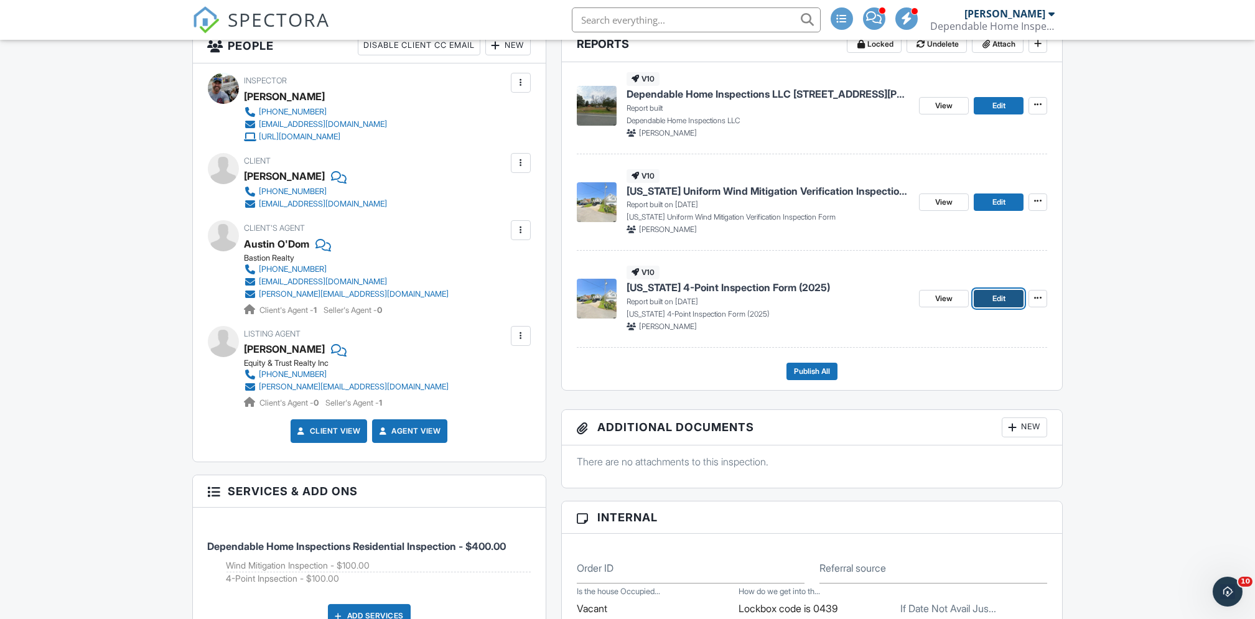
click at [1000, 300] on span "Edit" at bounding box center [998, 298] width 13 height 12
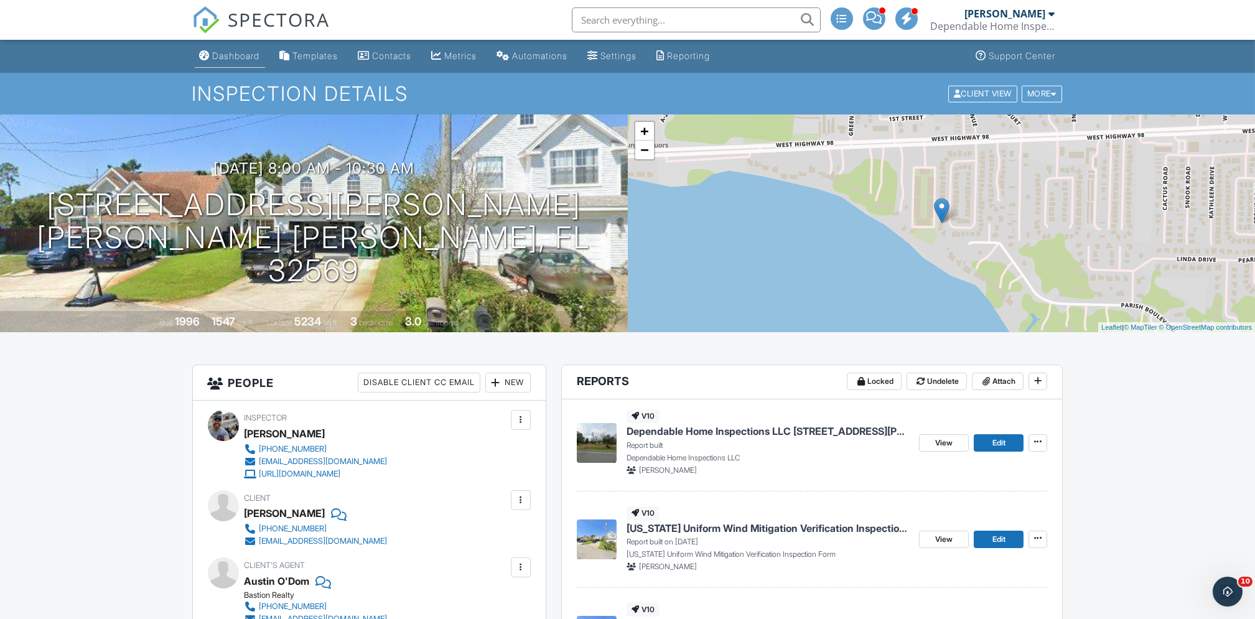
click at [231, 57] on div "Dashboard" at bounding box center [236, 55] width 47 height 11
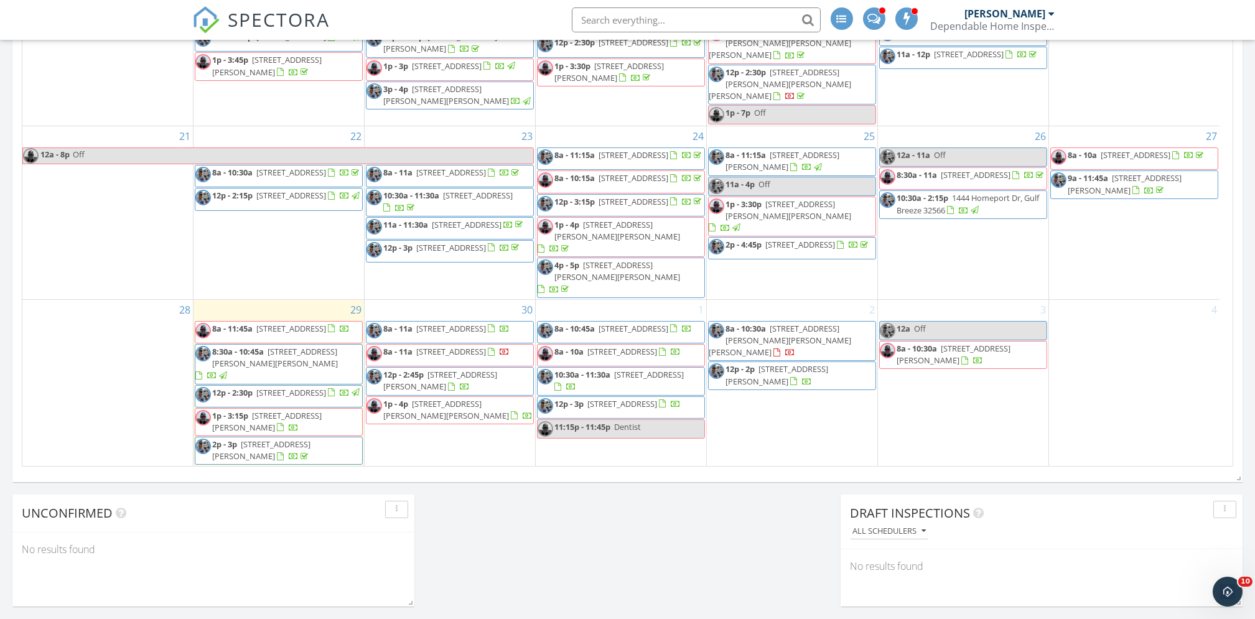
scroll to position [763, 0]
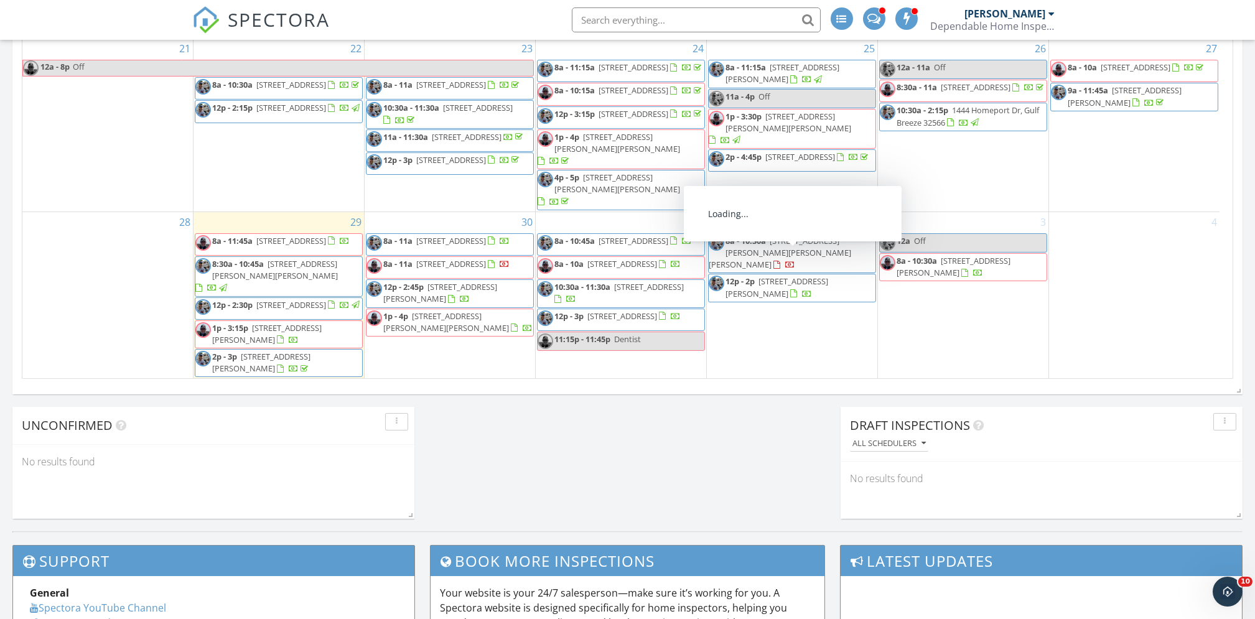
click at [808, 276] on span "12p - 2p 997 Claeven Cir, Fort Walton Beach 32547" at bounding box center [792, 288] width 167 height 24
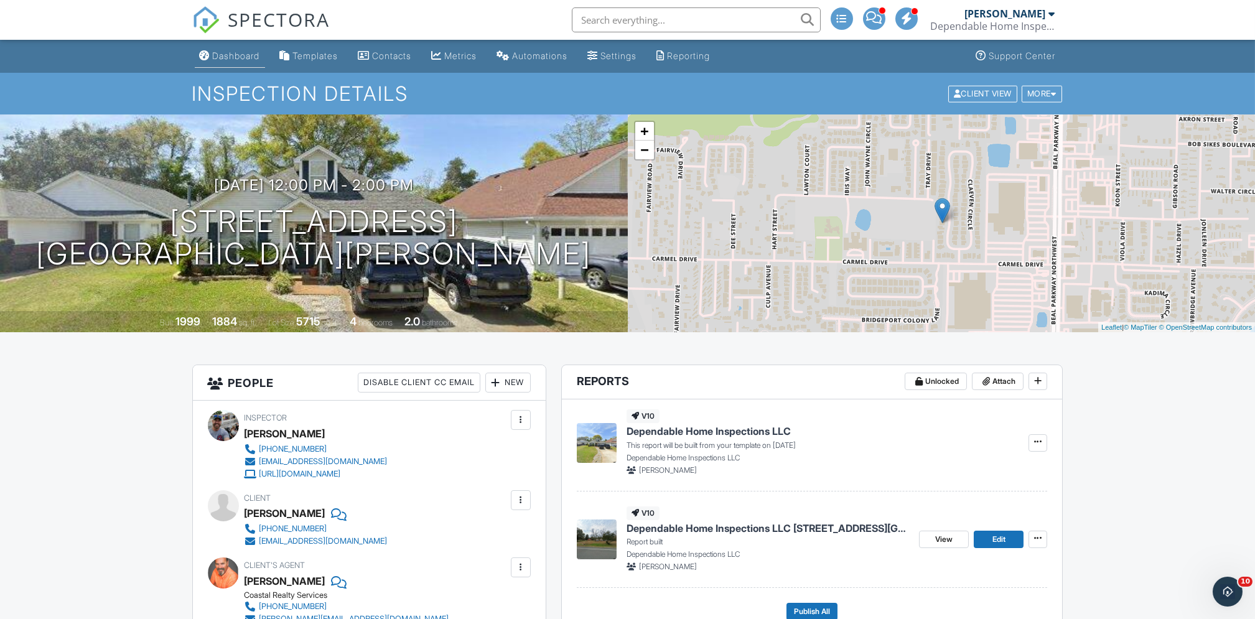
click at [253, 52] on div "Dashboard" at bounding box center [236, 55] width 47 height 11
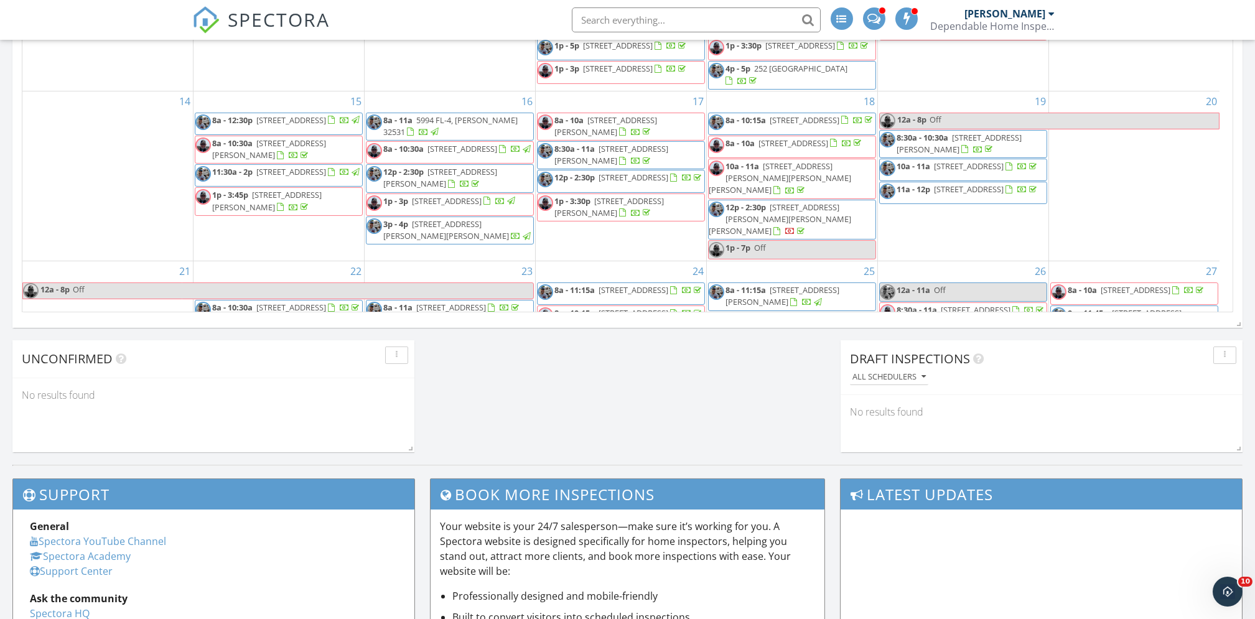
scroll to position [320, 0]
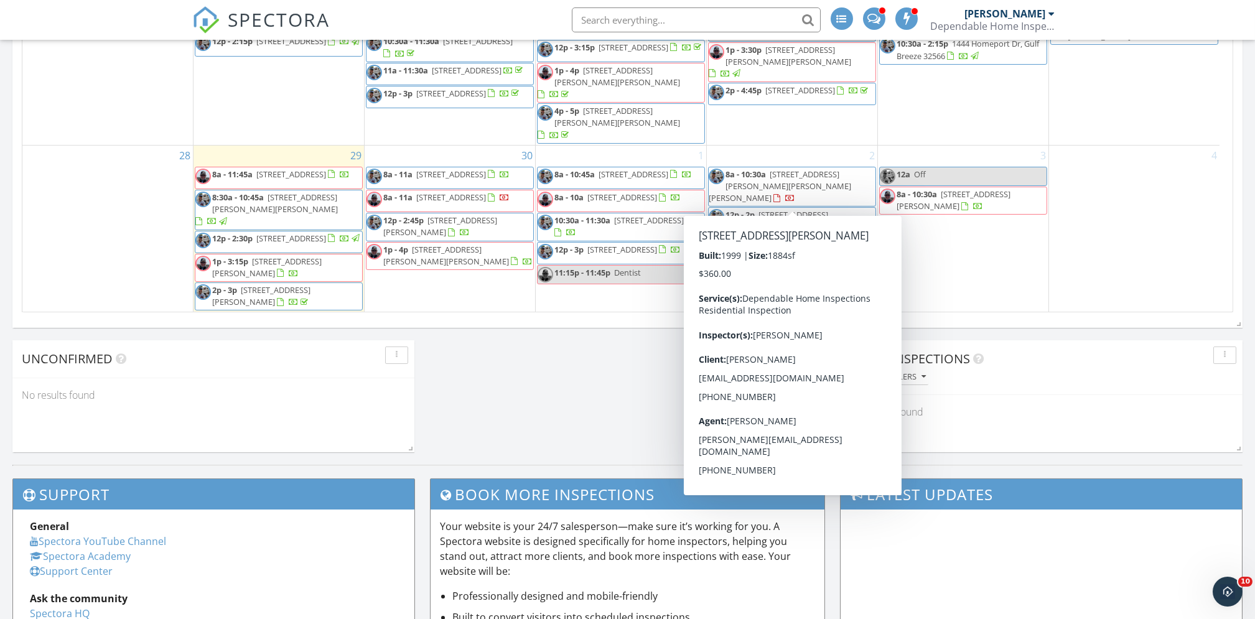
click at [770, 209] on span "997 Claeven Cir, Fort Walton Beach 32547" at bounding box center [776, 220] width 103 height 23
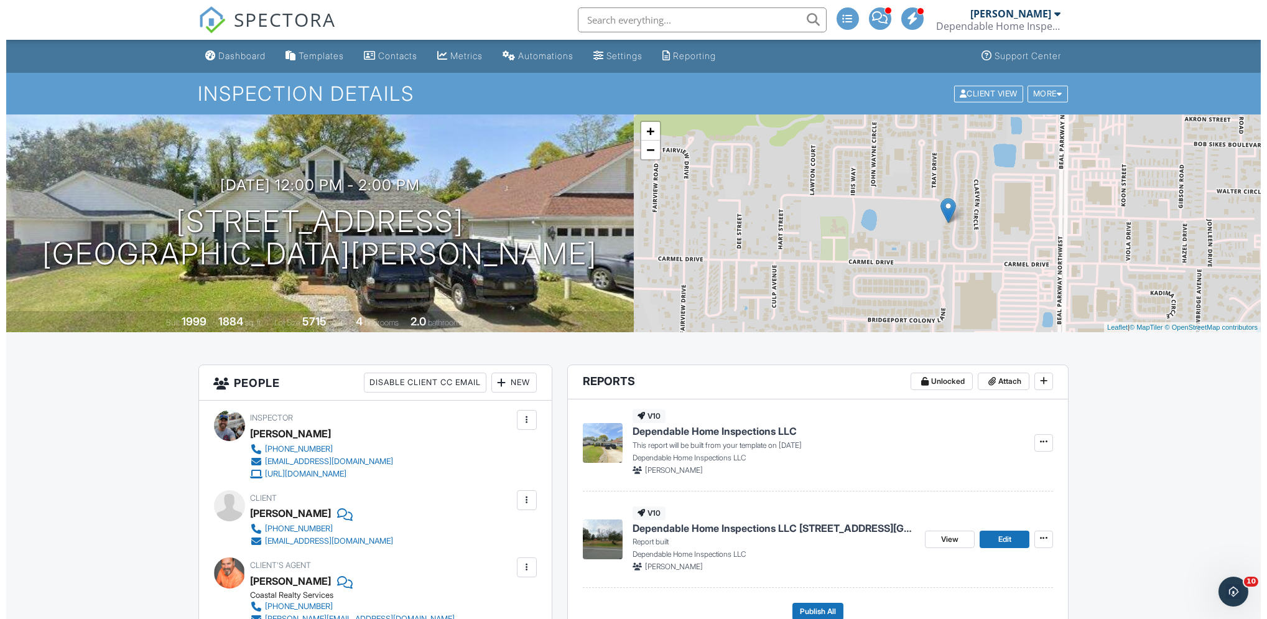
scroll to position [182, 0]
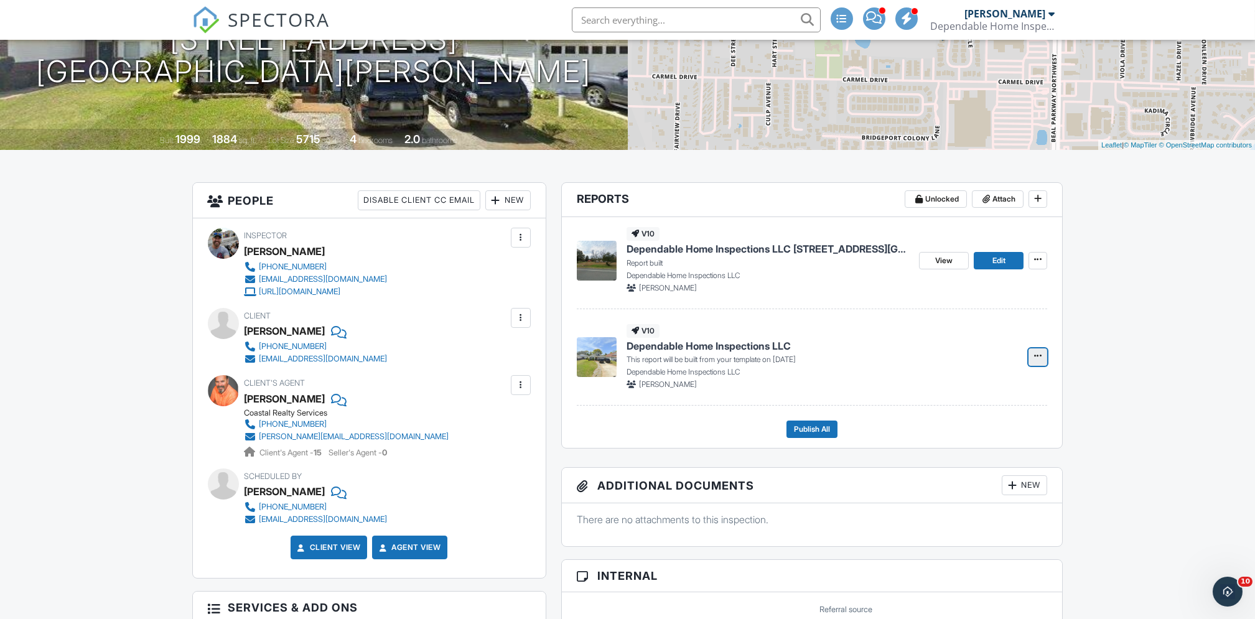
click at [1040, 356] on icon at bounding box center [1037, 355] width 7 height 9
click at [949, 444] on input "Delete Report" at bounding box center [975, 449] width 127 height 28
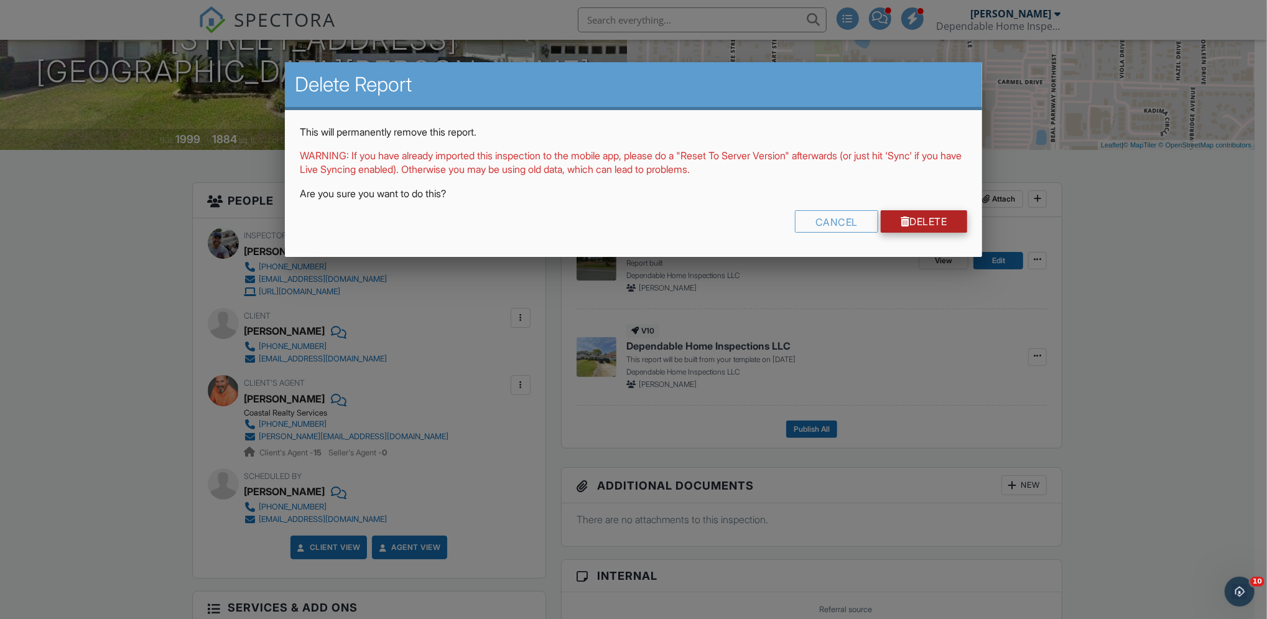
click at [913, 223] on link "Delete" at bounding box center [924, 221] width 86 height 22
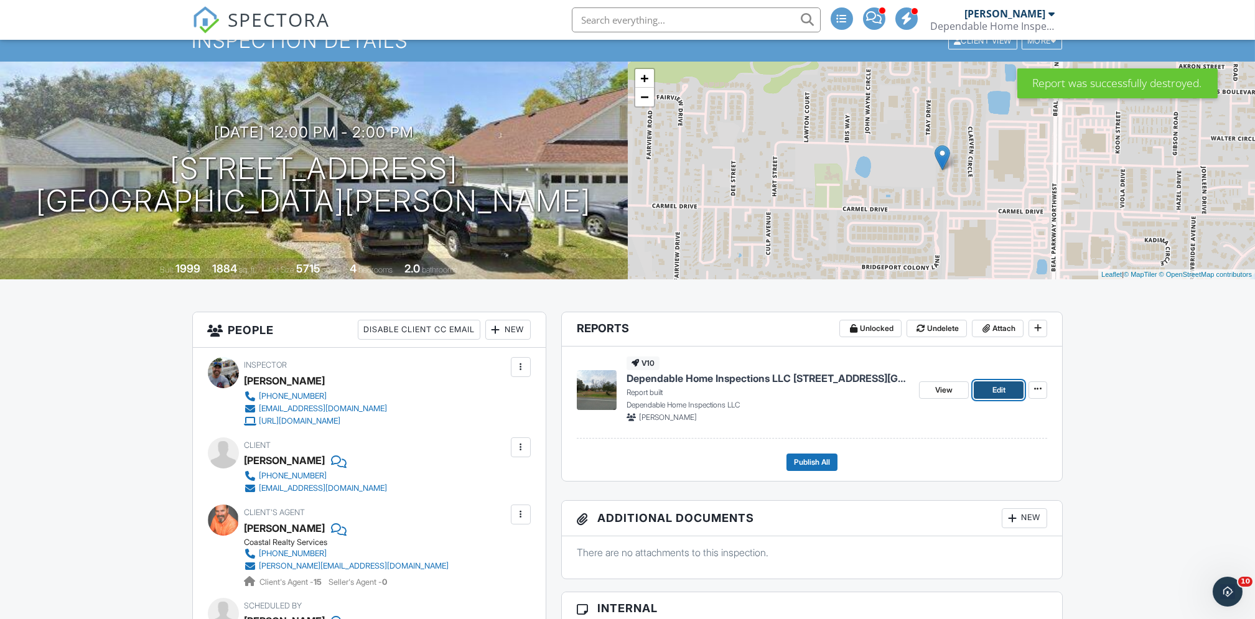
click at [994, 392] on span "Edit" at bounding box center [998, 390] width 13 height 12
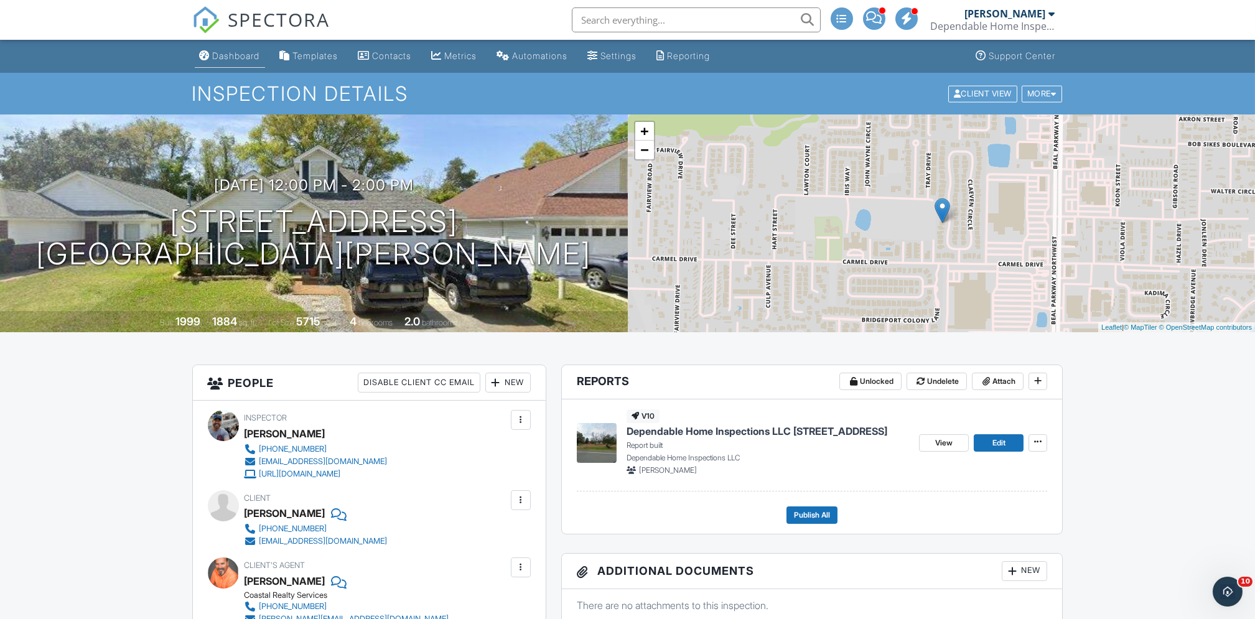
click at [236, 56] on div "Dashboard" at bounding box center [236, 55] width 47 height 11
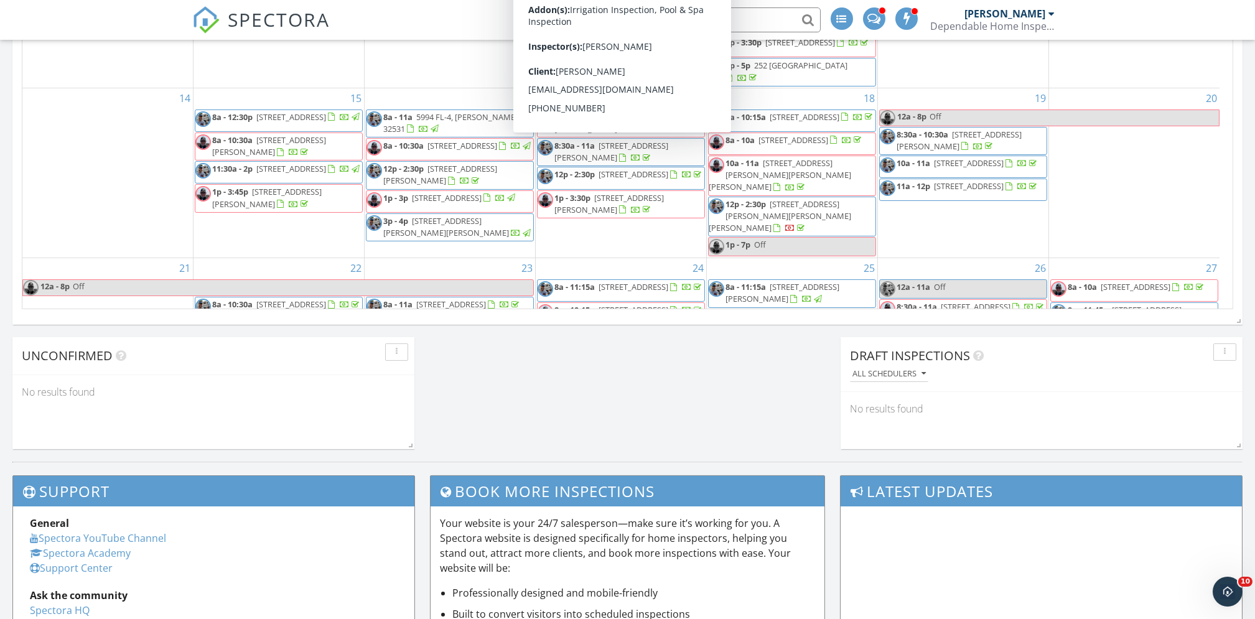
scroll to position [320, 0]
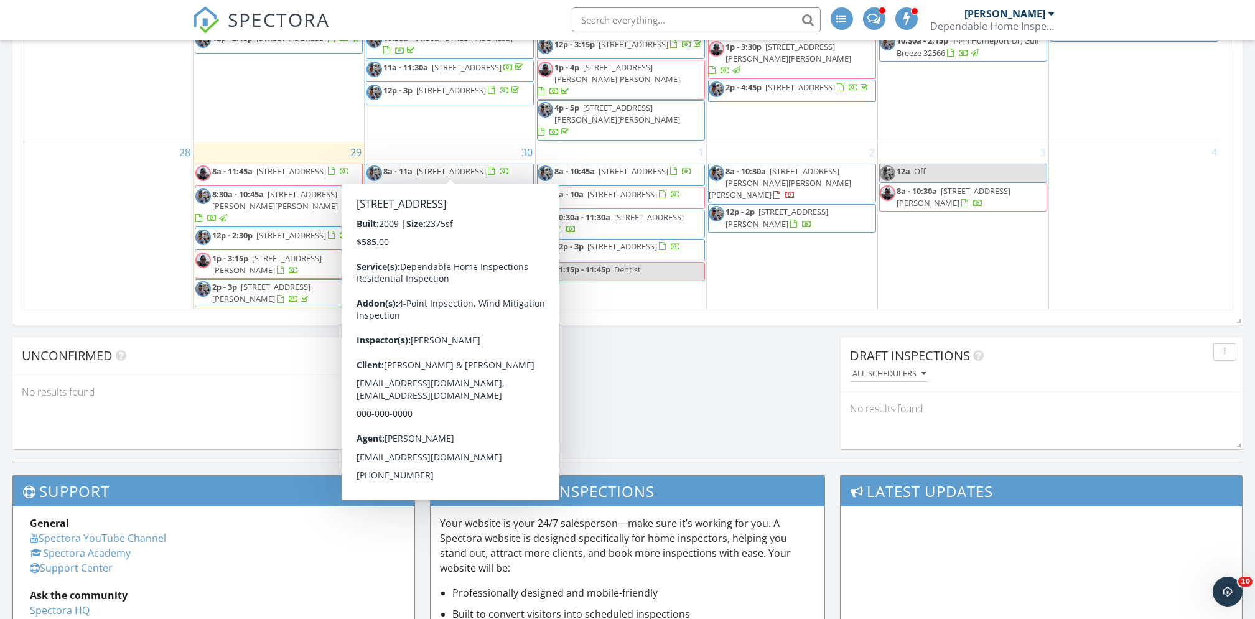
click at [451, 165] on span "603 Red Fern Rd, Crestview 32536" at bounding box center [451, 170] width 70 height 11
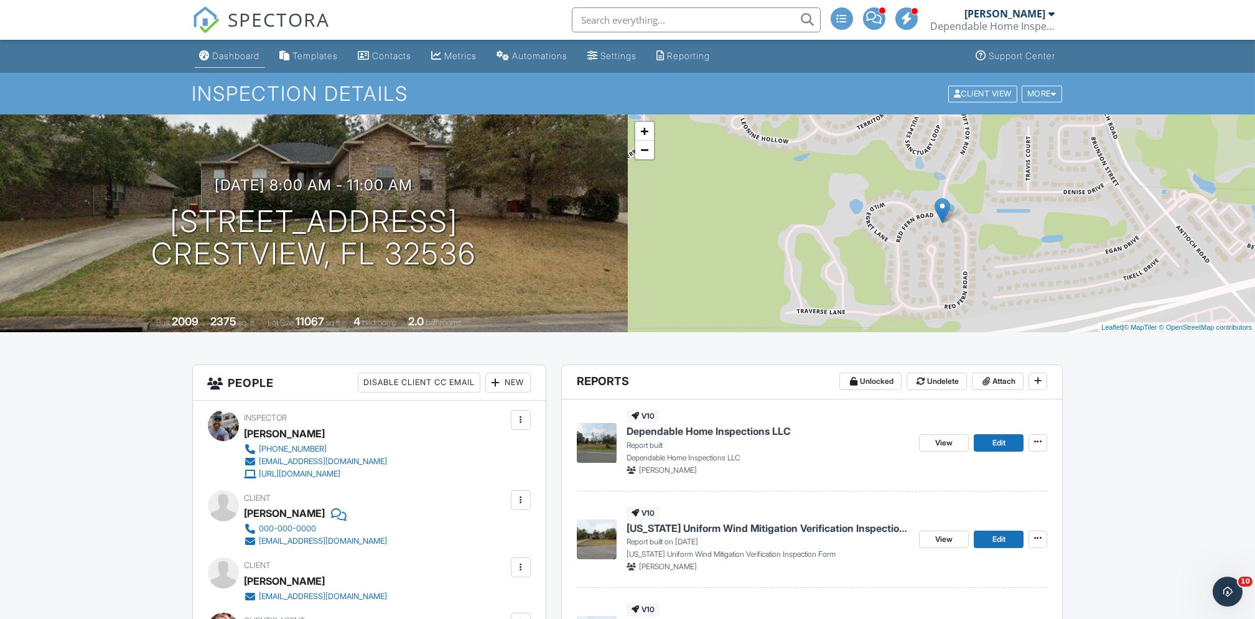
click at [241, 54] on div "Dashboard" at bounding box center [236, 55] width 47 height 11
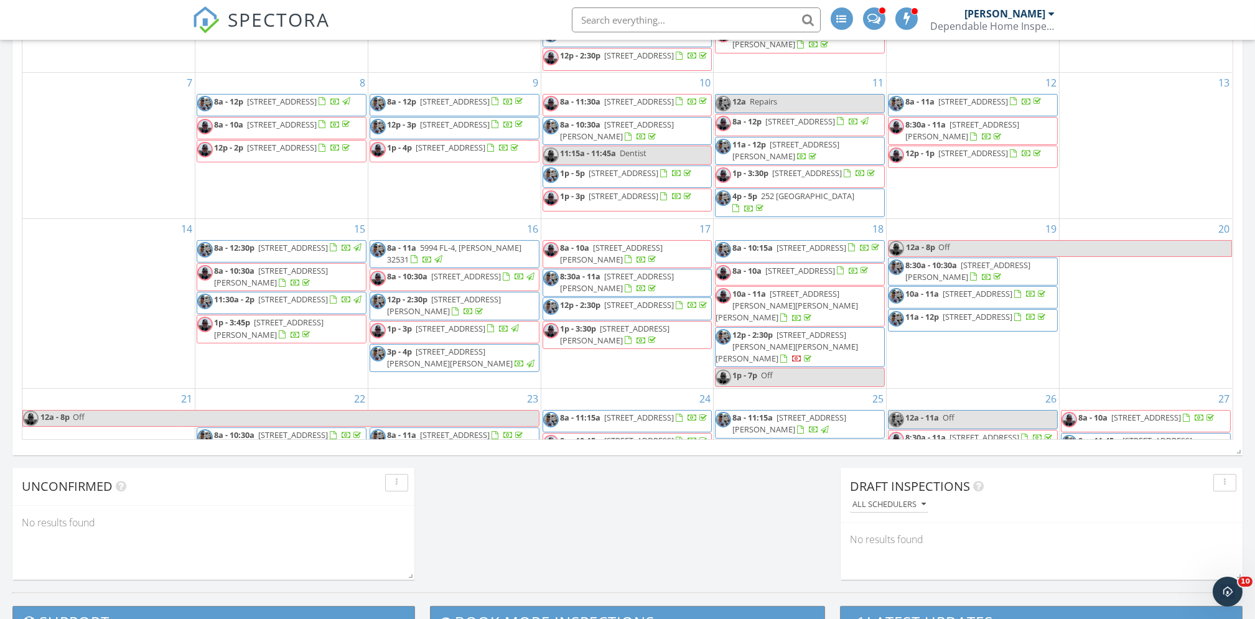
scroll to position [320, 0]
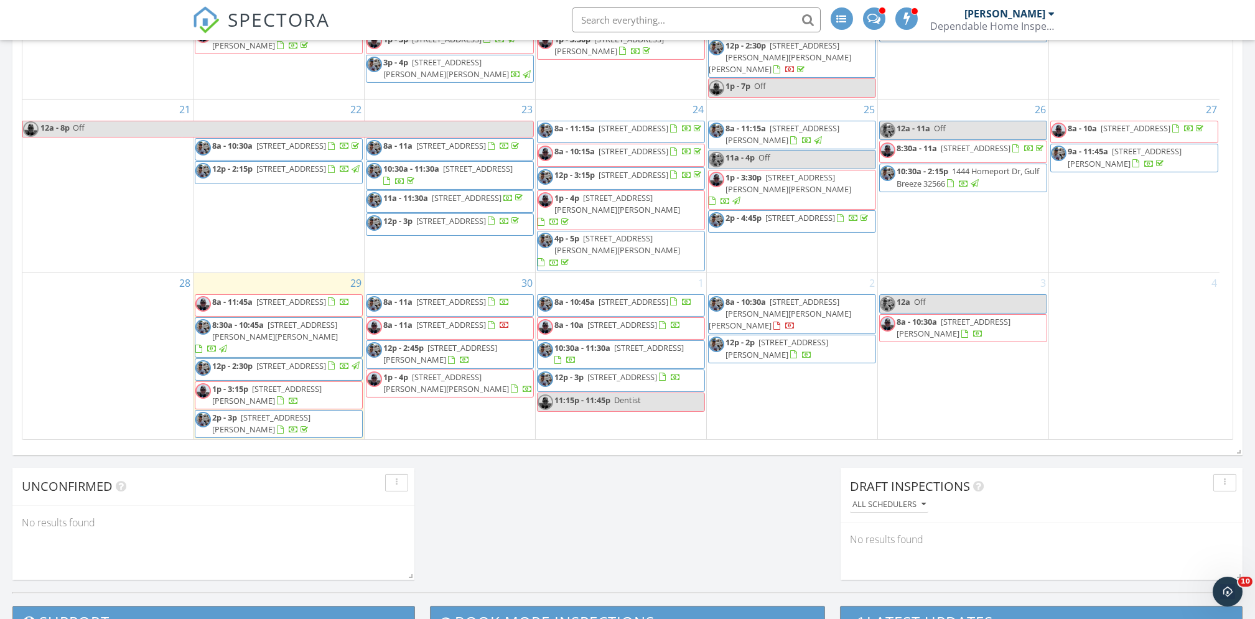
click at [422, 355] on span "1833 Hunters Path, Fort Walton Beach 32547" at bounding box center [440, 353] width 114 height 23
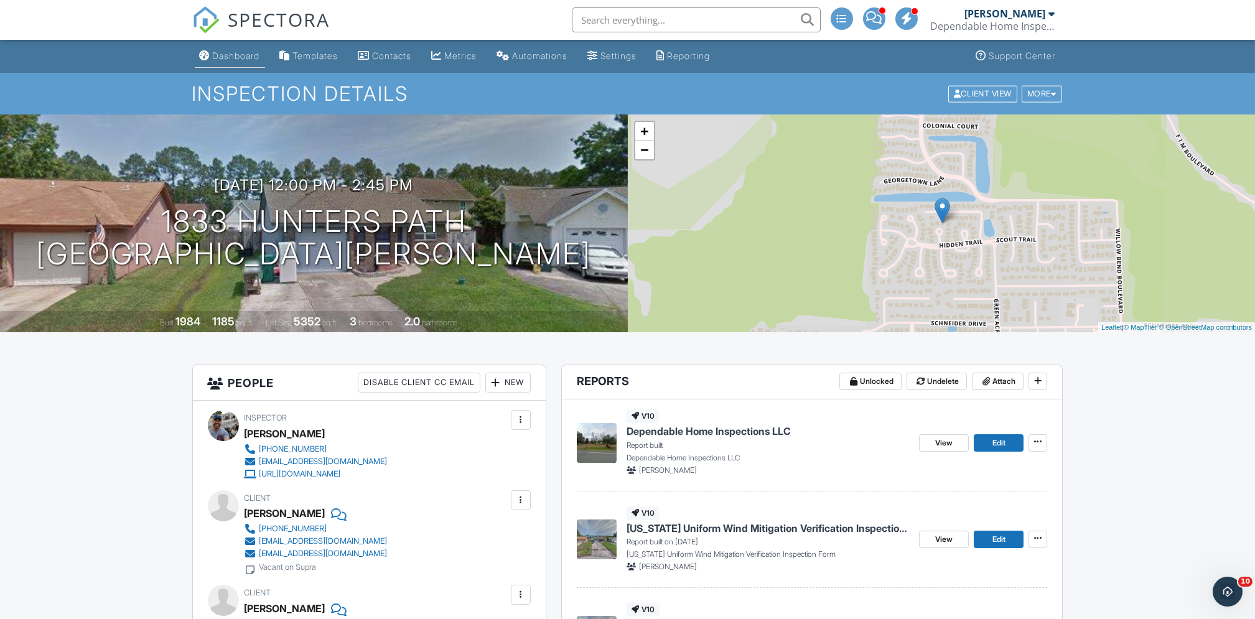
click at [224, 50] on div "Dashboard" at bounding box center [236, 55] width 47 height 11
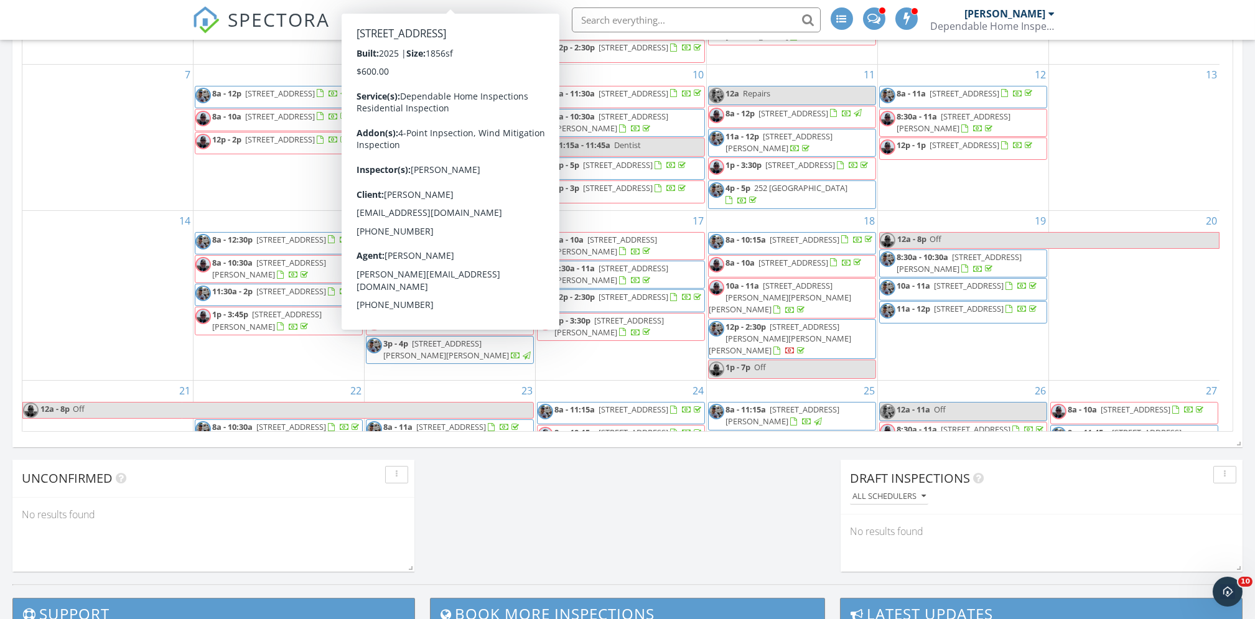
scroll to position [320, 0]
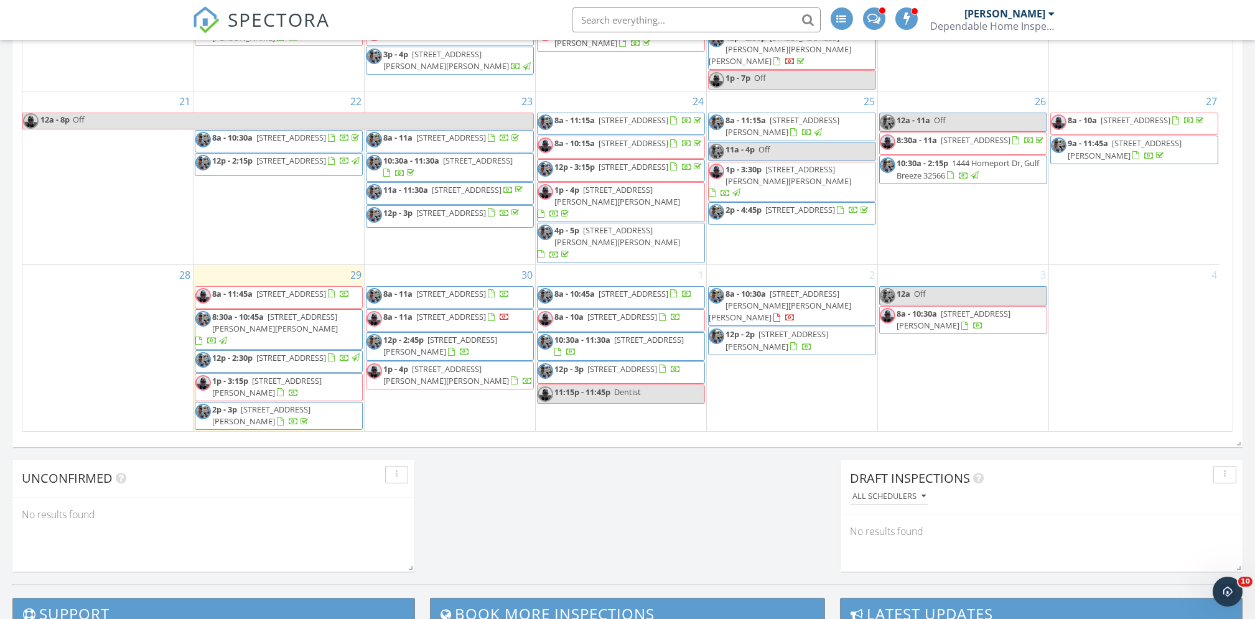
click at [662, 172] on span "3063 Crown Creek Circle, Crestview 32539" at bounding box center [633, 166] width 70 height 11
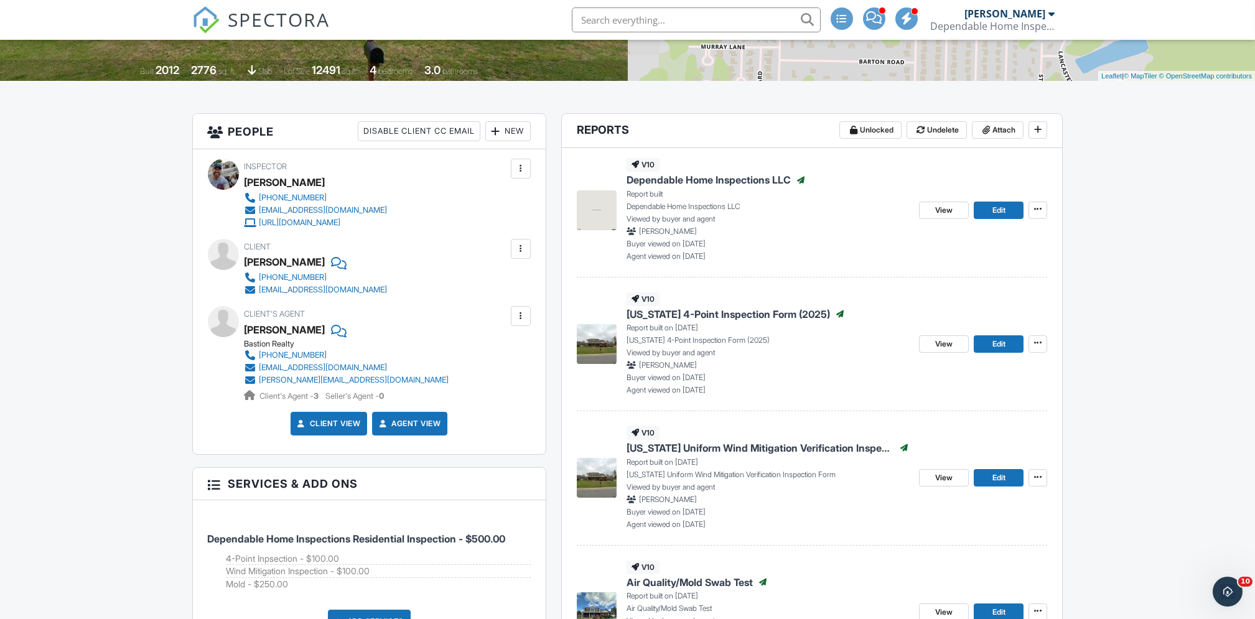
scroll to position [251, 0]
click at [998, 210] on span "Edit" at bounding box center [998, 211] width 13 height 12
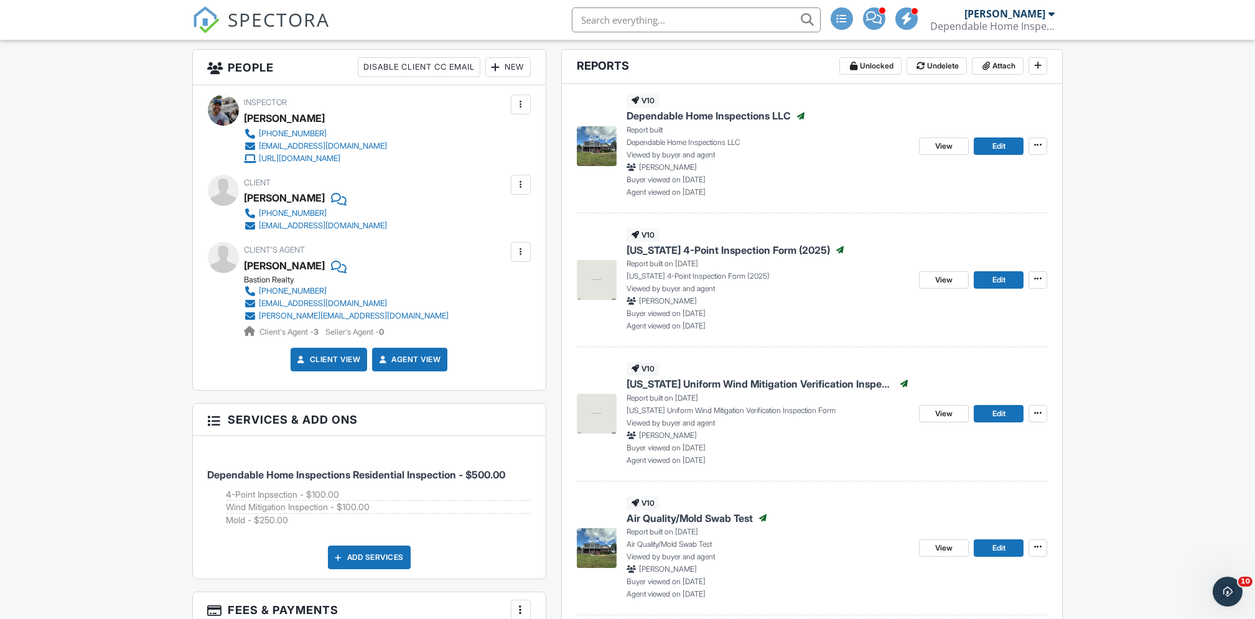
scroll to position [315, 0]
click at [992, 149] on span "Edit" at bounding box center [998, 147] width 13 height 12
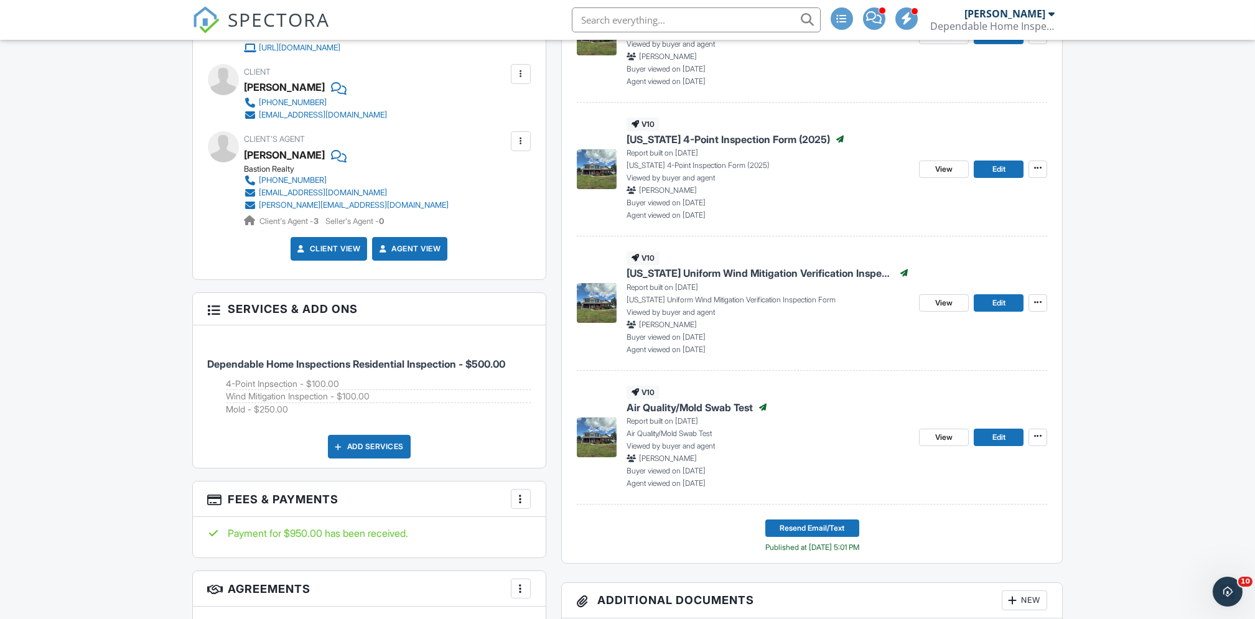
scroll to position [510, 0]
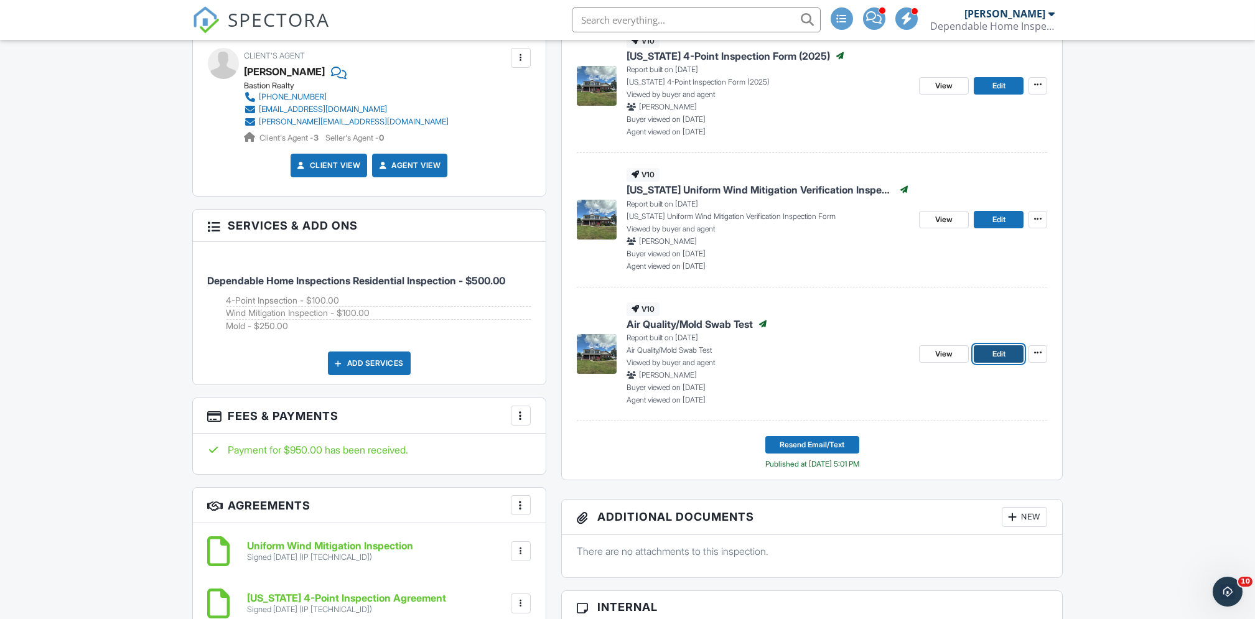
click at [994, 358] on span "Edit" at bounding box center [998, 354] width 13 height 12
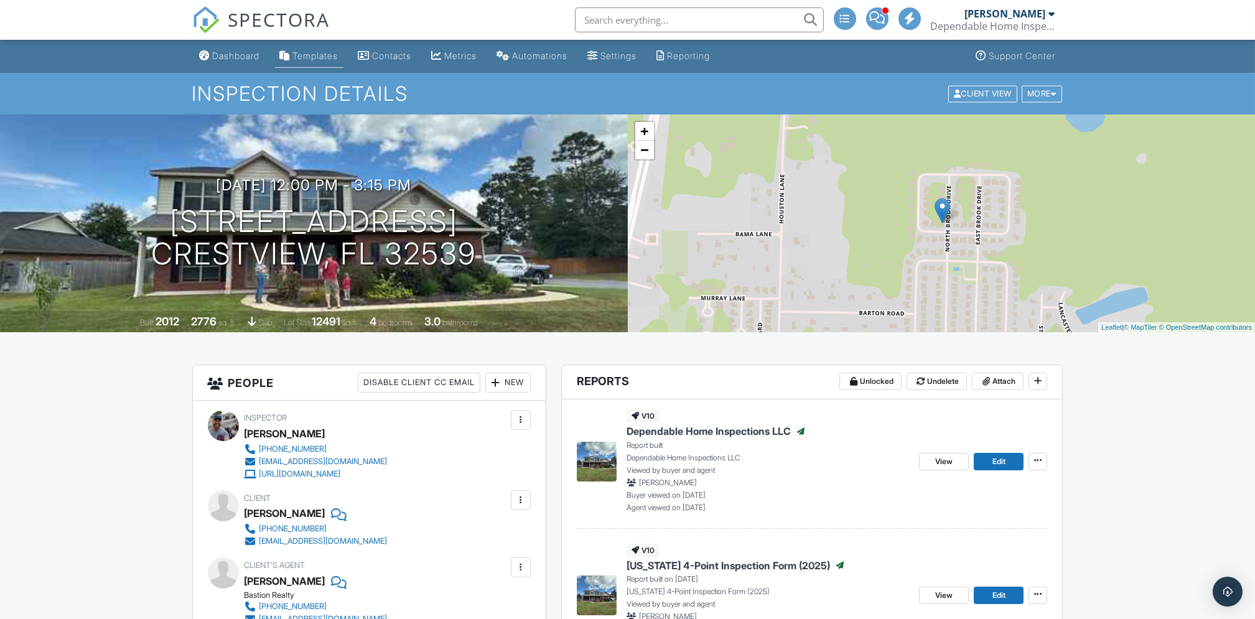
click at [309, 53] on div "Templates" at bounding box center [315, 55] width 45 height 11
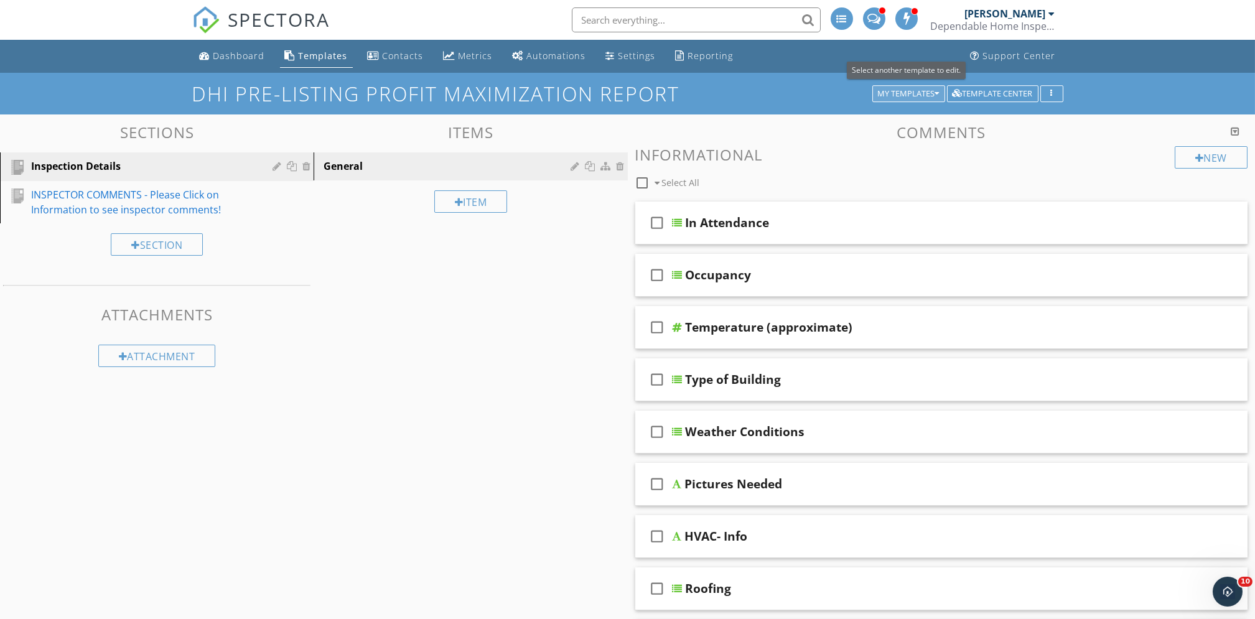
click at [900, 91] on div "My Templates" at bounding box center [909, 94] width 62 height 9
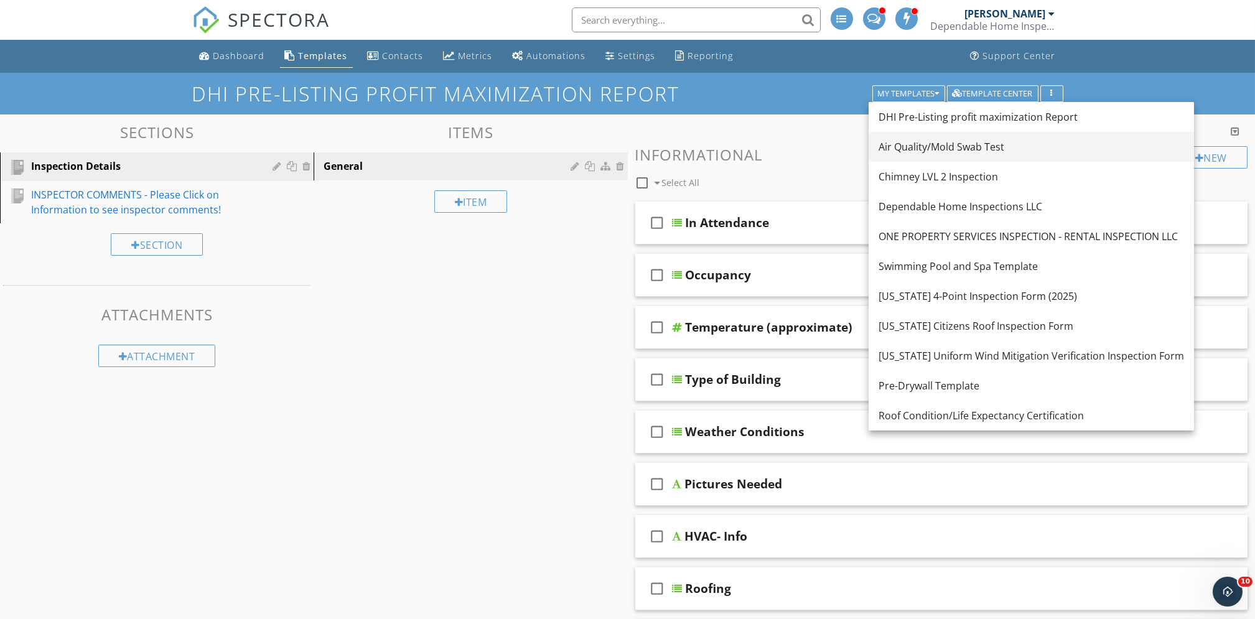
click at [913, 149] on div "Air Quality/Mold Swab Test" at bounding box center [1030, 146] width 305 height 15
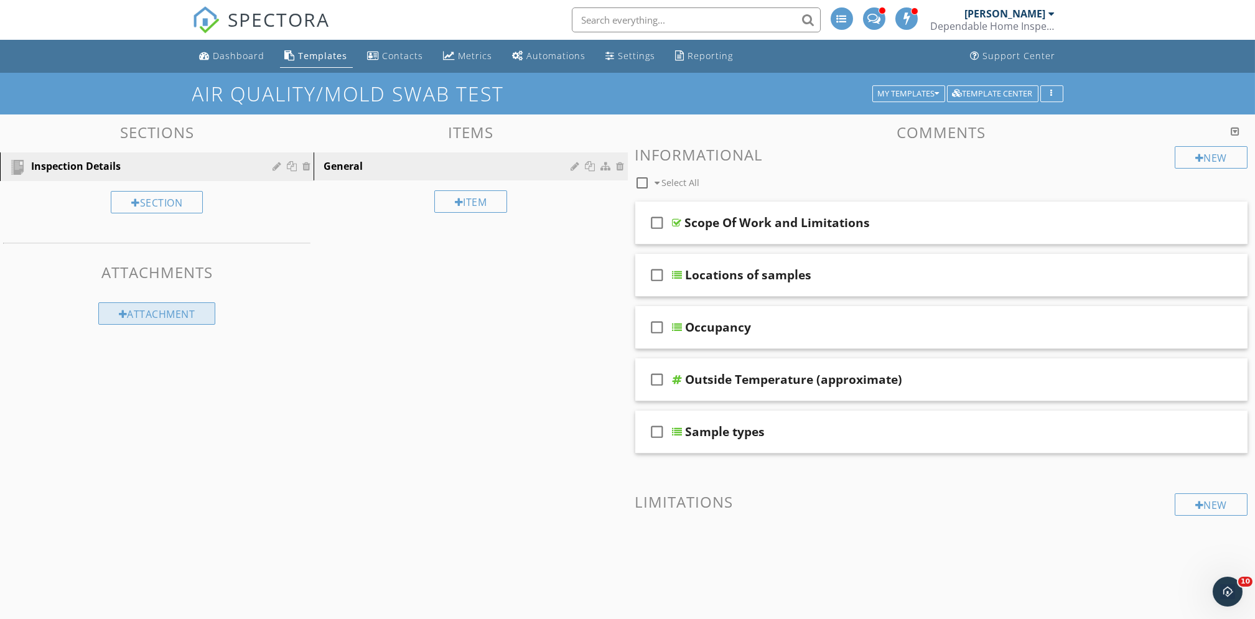
click at [169, 317] on div "Attachment" at bounding box center [157, 313] width 118 height 22
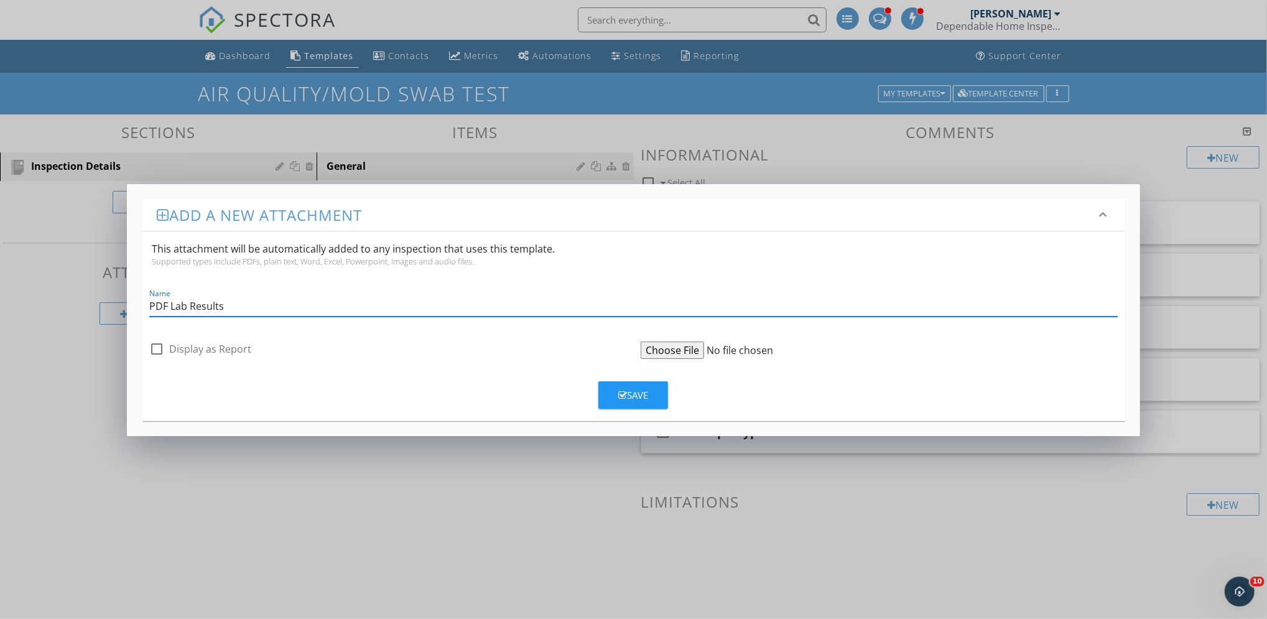
type input "PDF Lab Results"
click at [651, 396] on button "Save" at bounding box center [633, 394] width 70 height 27
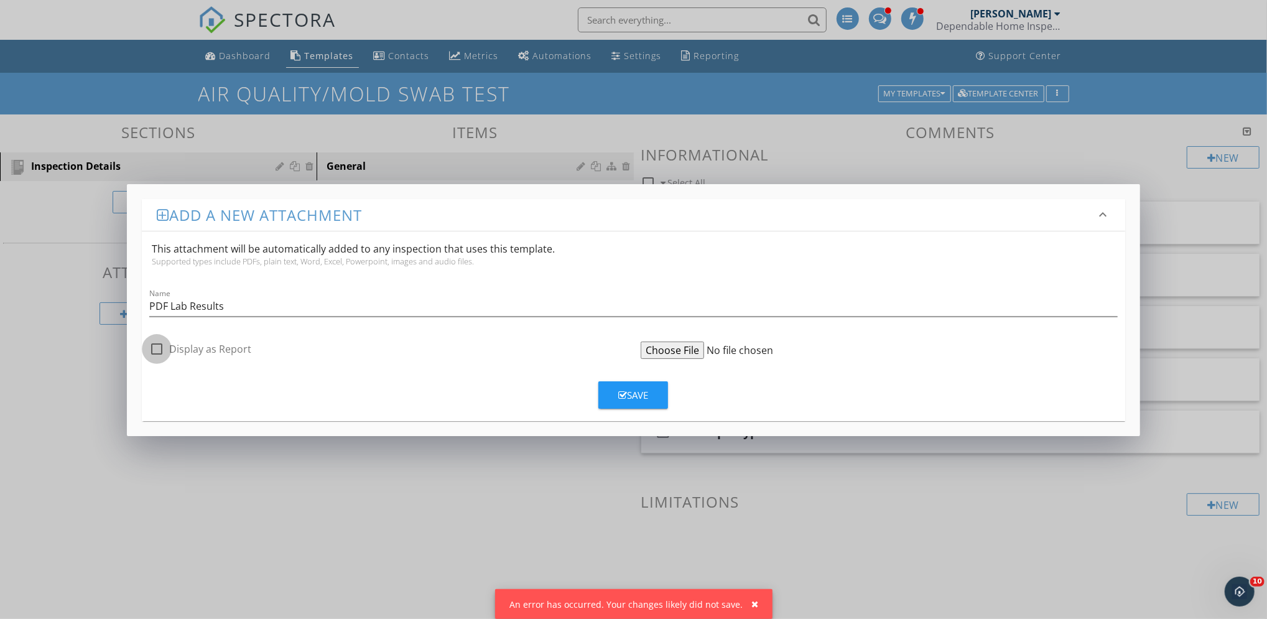
click at [157, 348] on div at bounding box center [156, 348] width 21 height 21
checkbox input "true"
click at [628, 392] on div "Save" at bounding box center [633, 395] width 30 height 14
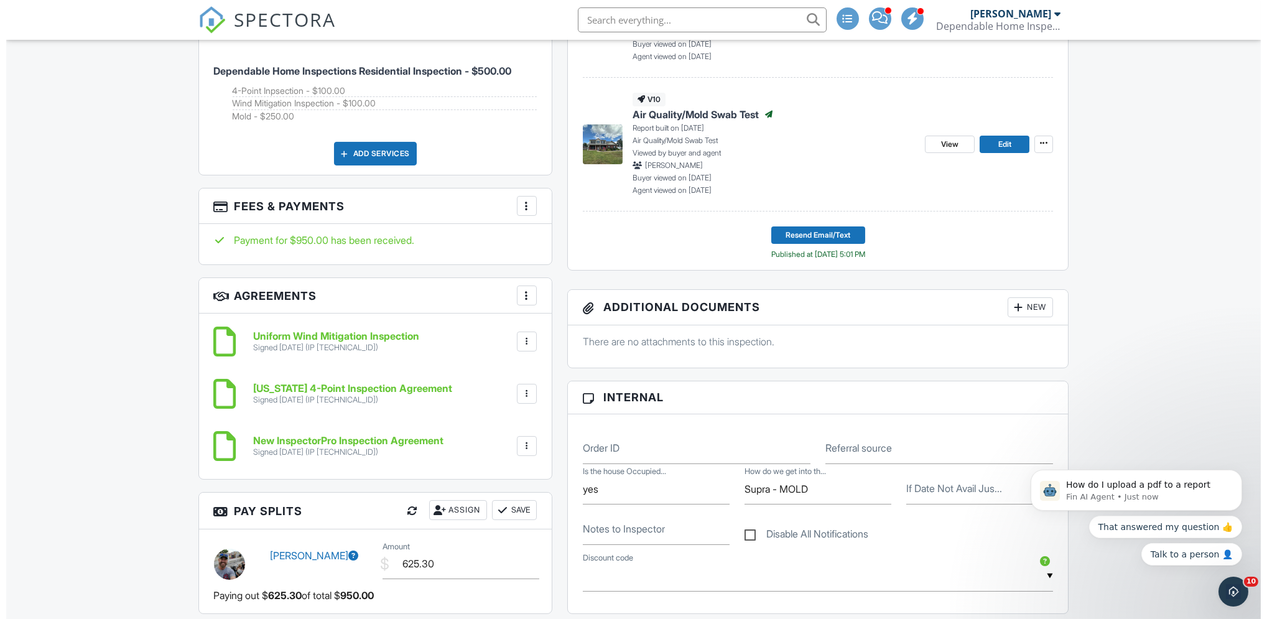
scroll to position [720, 0]
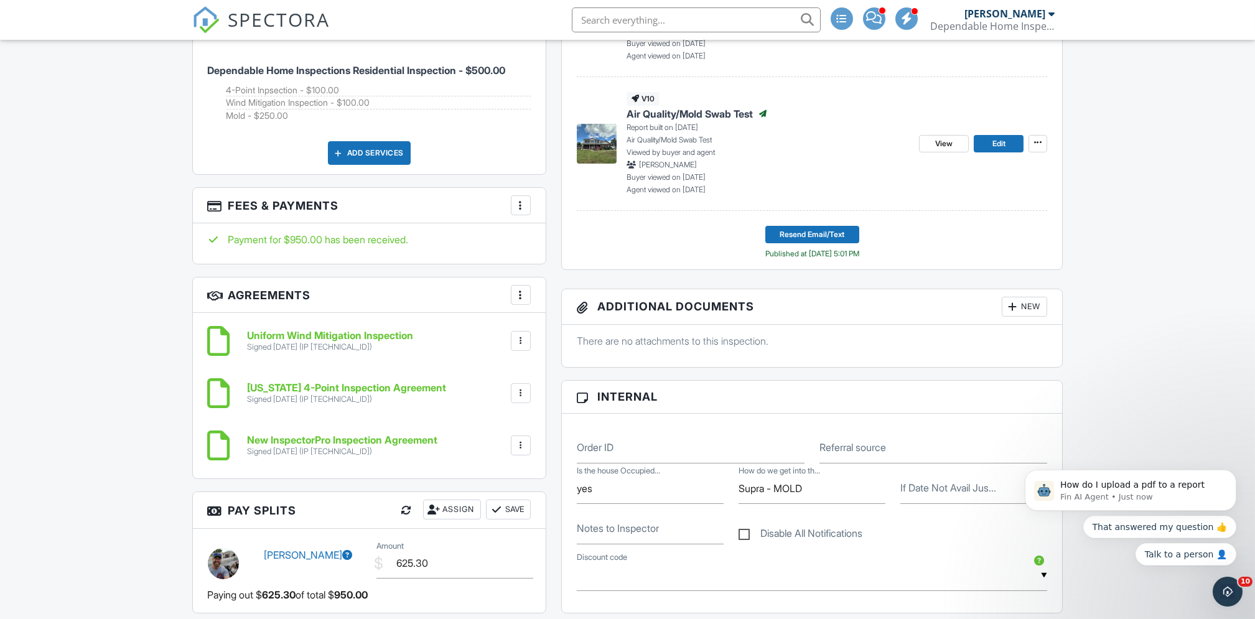
click at [1026, 308] on div "New" at bounding box center [1024, 307] width 45 height 20
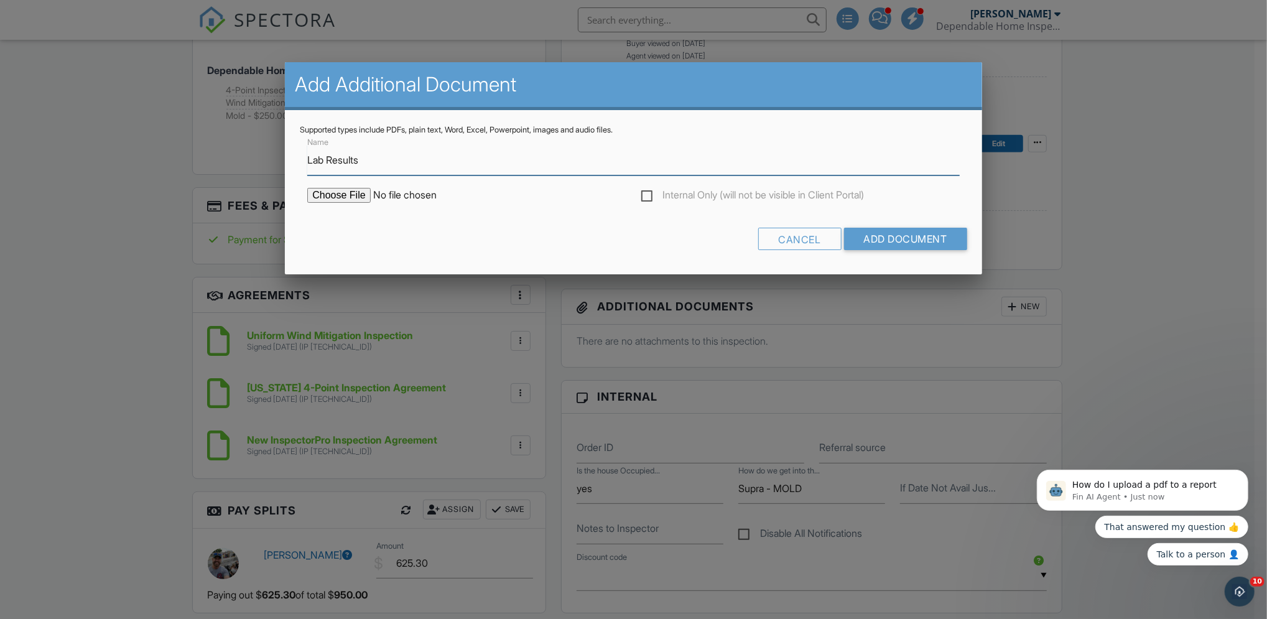
type input "Lab Results"
click at [337, 190] on input "file" at bounding box center [413, 195] width 212 height 15
type input "C:\fakepath\M-DHI -251690-3063 Crown Creek Cir. Crestview, FL 32359 (1).pdf"
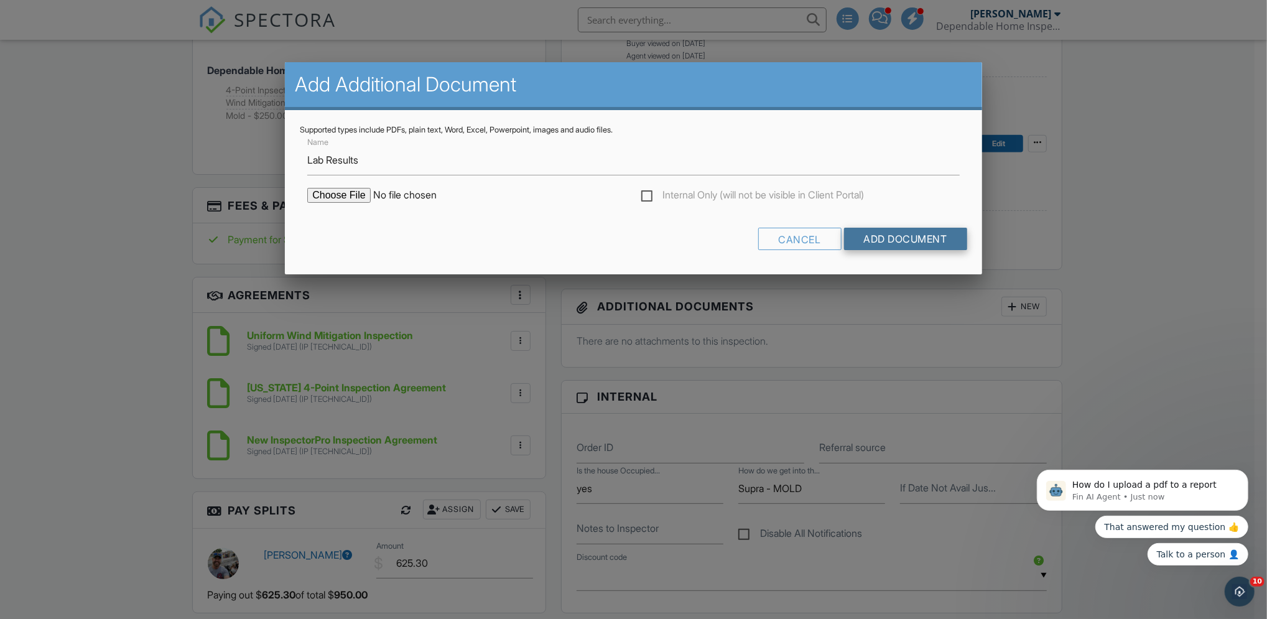
click at [898, 235] on input "Add Document" at bounding box center [905, 239] width 123 height 22
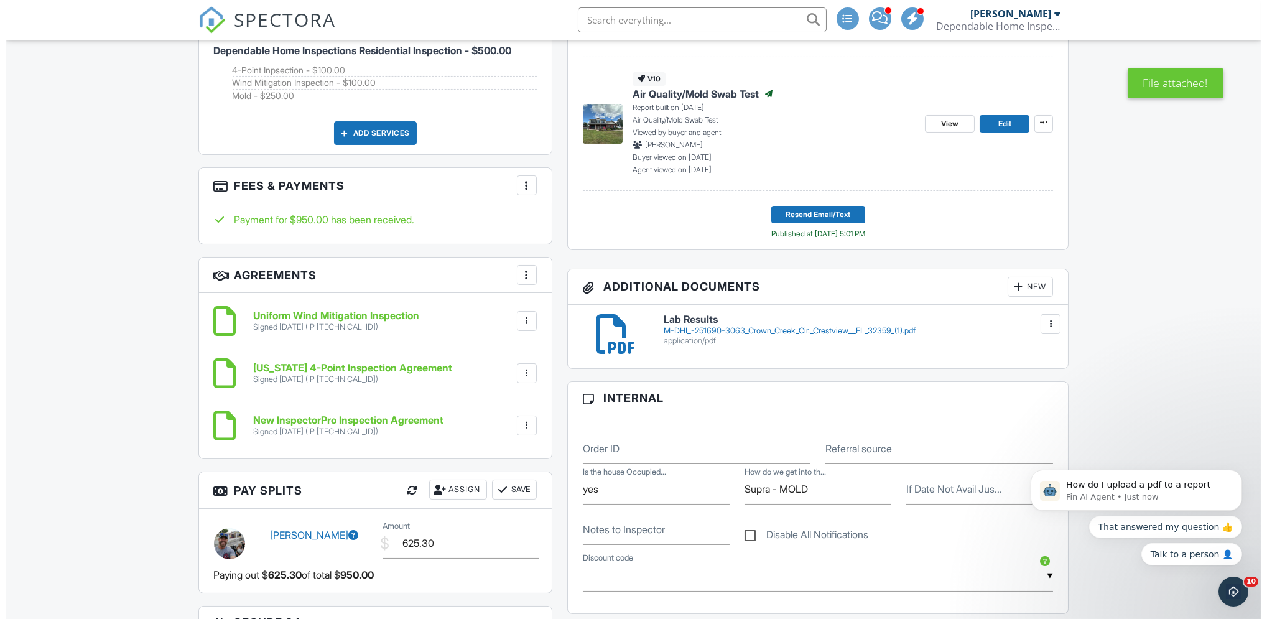
scroll to position [740, 0]
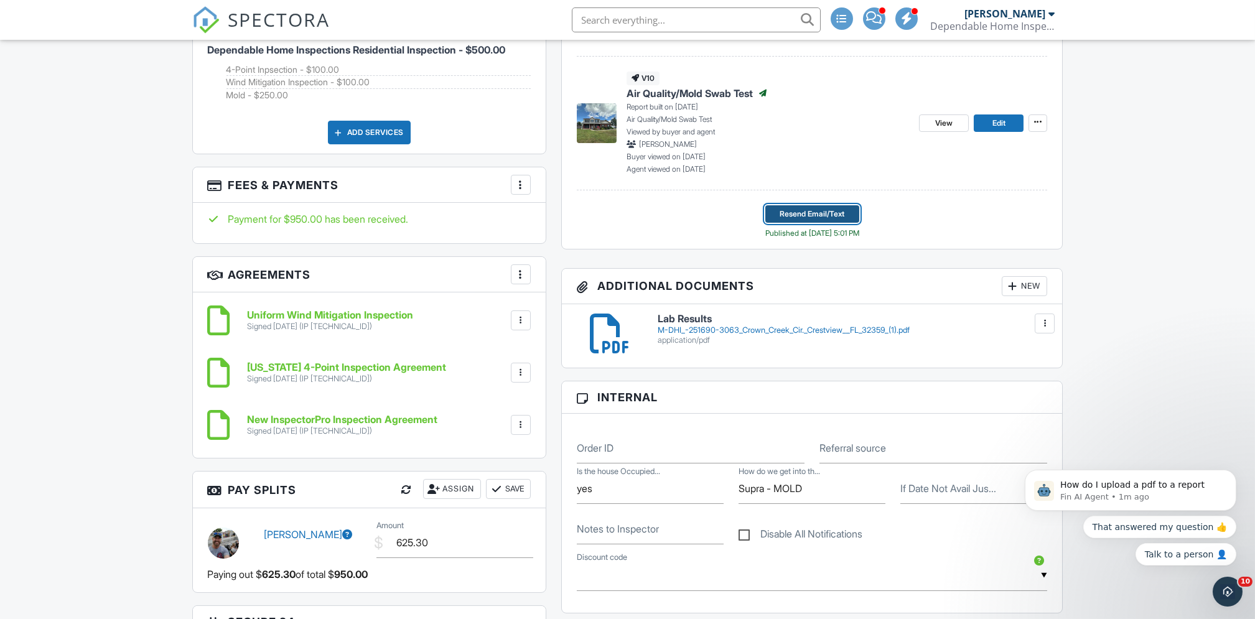
click at [820, 209] on span "Resend Email/Text" at bounding box center [812, 214] width 65 height 12
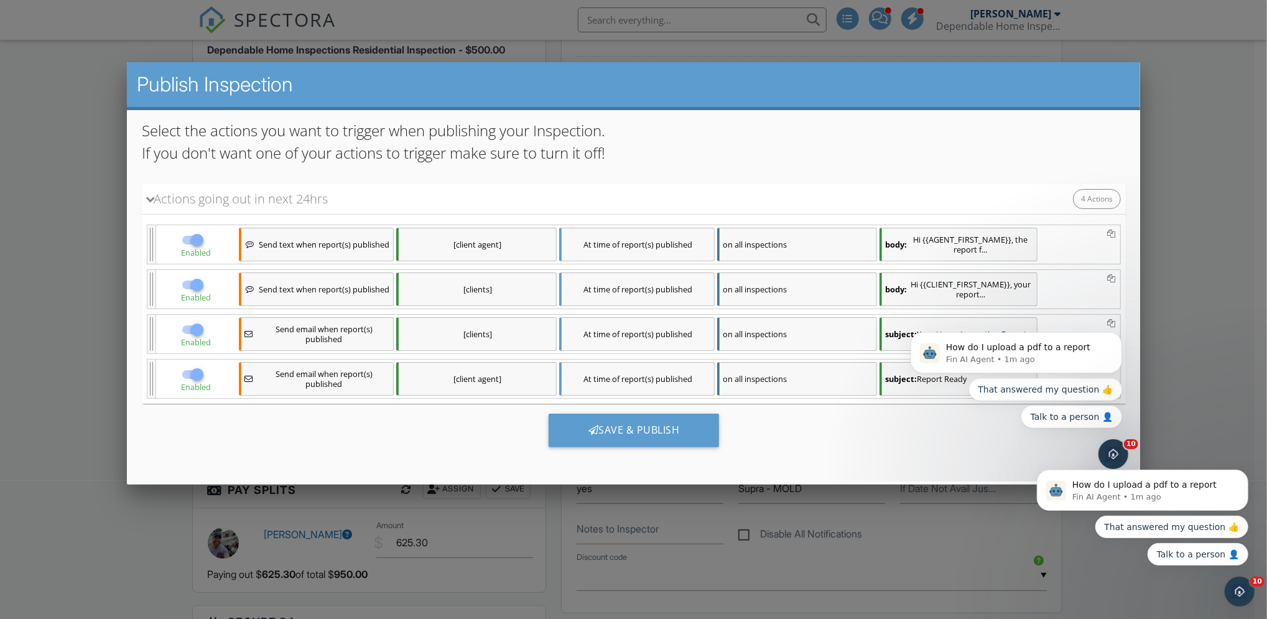
scroll to position [0, 0]
click at [634, 435] on div "Save & Publish" at bounding box center [633, 430] width 171 height 34
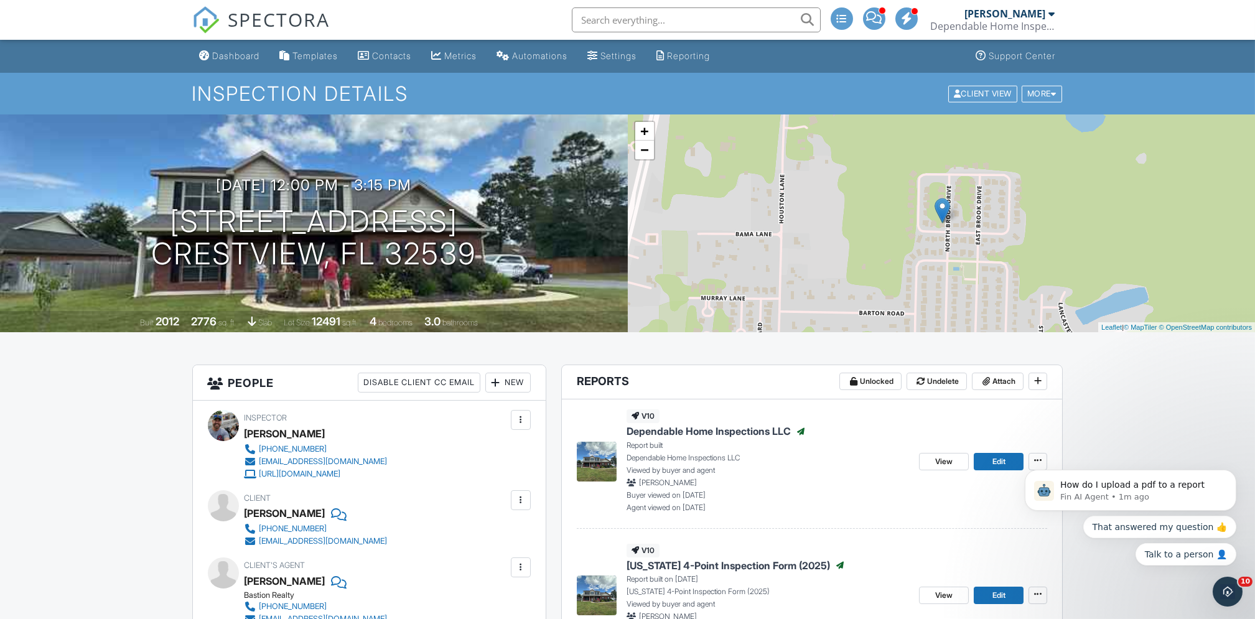
click at [195, 15] on img at bounding box center [205, 19] width 27 height 27
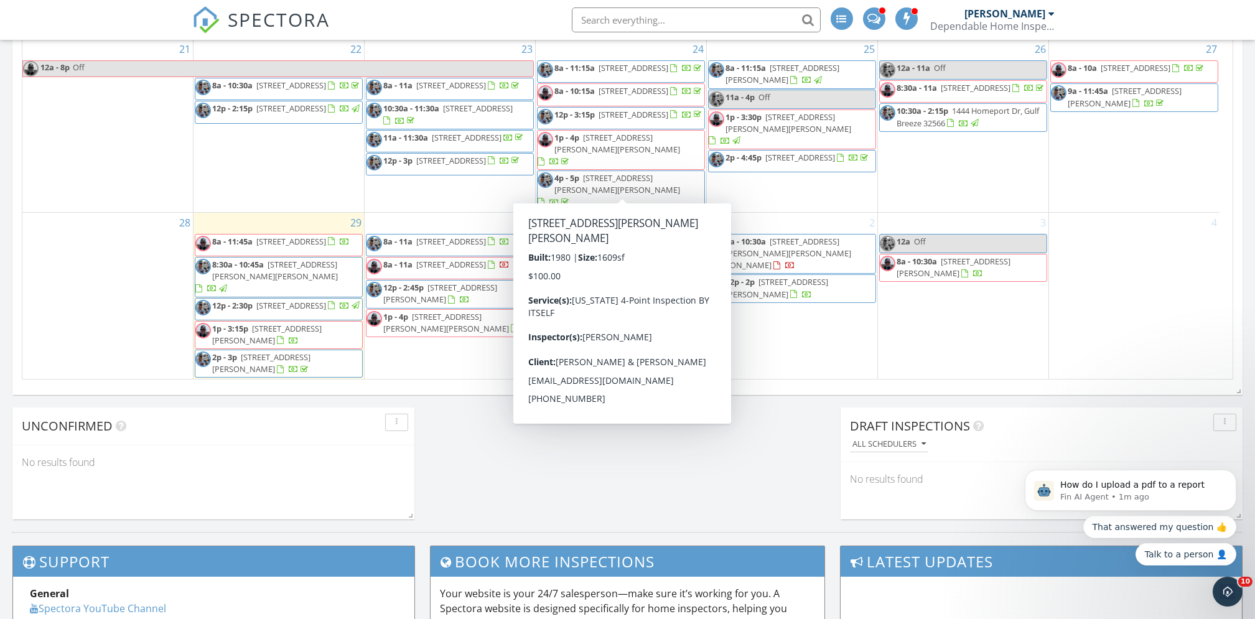
scroll to position [761, 0]
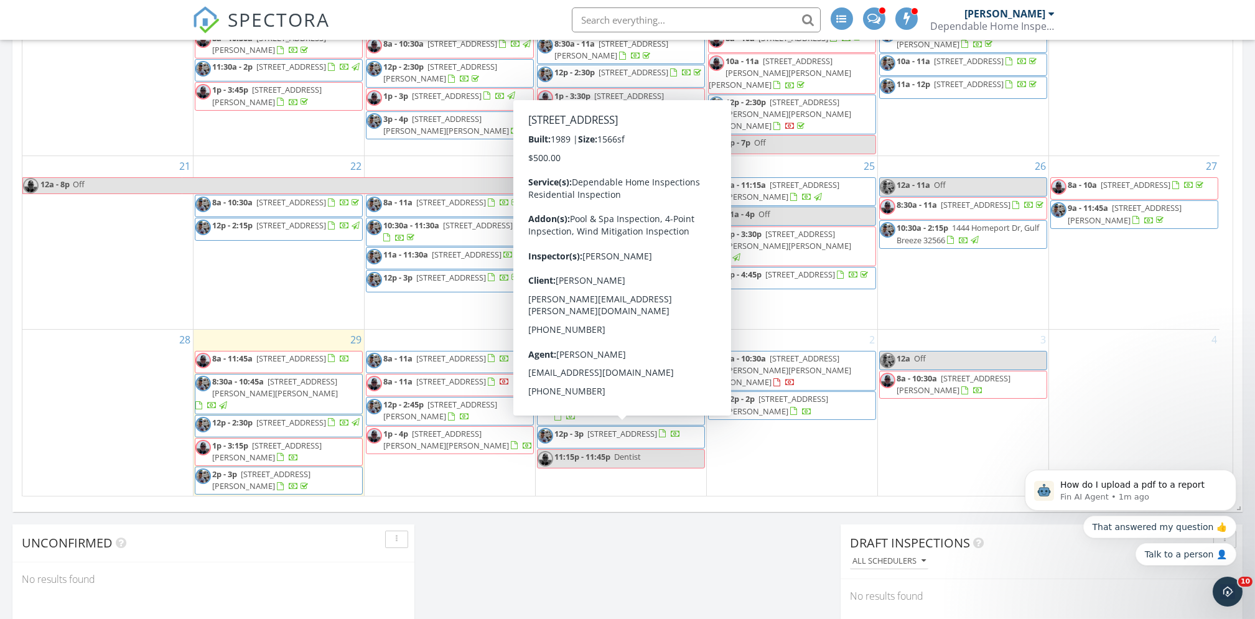
scroll to position [624, 0]
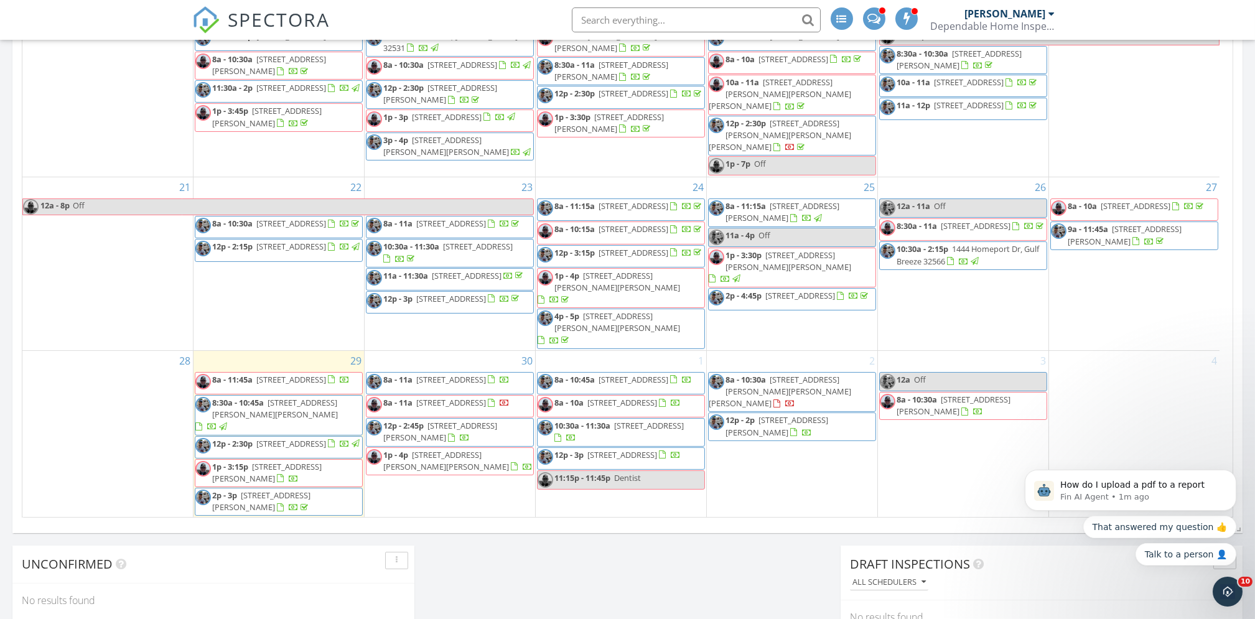
click at [556, 578] on div "[DATE] [PERSON_NAME] 8:30 am [STREET_ADDRESS][PERSON_NAME][PERSON_NAME] [PERSON…" at bounding box center [627, 104] width 1255 height 1132
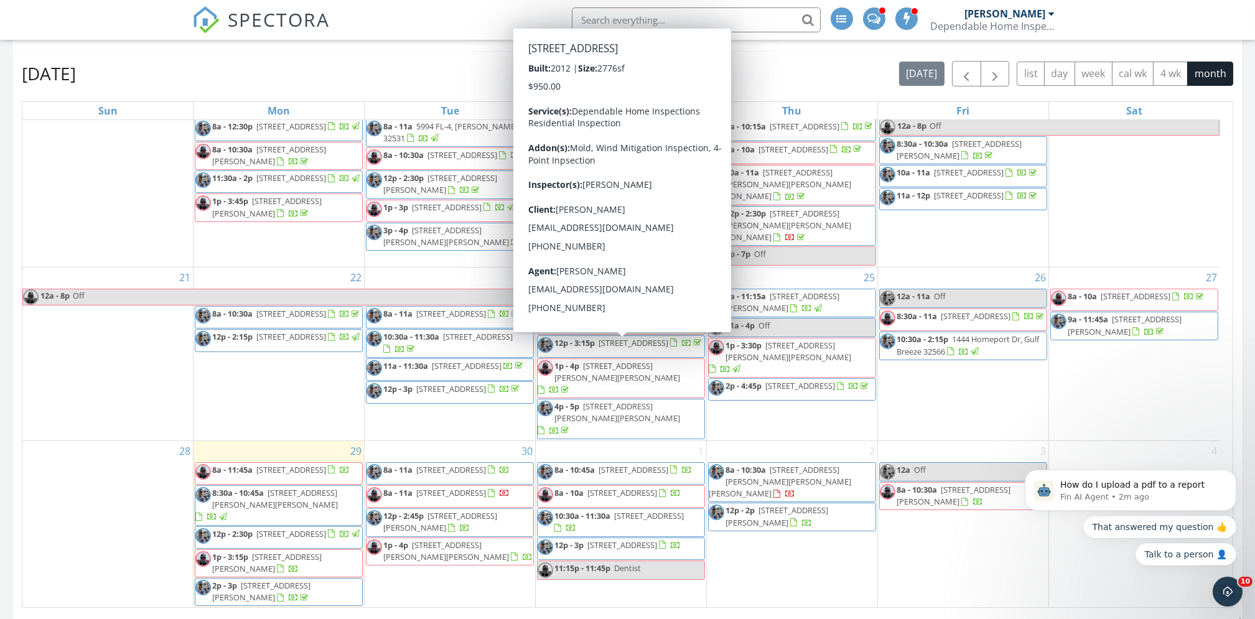
click at [620, 348] on span "3063 Crown Creek Circle, Crestview 32539" at bounding box center [633, 342] width 70 height 11
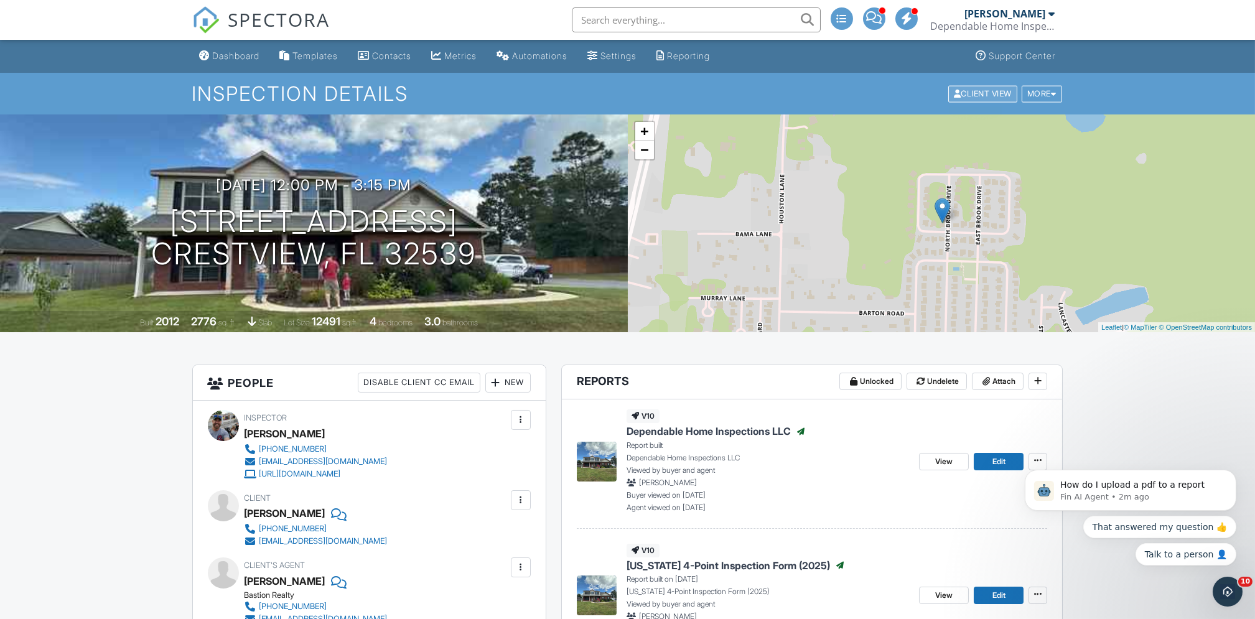
click at [990, 88] on div "Client View" at bounding box center [982, 93] width 69 height 17
click at [1232, 528] on icon "Dismiss notification" at bounding box center [1231, 527] width 4 height 4
click at [1229, 469] on icon "Dismiss notification" at bounding box center [1232, 472] width 7 height 7
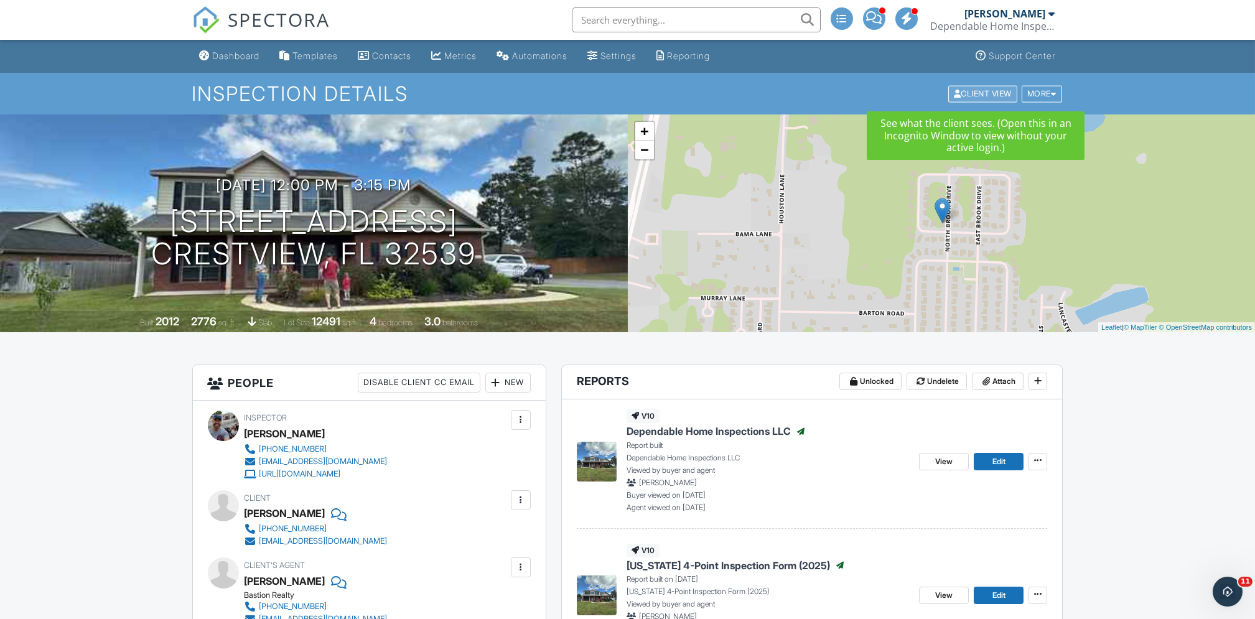
click at [953, 93] on div "Client View" at bounding box center [982, 93] width 69 height 17
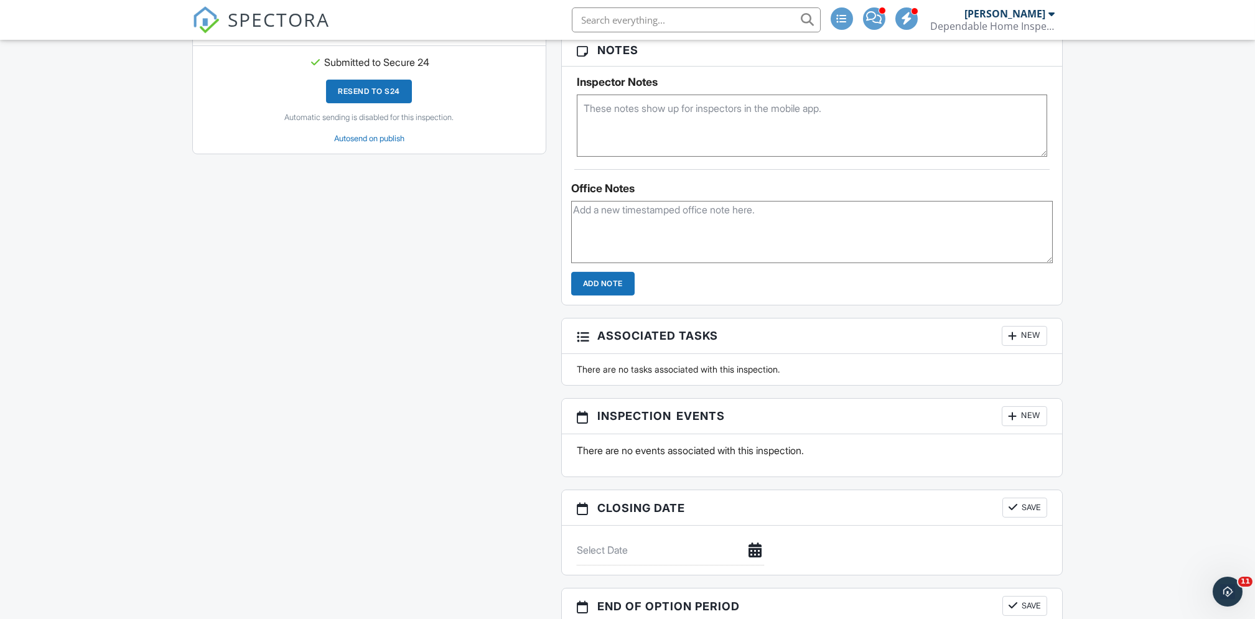
scroll to position [1350, 0]
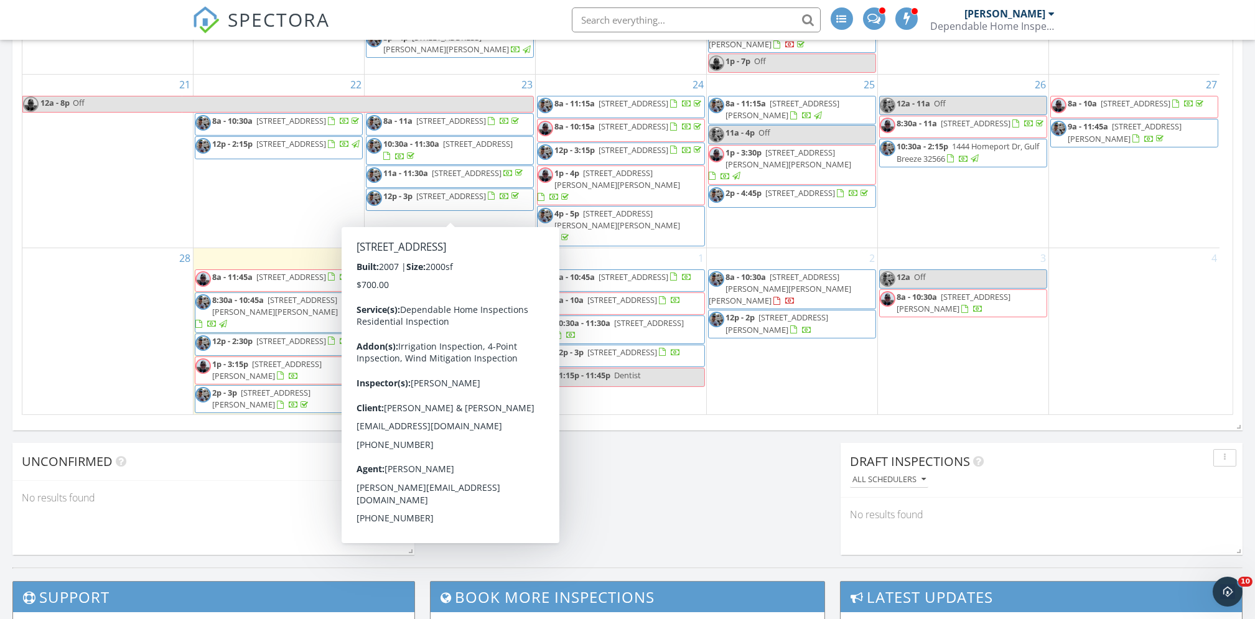
scroll to position [725, 0]
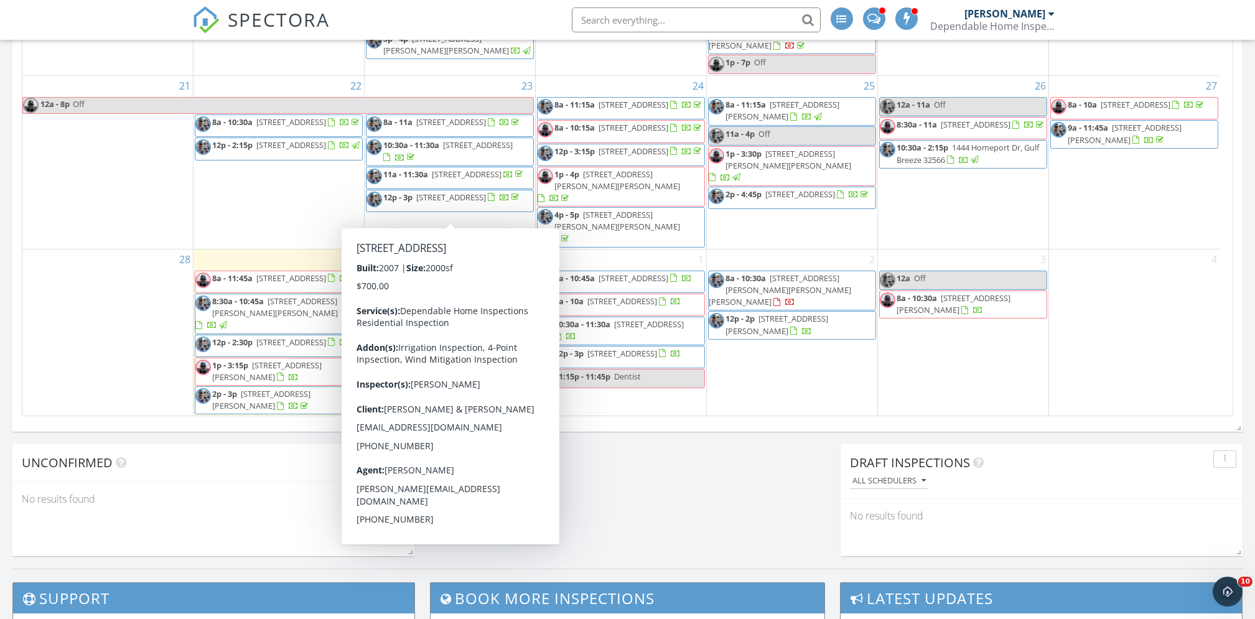
click at [747, 508] on div "[DATE] [PERSON_NAME] 8:30 am [STREET_ADDRESS][PERSON_NAME][PERSON_NAME] [PERSON…" at bounding box center [627, 2] width 1255 height 1132
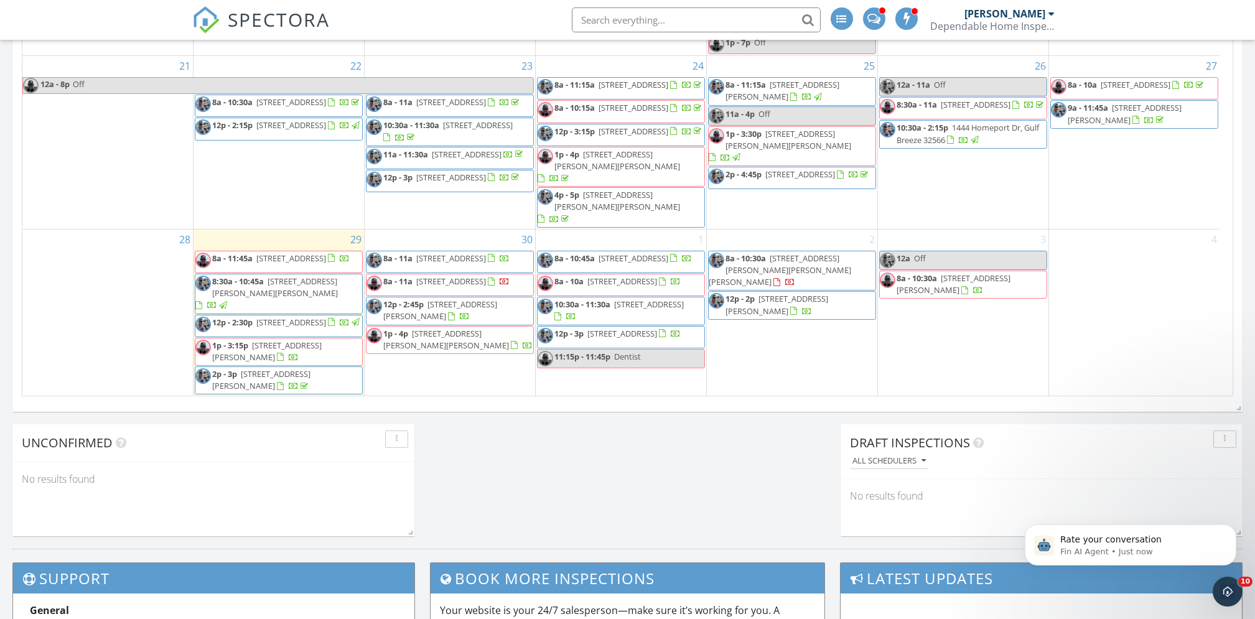
scroll to position [0, 0]
click at [635, 82] on span "234 White St 11, Niceville 32578" at bounding box center [633, 84] width 70 height 11
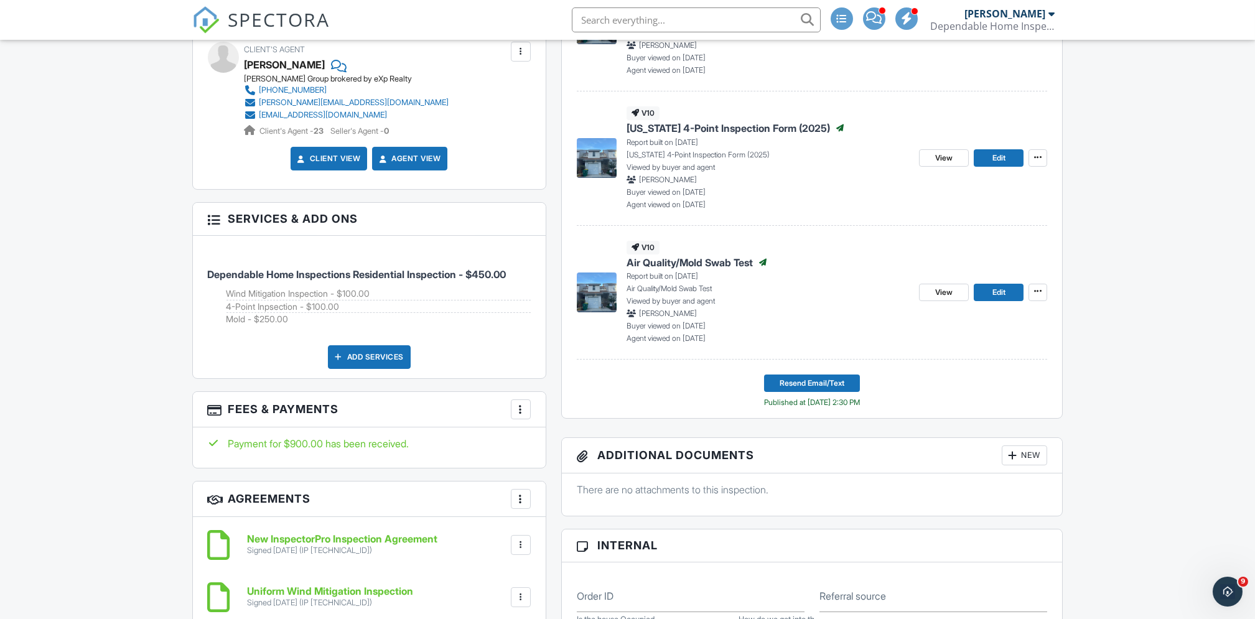
click at [1033, 455] on div "New" at bounding box center [1024, 455] width 45 height 20
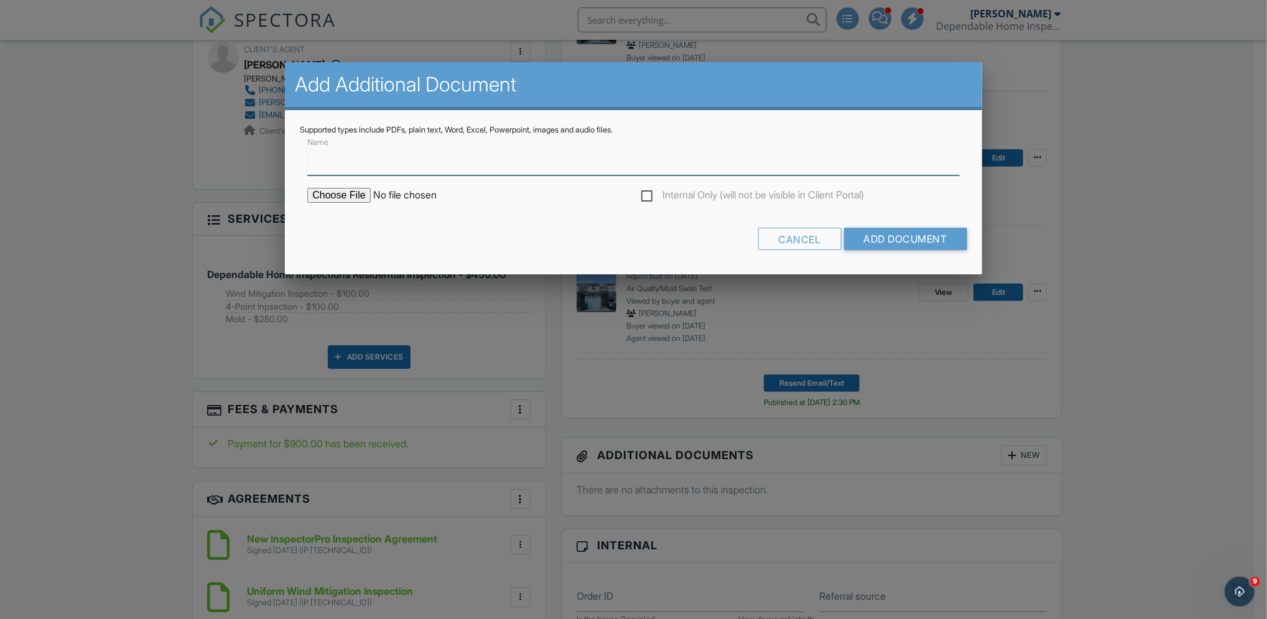
click at [430, 172] on input "Name" at bounding box center [633, 160] width 652 height 30
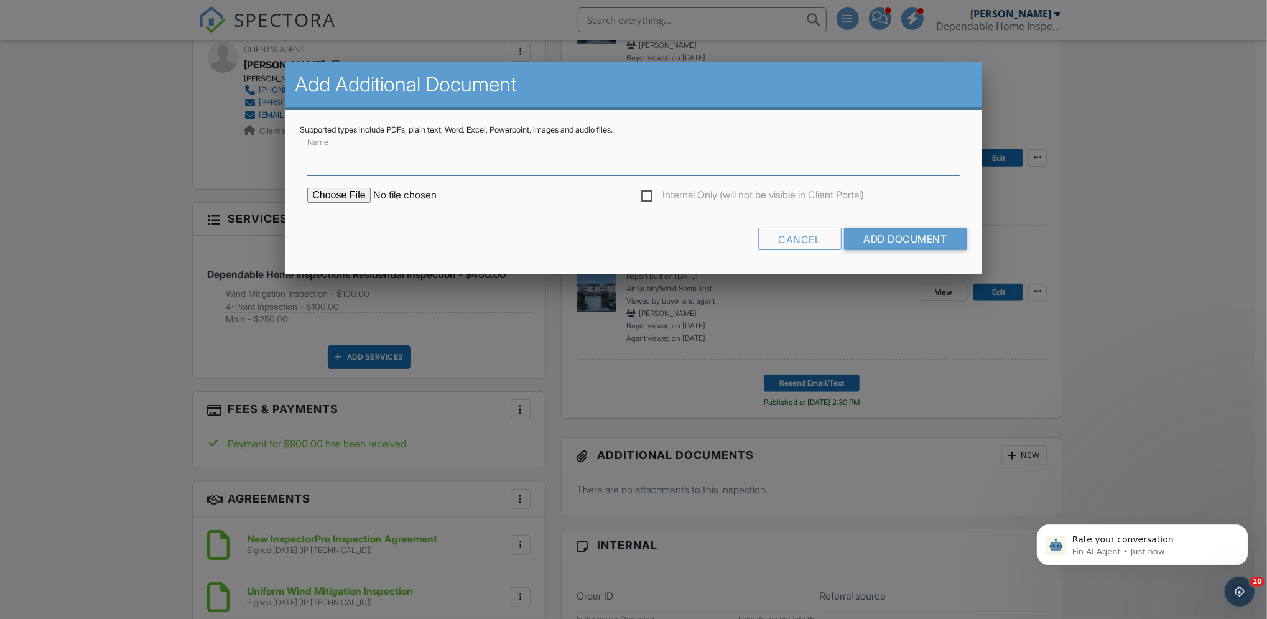
type input "Lab Results"
click at [346, 195] on input "file" at bounding box center [413, 195] width 212 height 15
type input "C:\fakepath\M-DHI-251752-234 White St. Niceville, FL 32578.pdf"
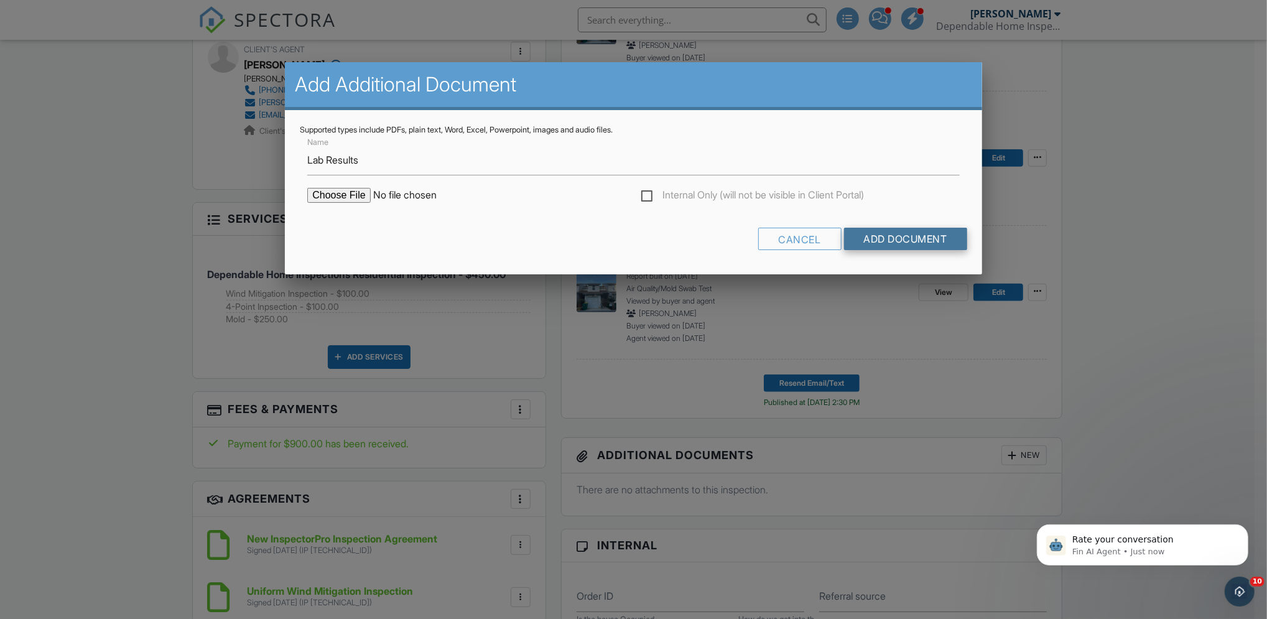
click at [912, 236] on input "Add Document" at bounding box center [905, 239] width 123 height 22
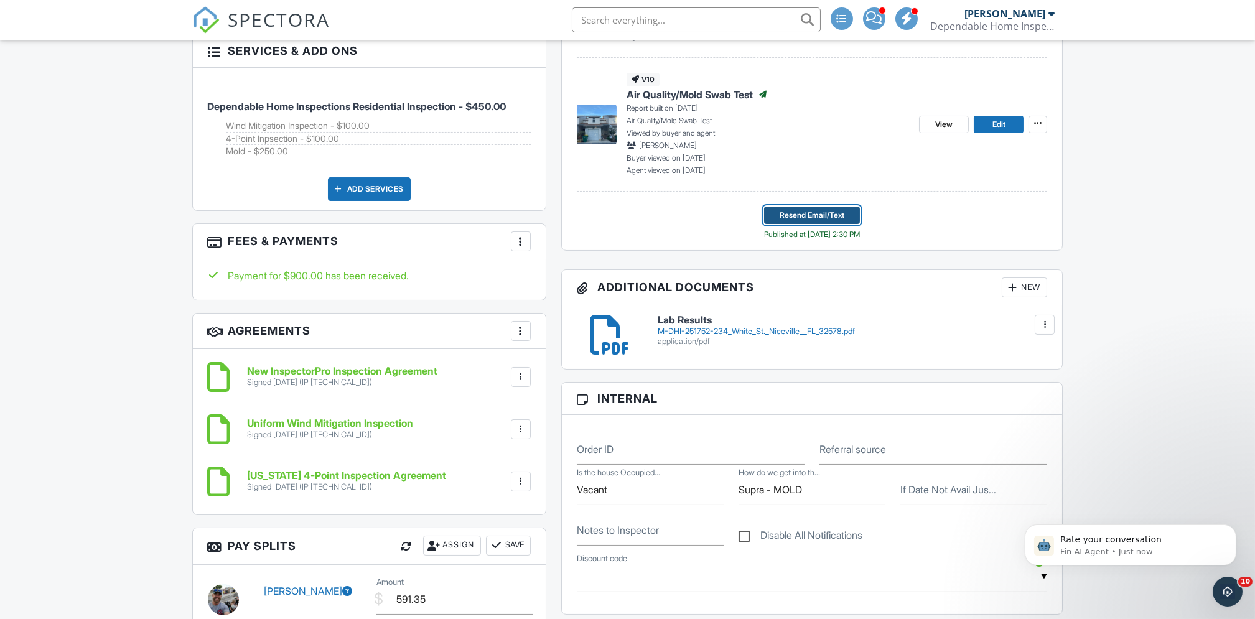
click at [813, 217] on span "Resend Email/Text" at bounding box center [812, 215] width 65 height 12
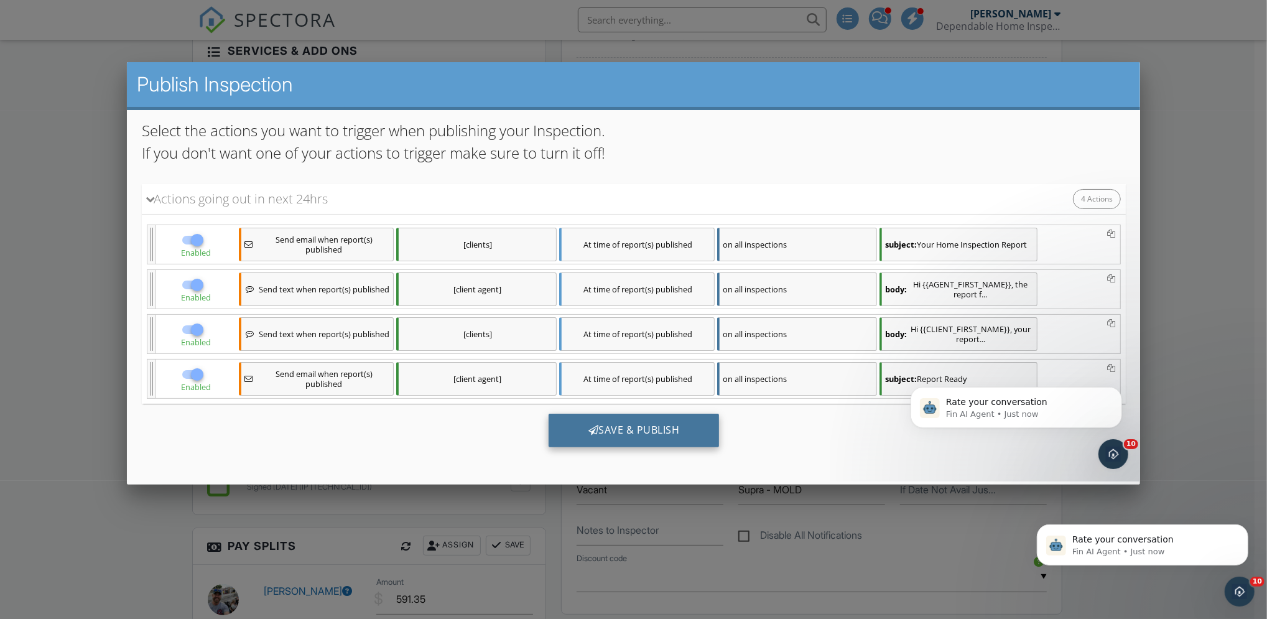
click at [613, 426] on div "Save & Publish" at bounding box center [633, 430] width 171 height 34
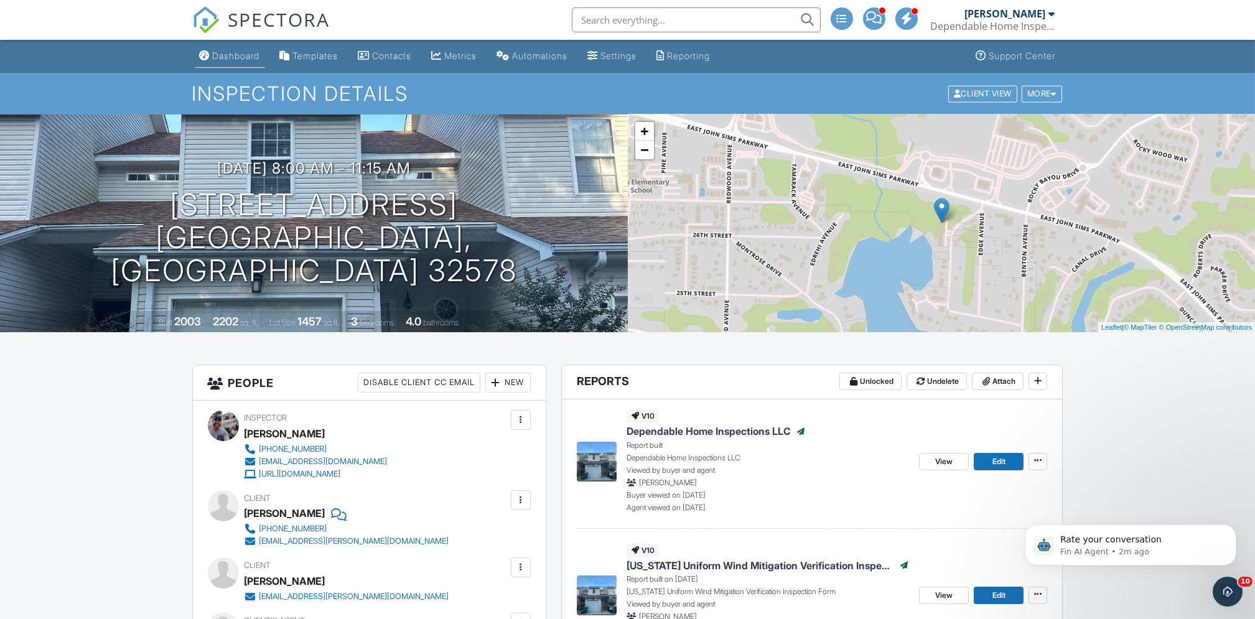
click at [233, 53] on div "Dashboard" at bounding box center [236, 55] width 47 height 11
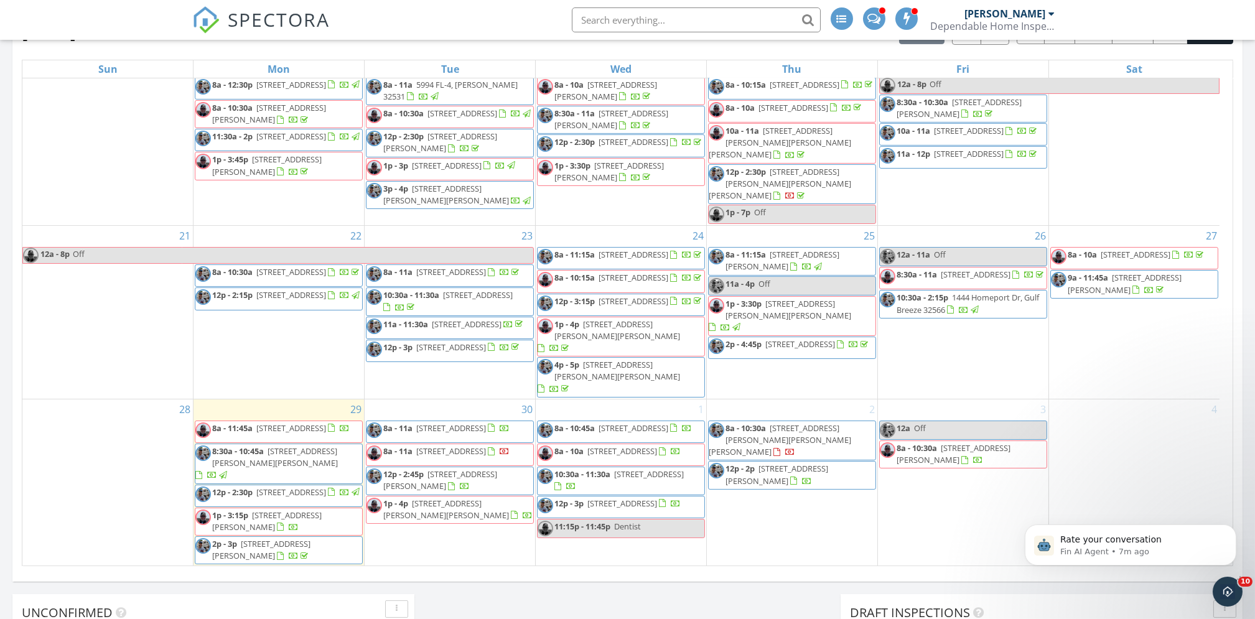
scroll to position [702, 0]
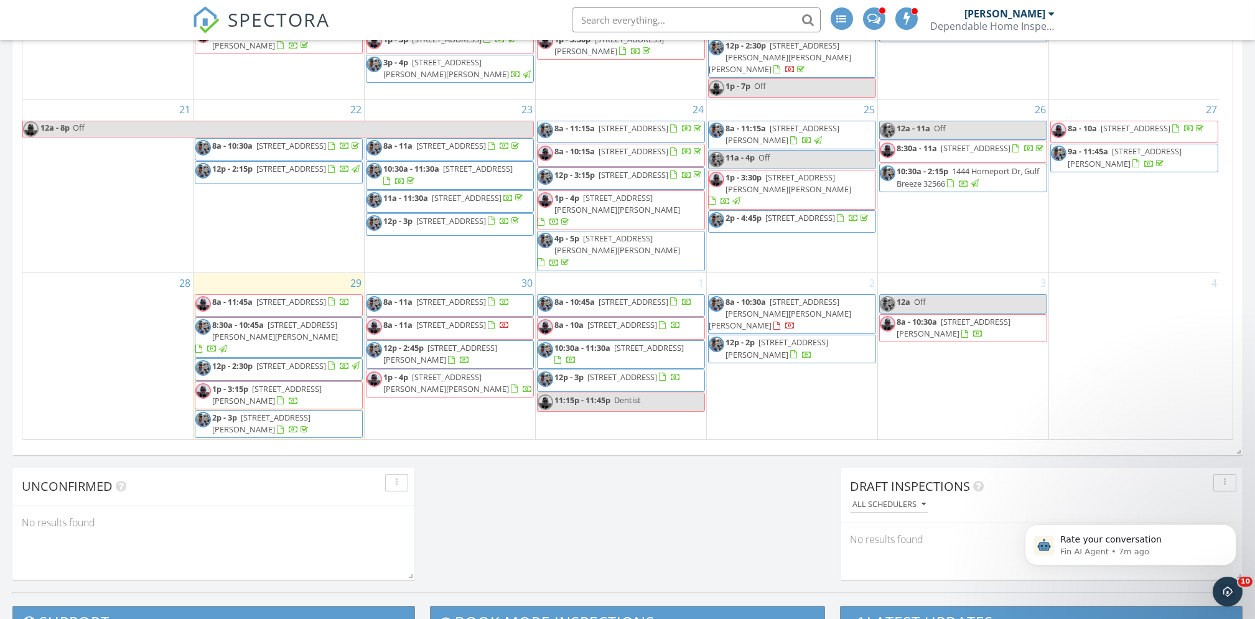
click at [758, 519] on div "[DATE] [PERSON_NAME] 8:30 am [STREET_ADDRESS][PERSON_NAME][PERSON_NAME] [PERSON…" at bounding box center [627, 26] width 1255 height 1132
